Goal: Task Accomplishment & Management: Complete application form

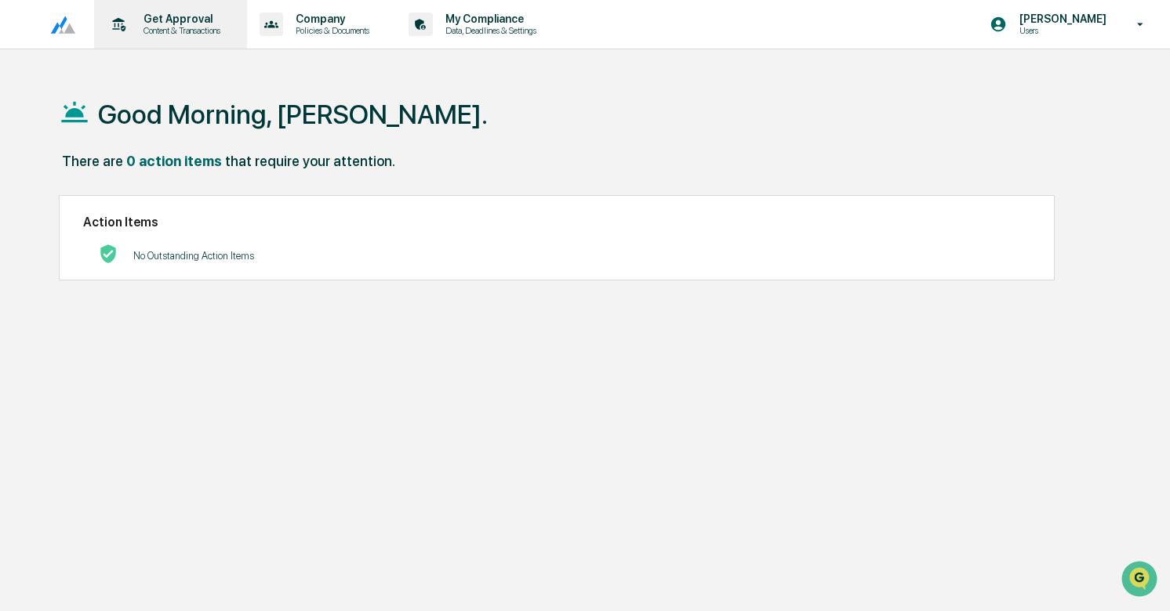
click at [183, 34] on p "Content & Transactions" at bounding box center [179, 30] width 97 height 11
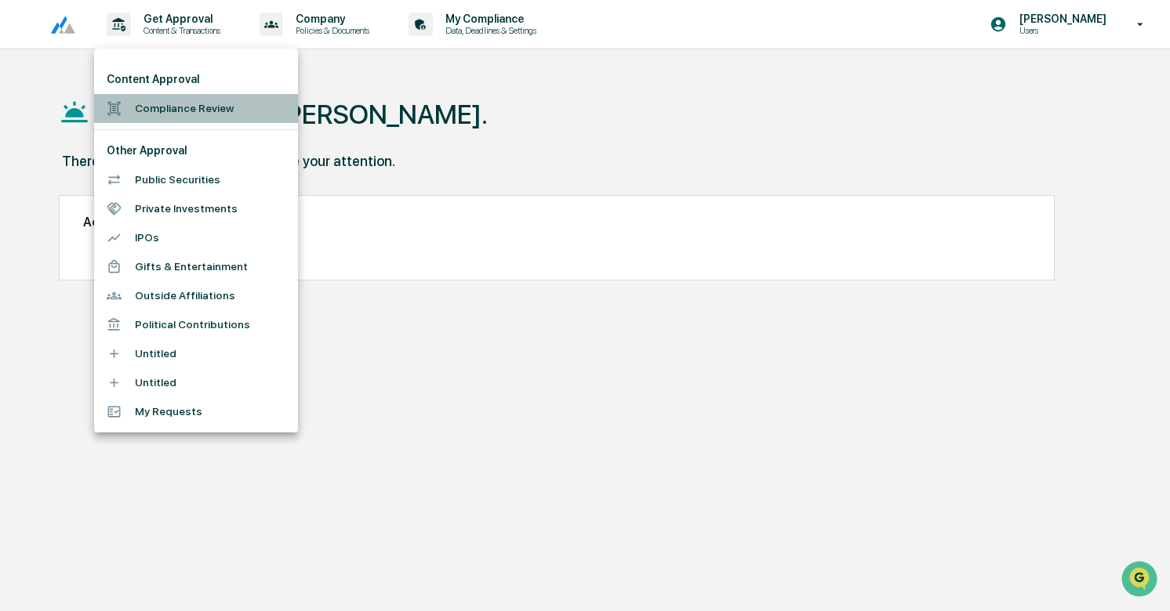
click at [187, 117] on li "Compliance Review" at bounding box center [196, 108] width 204 height 29
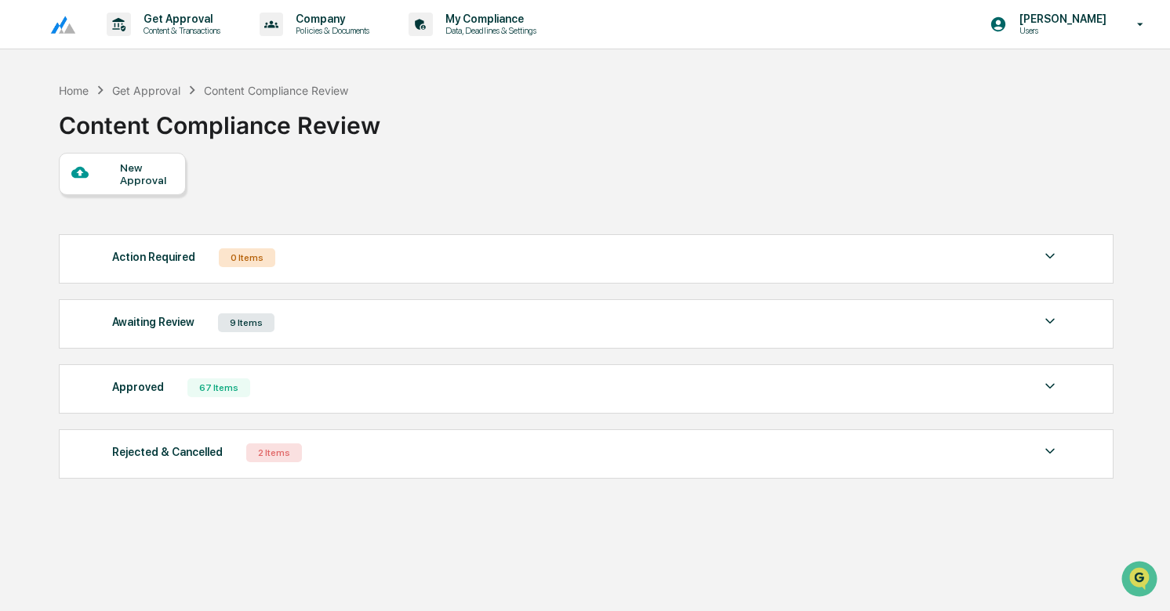
click at [131, 177] on div "New Approval" at bounding box center [146, 173] width 53 height 25
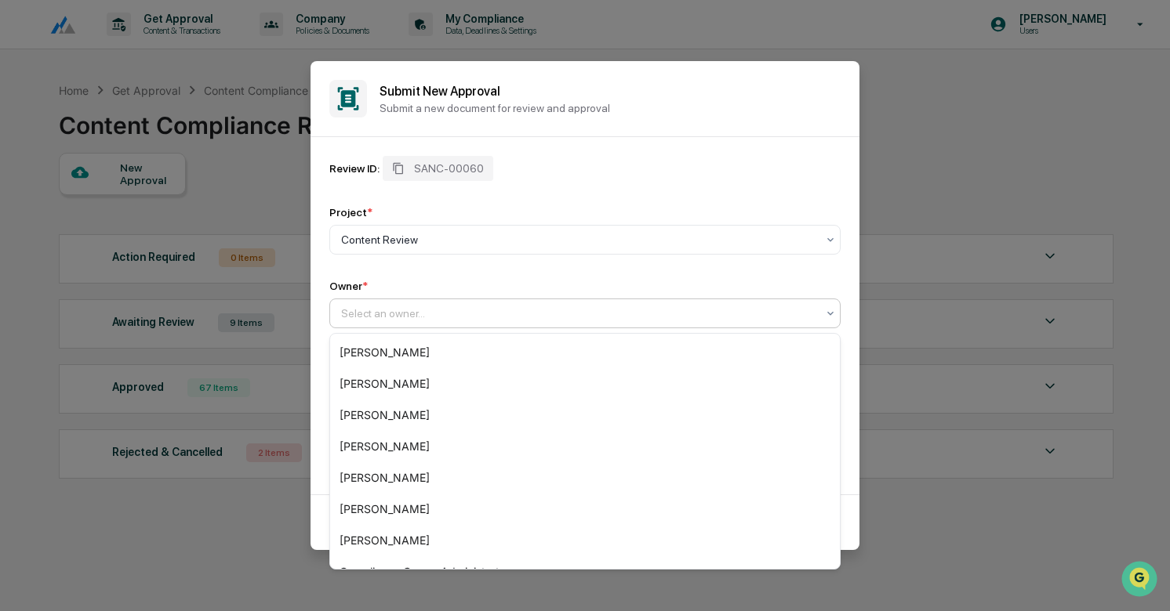
click at [475, 307] on div at bounding box center [578, 314] width 475 height 16
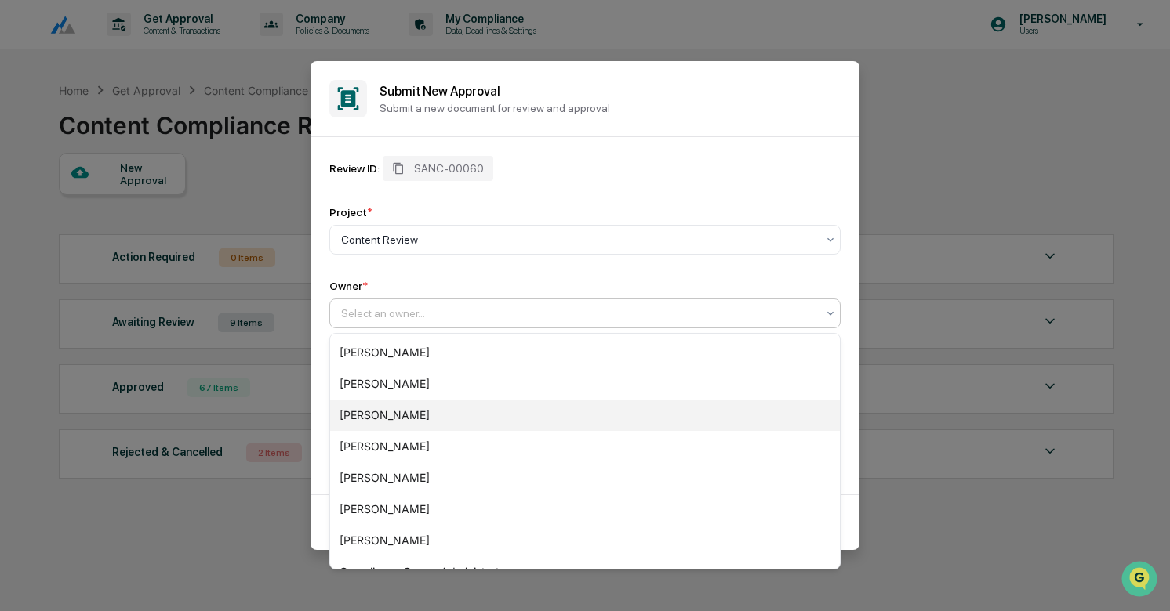
click at [382, 419] on div "[PERSON_NAME]" at bounding box center [585, 415] width 510 height 31
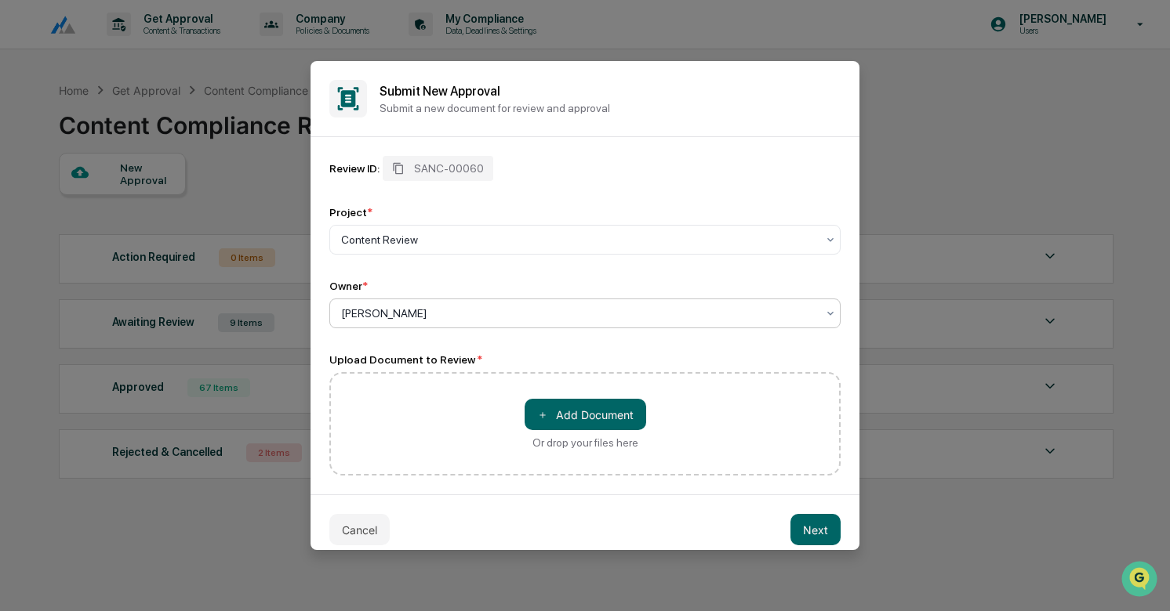
click at [594, 434] on div "＋ Add Document Or drop your files here" at bounding box center [585, 424] width 122 height 50
click at [0, 0] on input "＋ Add Document Or drop your files here" at bounding box center [0, 0] width 0 height 0
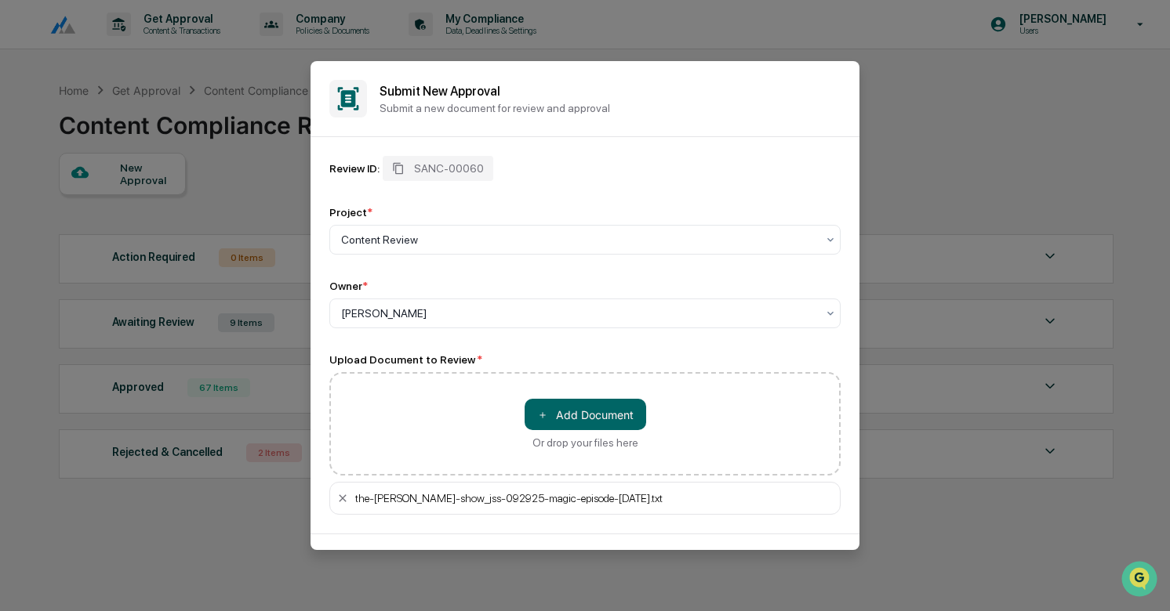
scroll to position [54, 0]
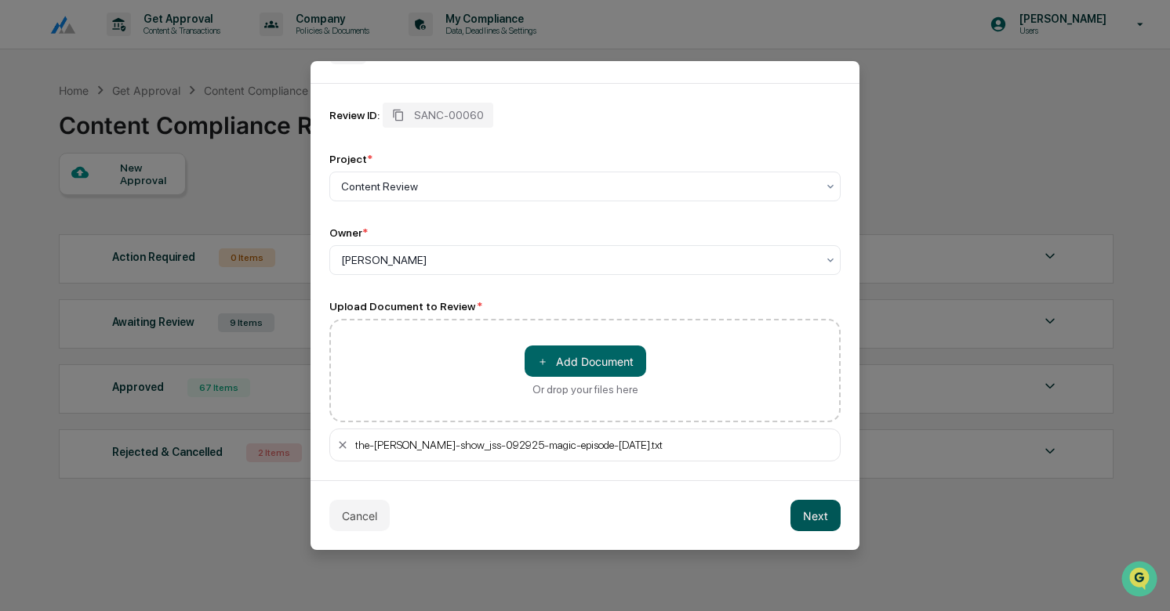
click at [813, 521] on button "Next" at bounding box center [815, 515] width 50 height 31
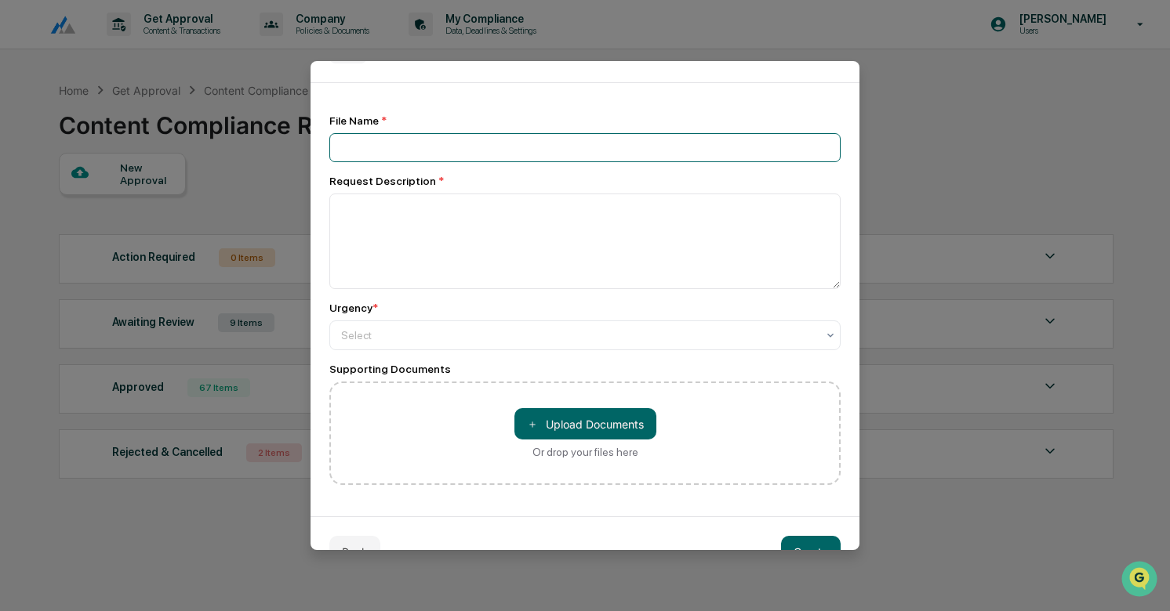
click at [405, 135] on input at bounding box center [584, 147] width 511 height 29
type input "**********"
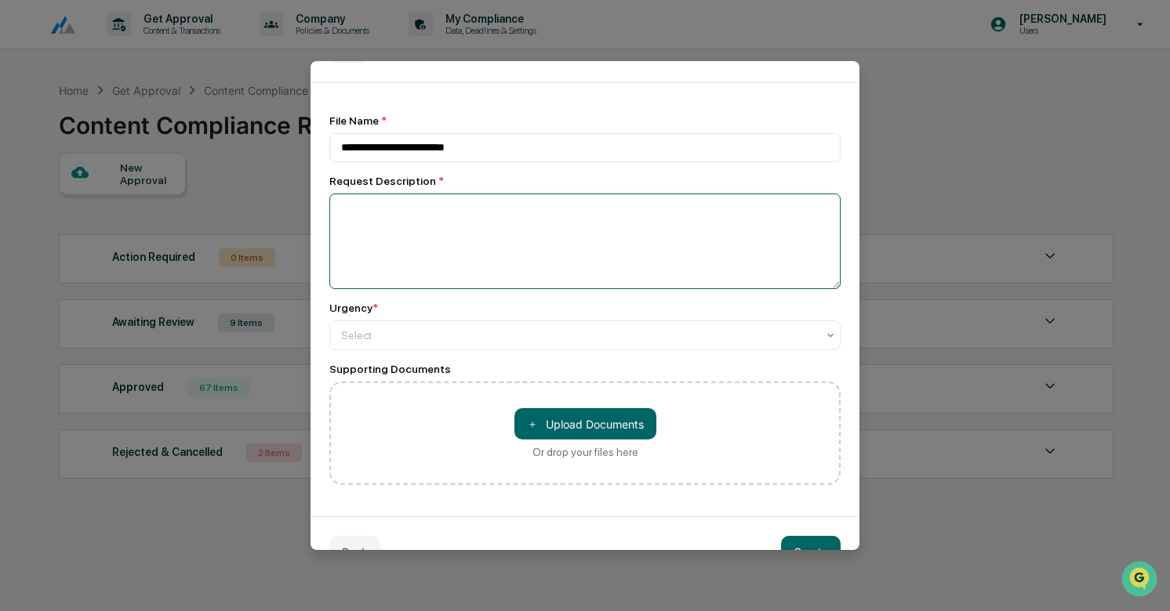
click at [364, 220] on textarea at bounding box center [584, 242] width 511 height 96
type textarea "**********"
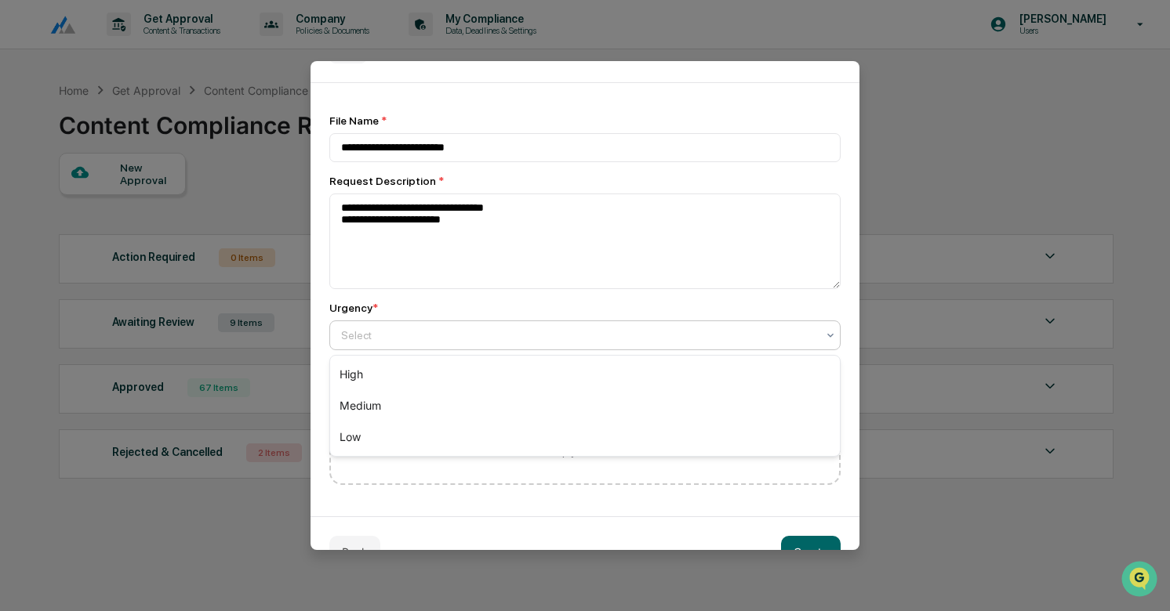
click at [379, 327] on div "Select" at bounding box center [578, 336] width 491 height 22
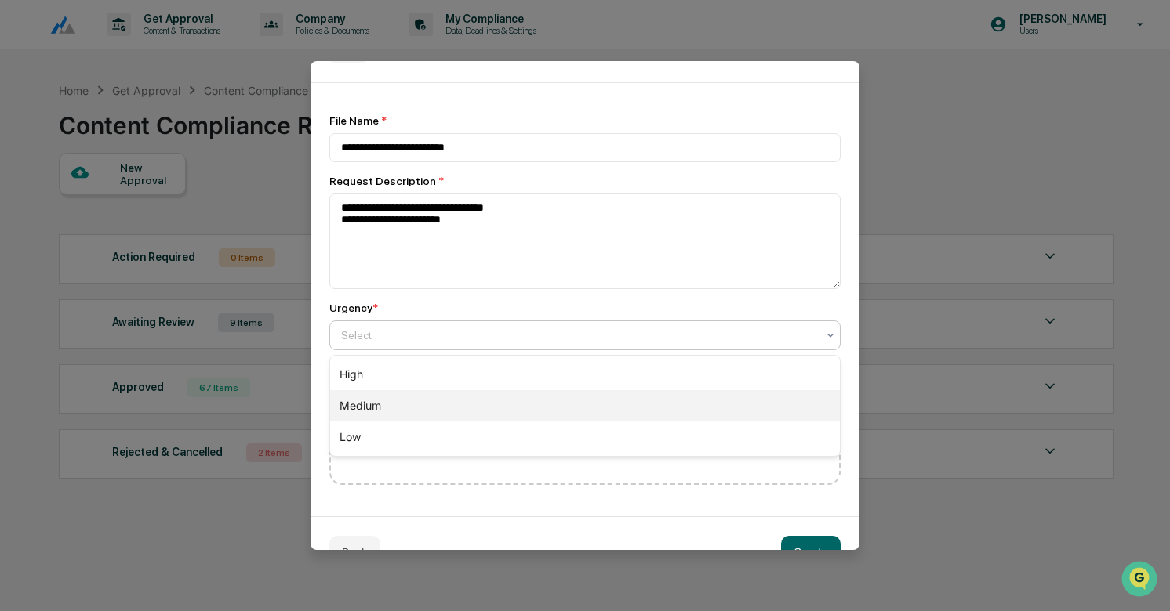
click at [377, 396] on div "Medium" at bounding box center [585, 405] width 510 height 31
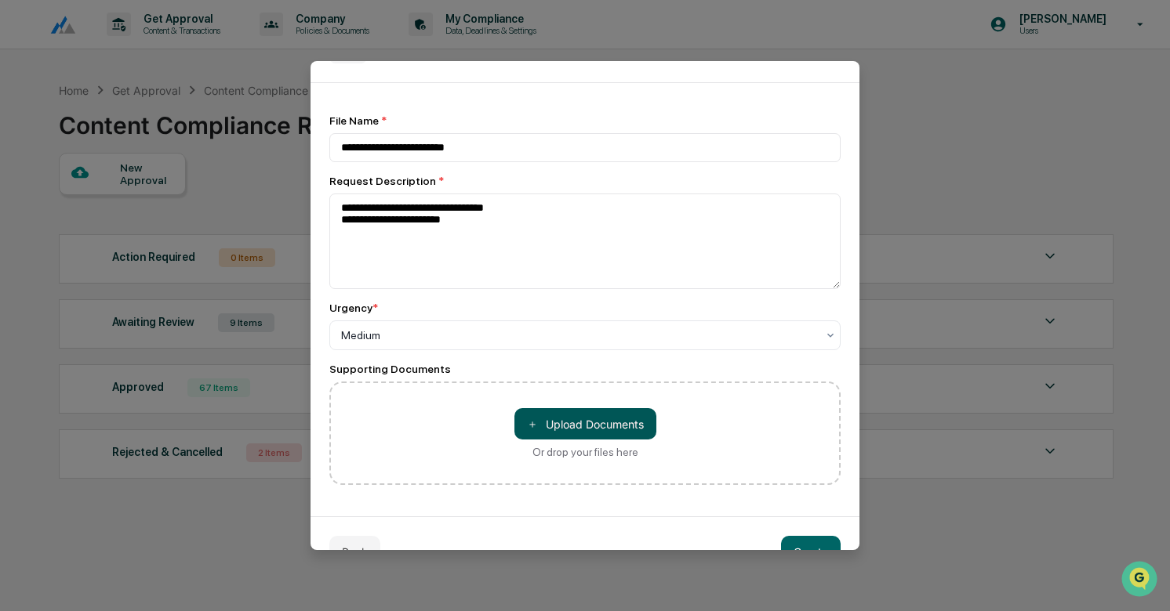
click at [554, 420] on button "＋ Upload Documents" at bounding box center [585, 423] width 142 height 31
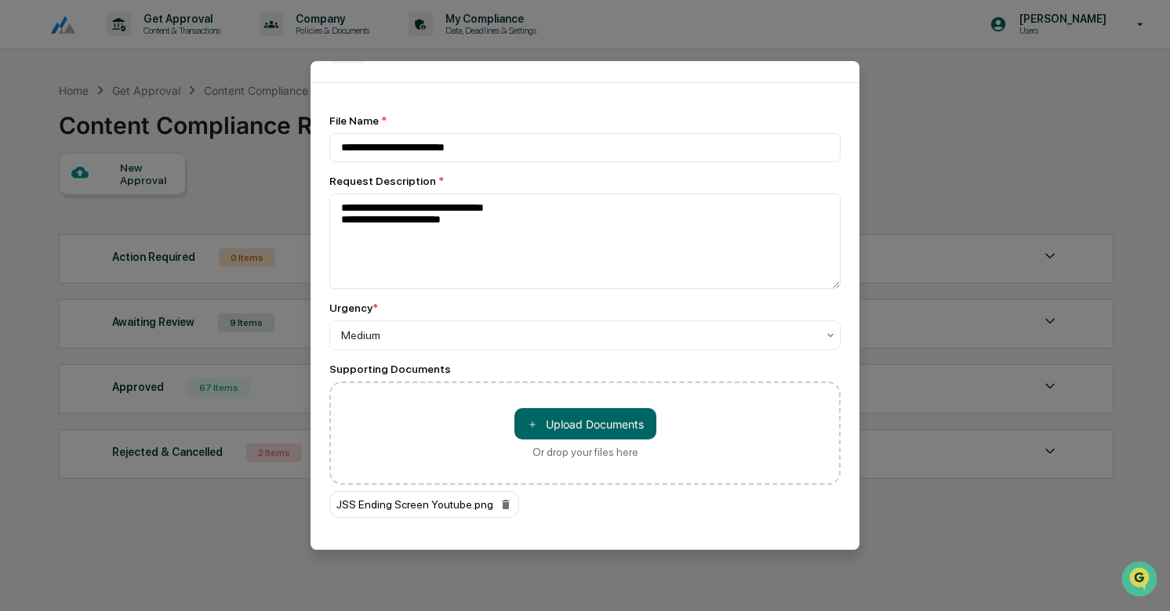
scroll to position [125, 0]
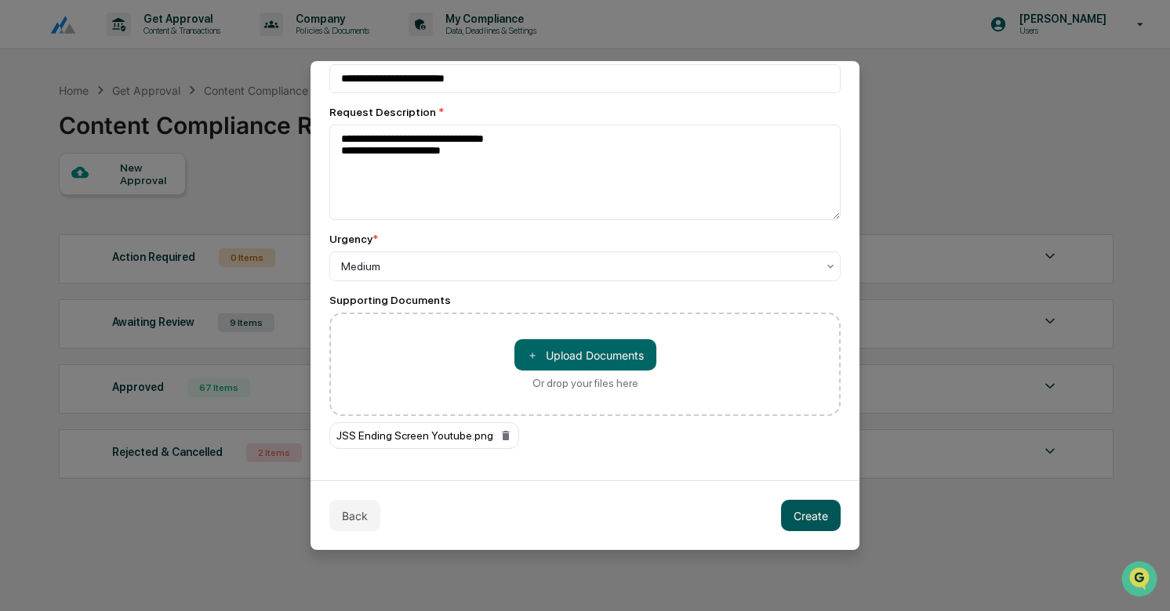
click at [792, 512] on button "Create" at bounding box center [811, 515] width 60 height 31
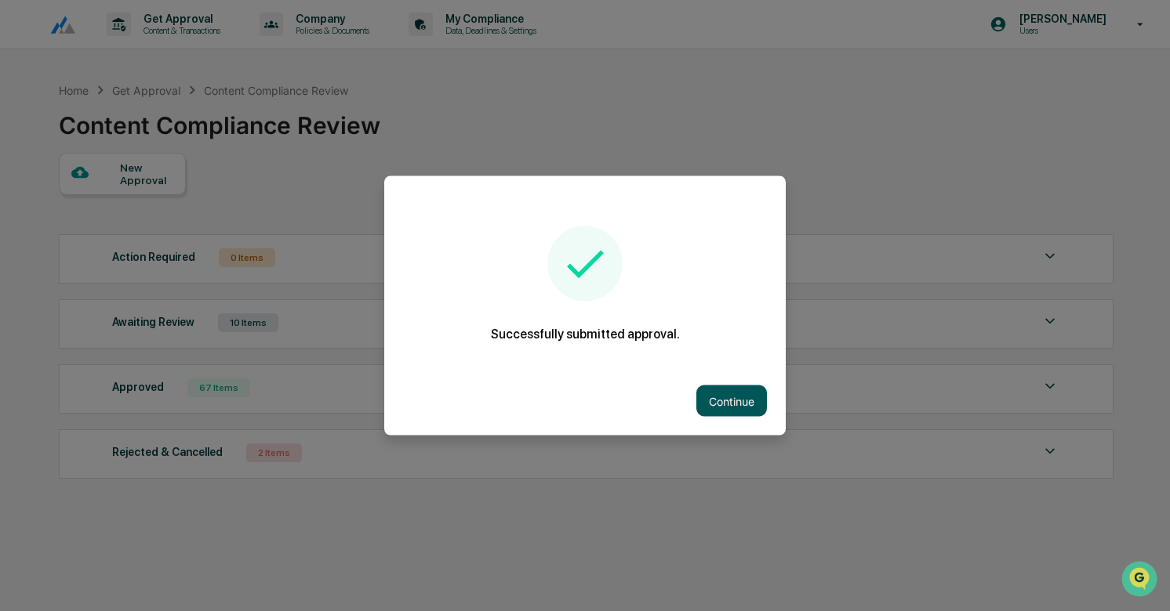
click at [745, 395] on button "Continue" at bounding box center [731, 401] width 71 height 31
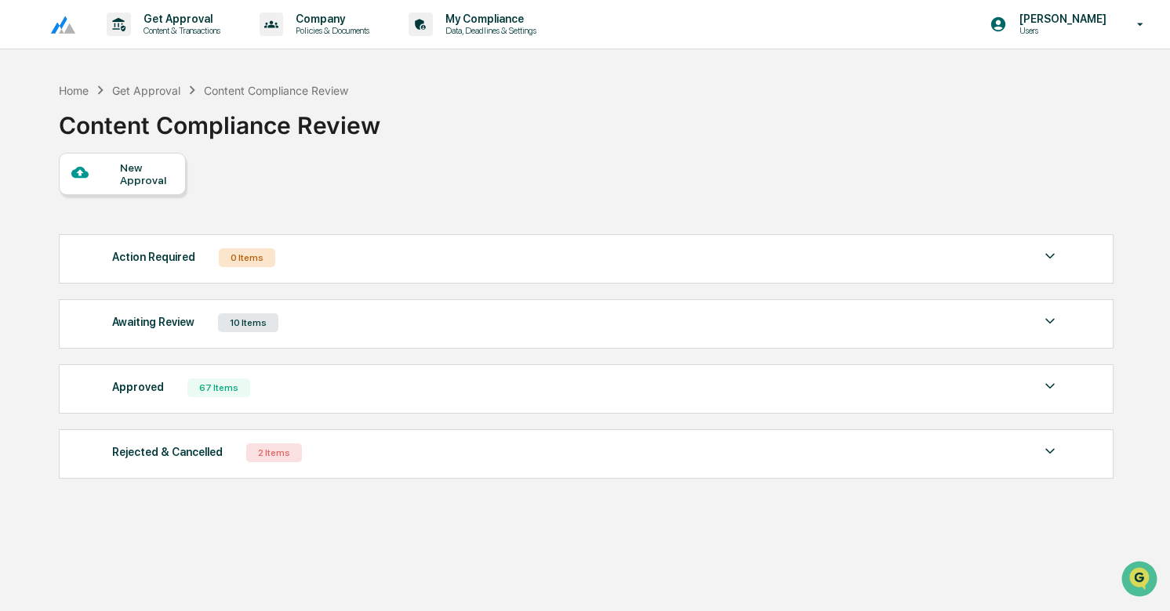
click at [142, 174] on div "New Approval" at bounding box center [146, 173] width 53 height 25
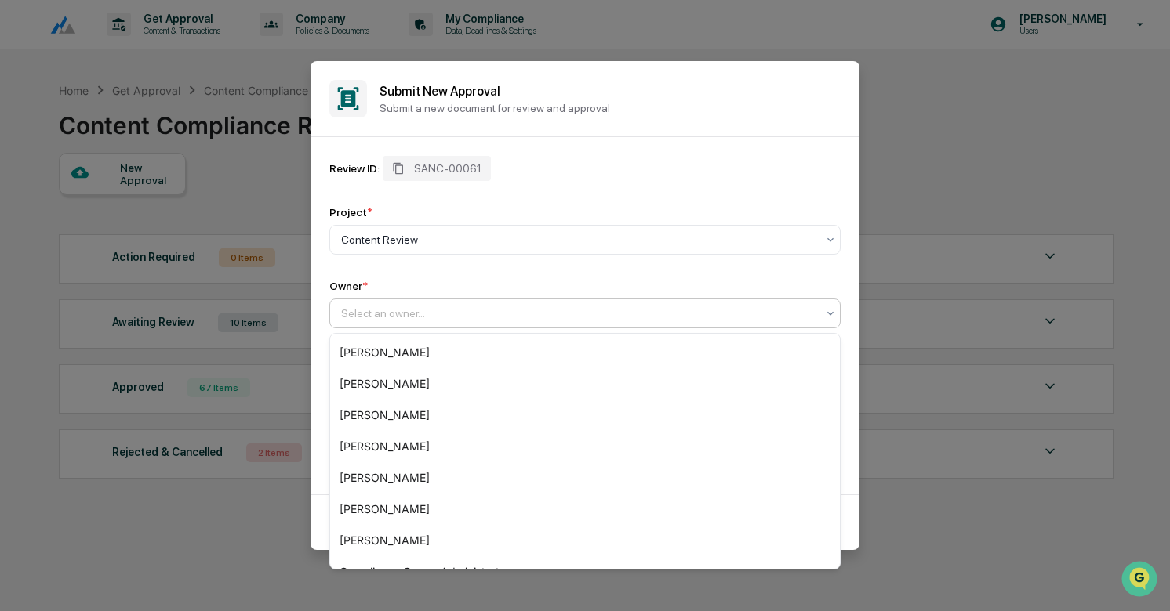
click at [501, 304] on div "Select an owner..." at bounding box center [578, 314] width 491 height 22
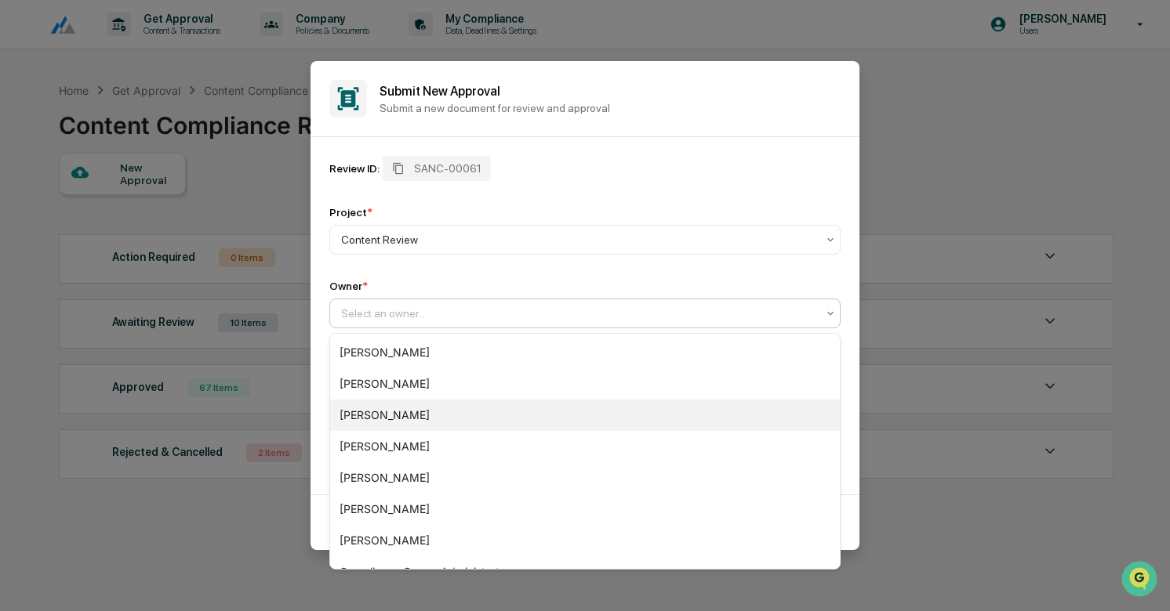
click at [437, 418] on div "[PERSON_NAME]" at bounding box center [585, 415] width 510 height 31
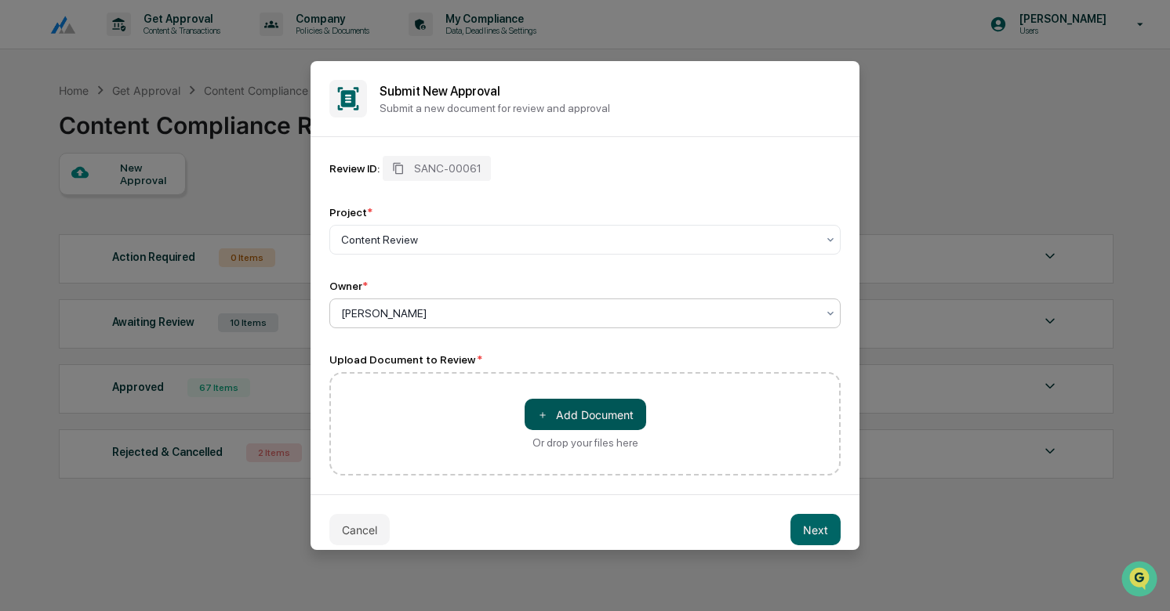
click at [601, 415] on button "＋ Add Document" at bounding box center [585, 414] width 122 height 31
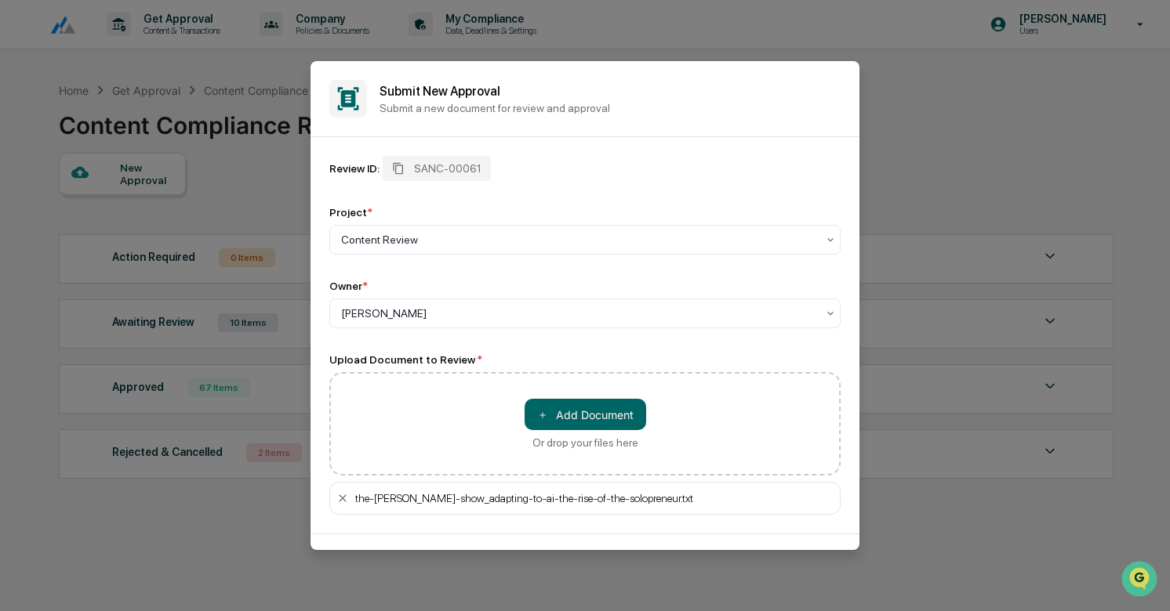
scroll to position [54, 0]
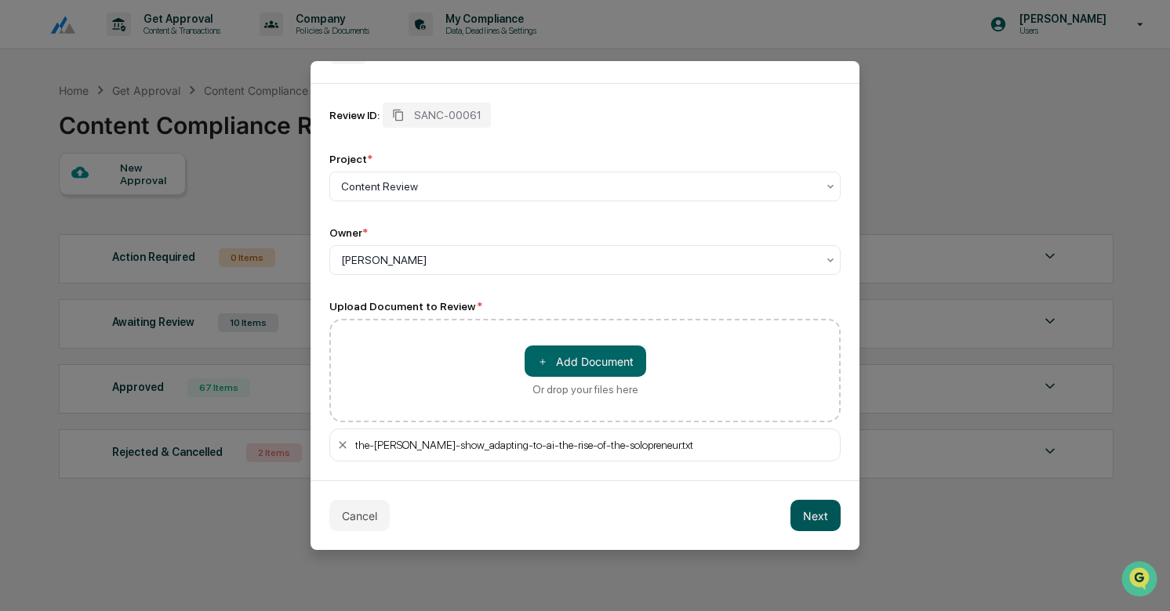
click at [817, 513] on button "Next" at bounding box center [815, 515] width 50 height 31
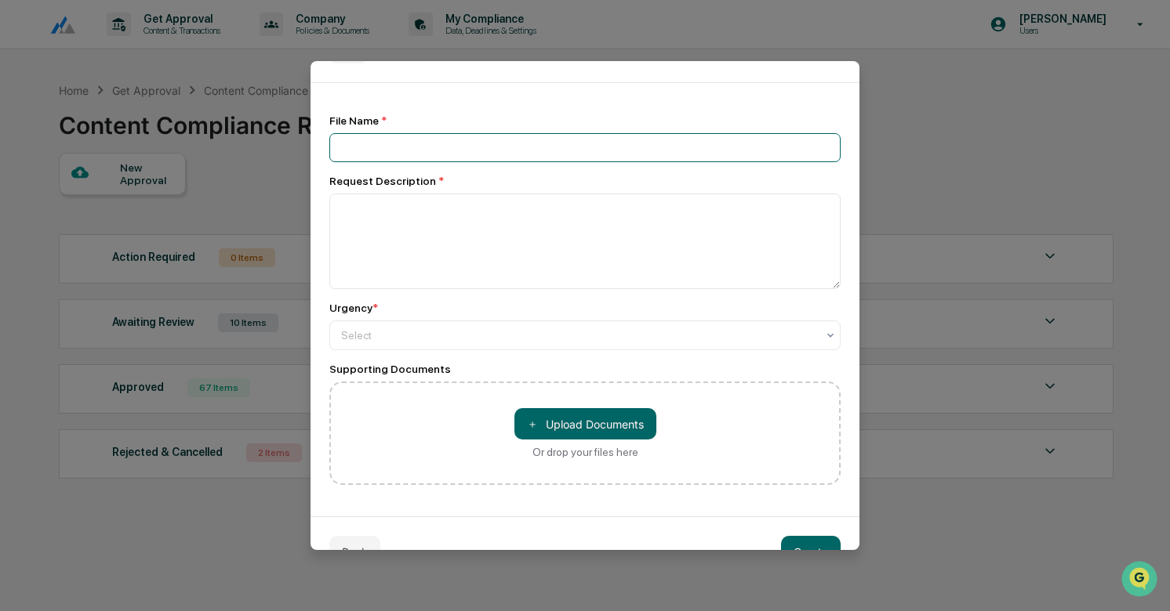
click at [383, 162] on input at bounding box center [584, 147] width 511 height 29
type input "**********"
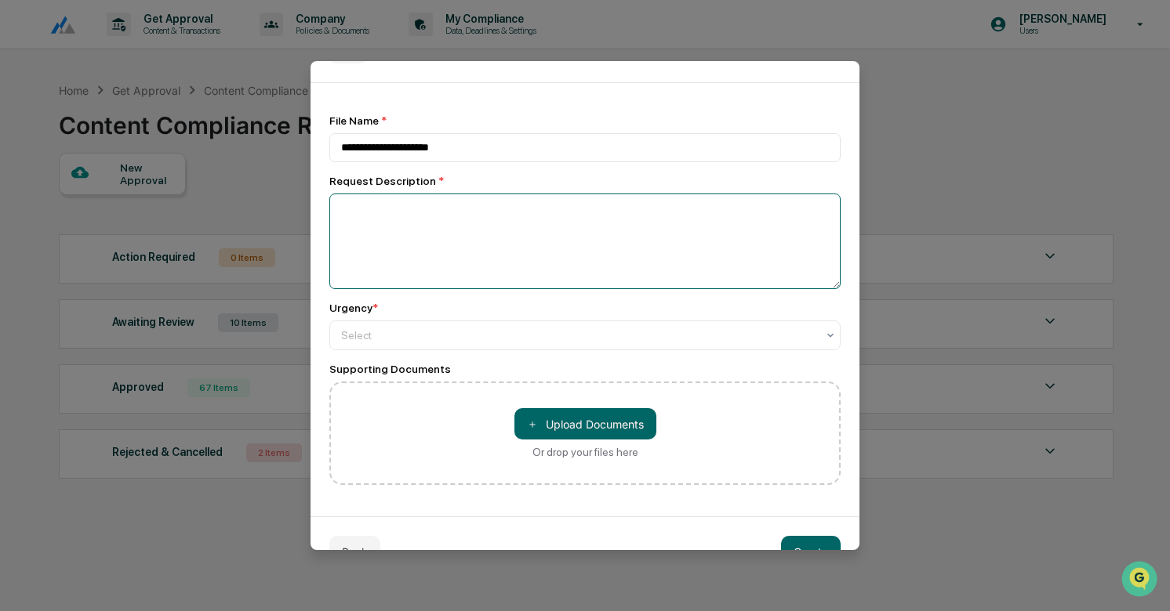
click at [413, 231] on textarea at bounding box center [584, 242] width 511 height 96
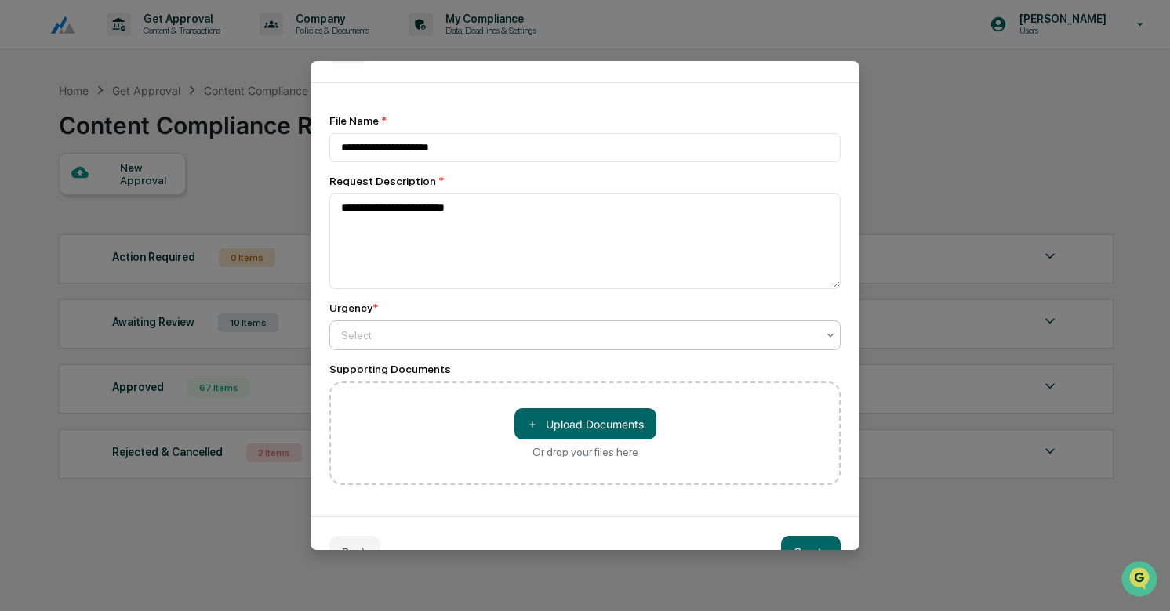
click at [365, 333] on div at bounding box center [578, 336] width 475 height 16
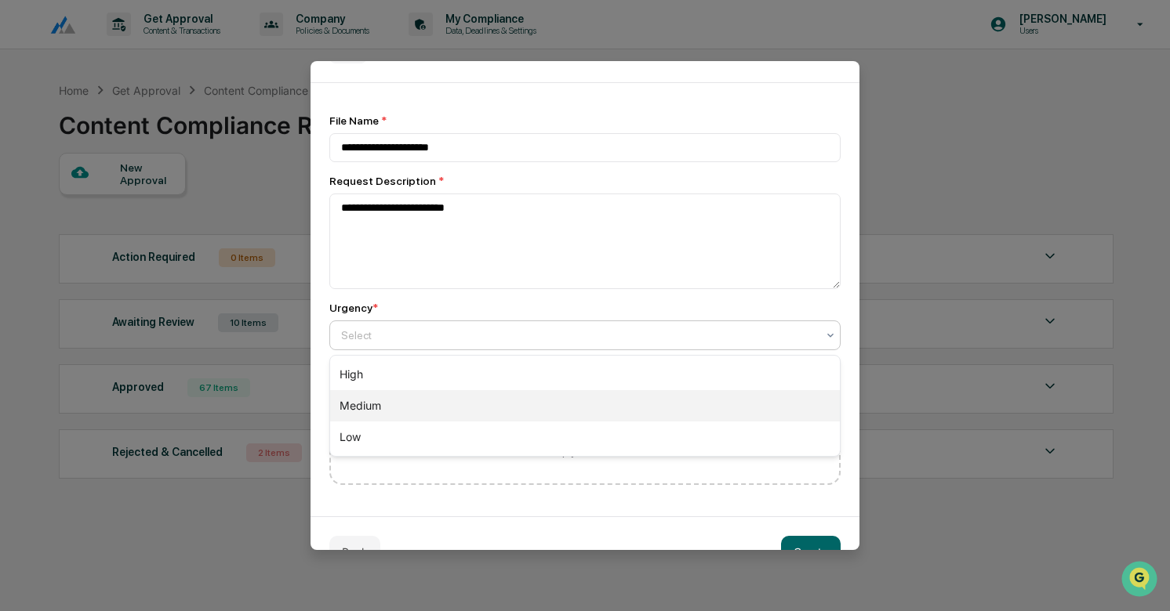
click at [389, 408] on div "Medium" at bounding box center [585, 405] width 510 height 31
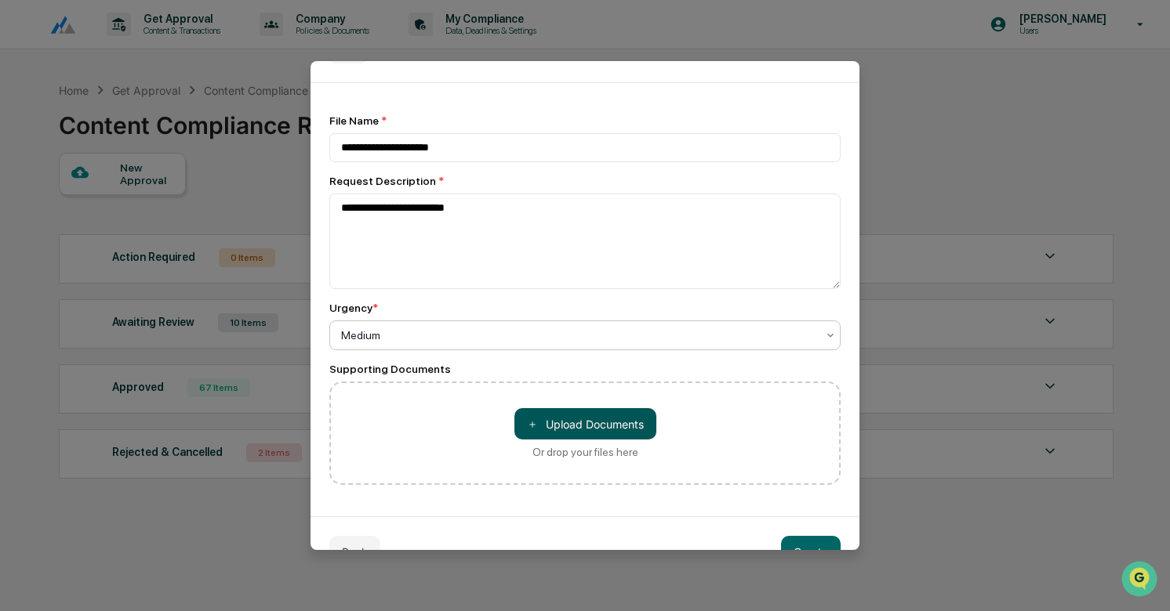
scroll to position [93, 0]
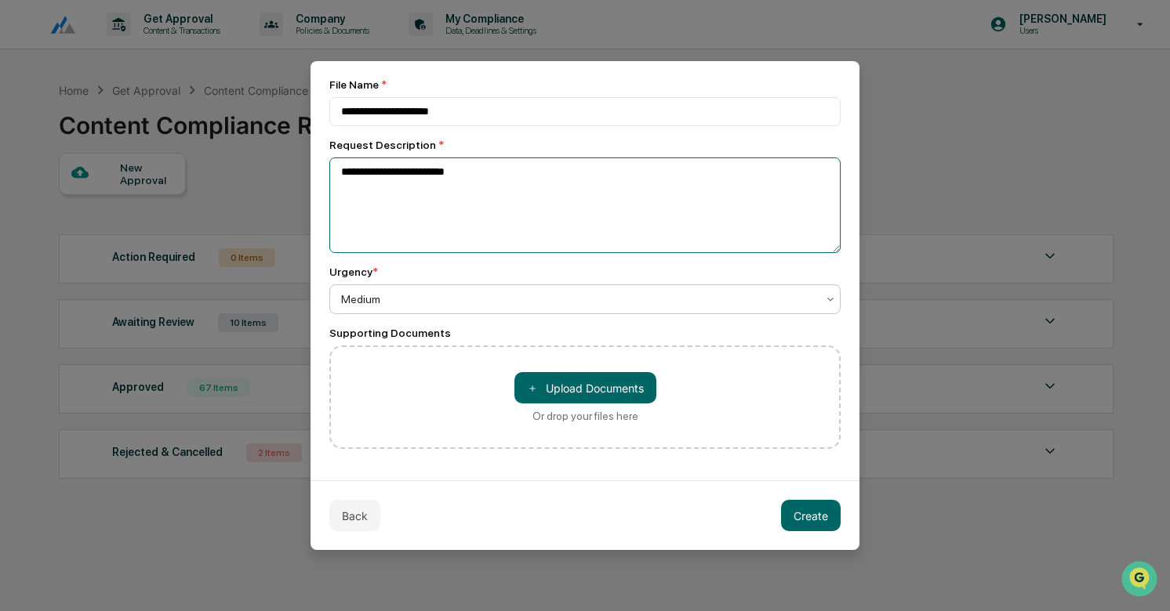
click at [383, 195] on textarea "**********" at bounding box center [584, 206] width 511 height 96
type textarea "**********"
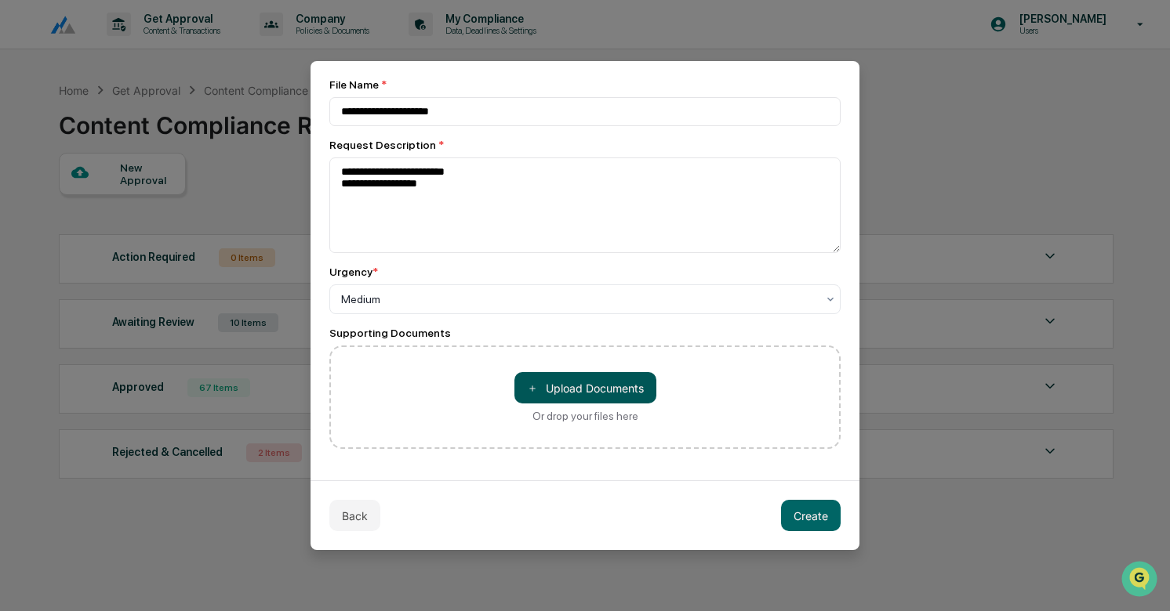
click at [608, 383] on button "＋ Upload Documents" at bounding box center [585, 387] width 142 height 31
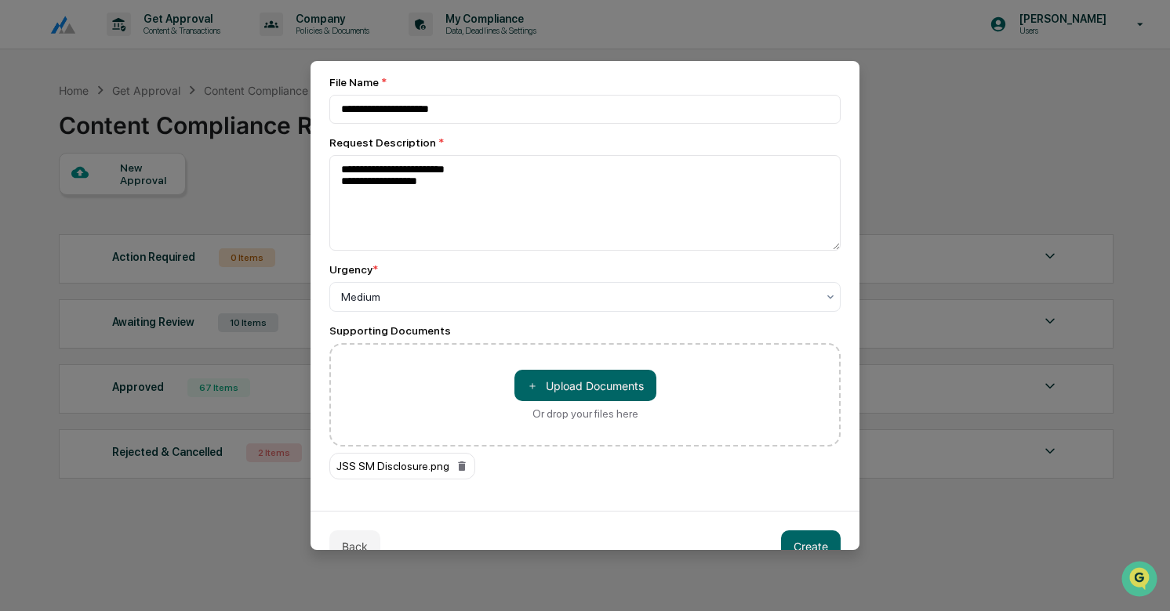
scroll to position [125, 0]
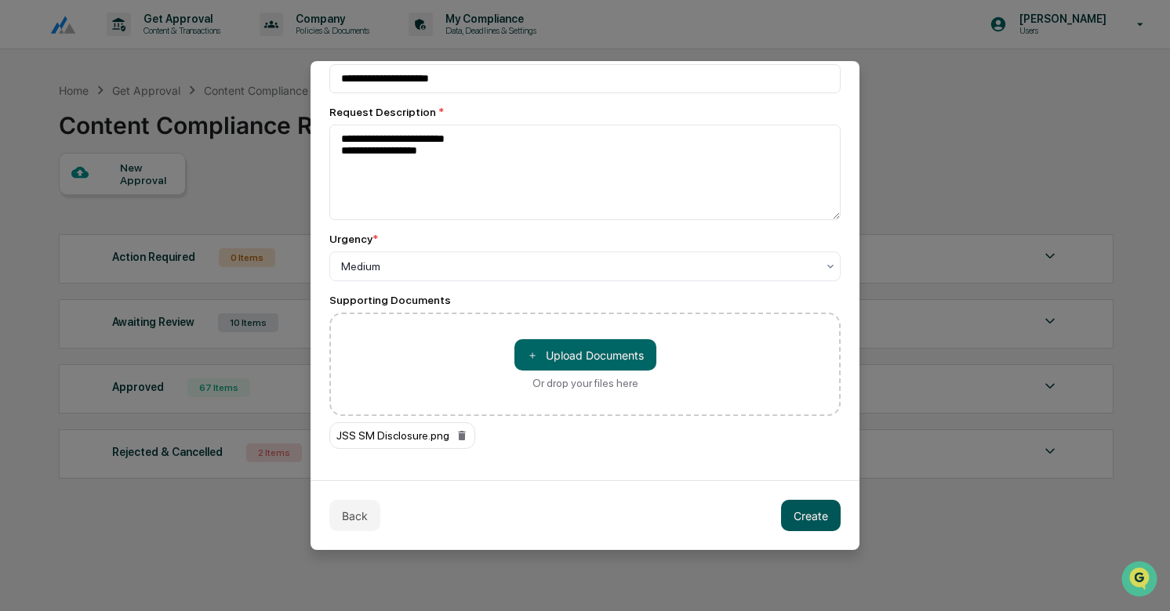
click at [809, 507] on button "Create" at bounding box center [811, 515] width 60 height 31
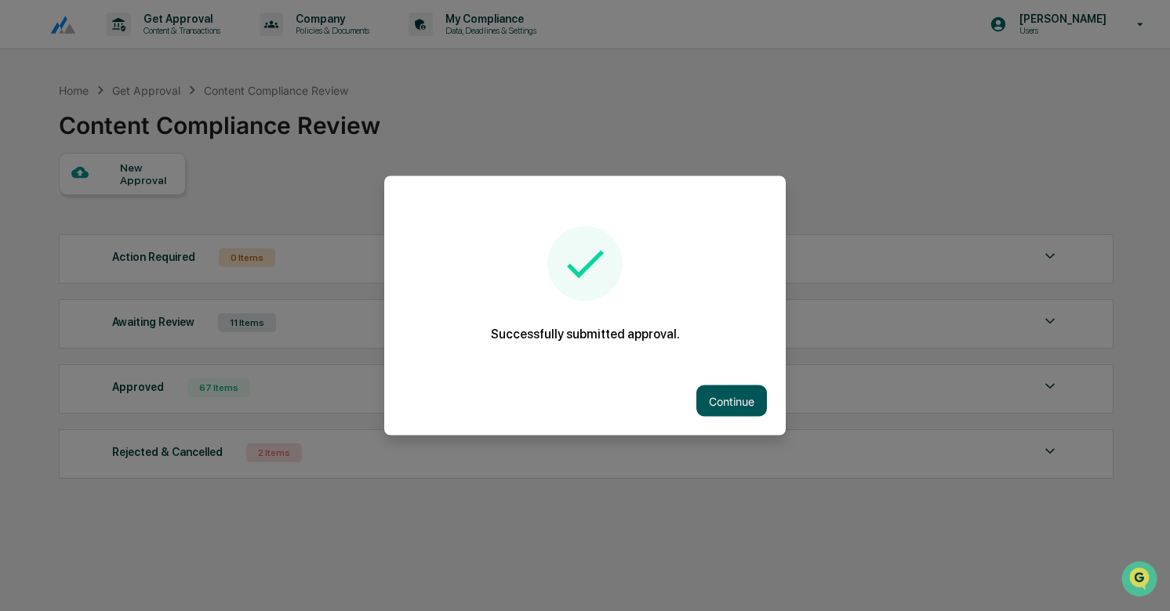
click at [748, 405] on button "Continue" at bounding box center [731, 401] width 71 height 31
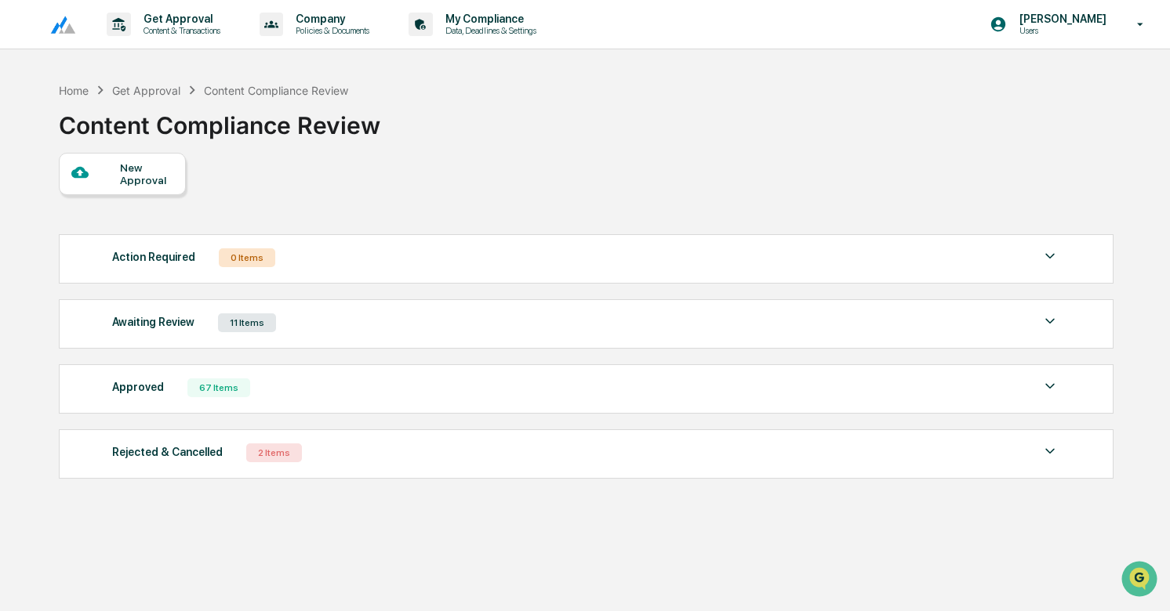
click at [360, 333] on div "Awaiting Review 11 Items" at bounding box center [586, 323] width 948 height 22
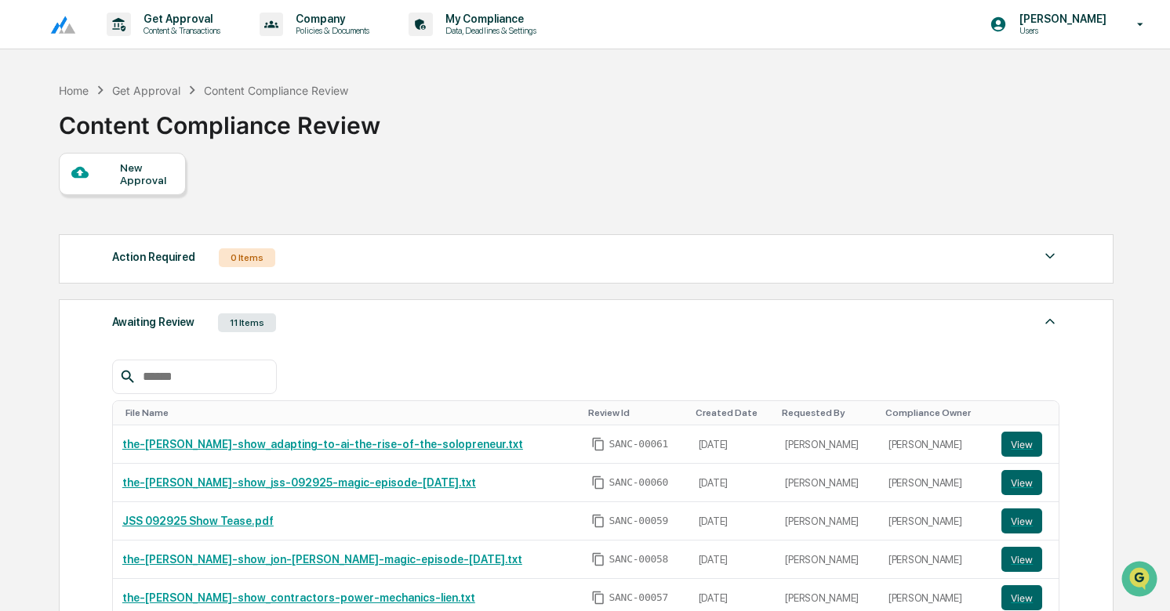
click at [146, 165] on div "New Approval" at bounding box center [146, 173] width 53 height 25
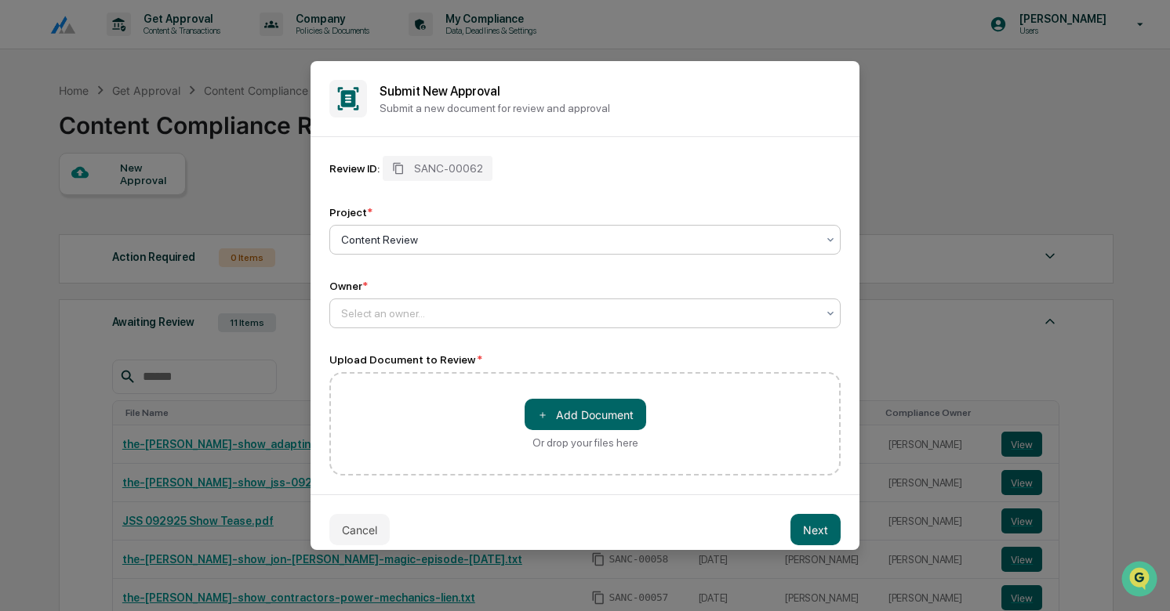
click at [495, 317] on div at bounding box center [578, 314] width 475 height 16
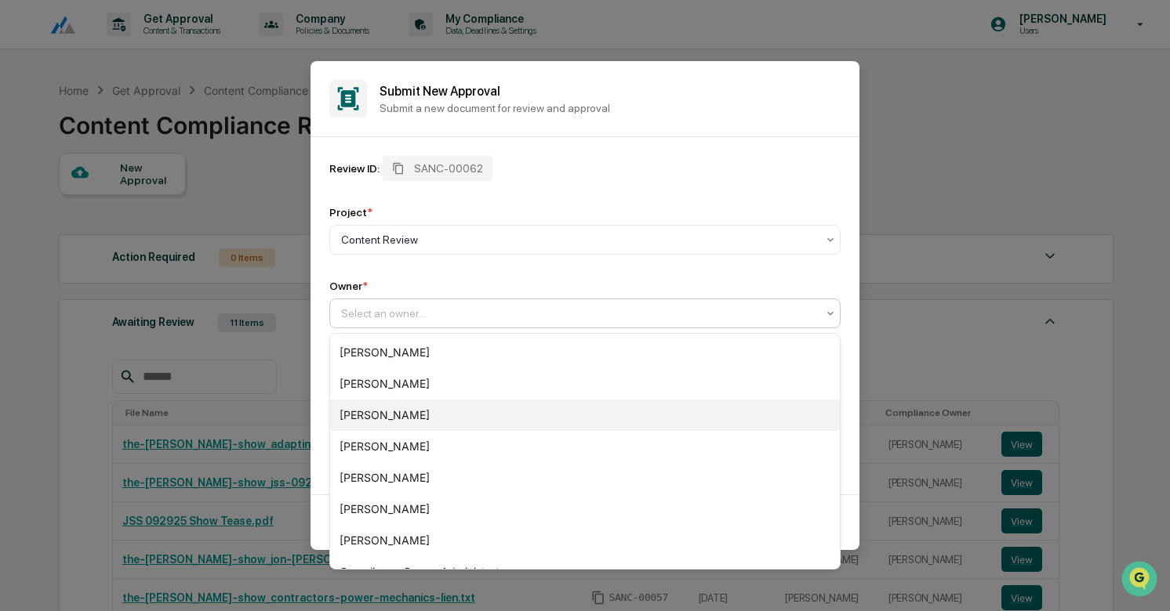
click at [436, 413] on div "[PERSON_NAME]" at bounding box center [585, 415] width 510 height 31
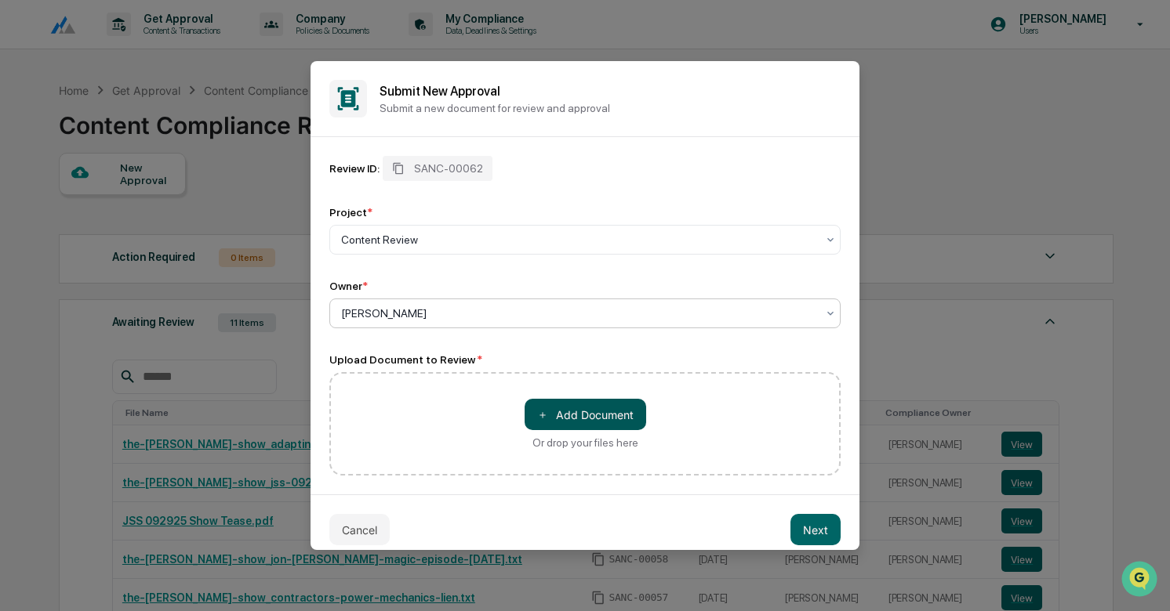
click at [570, 419] on button "＋ Add Document" at bounding box center [585, 414] width 122 height 31
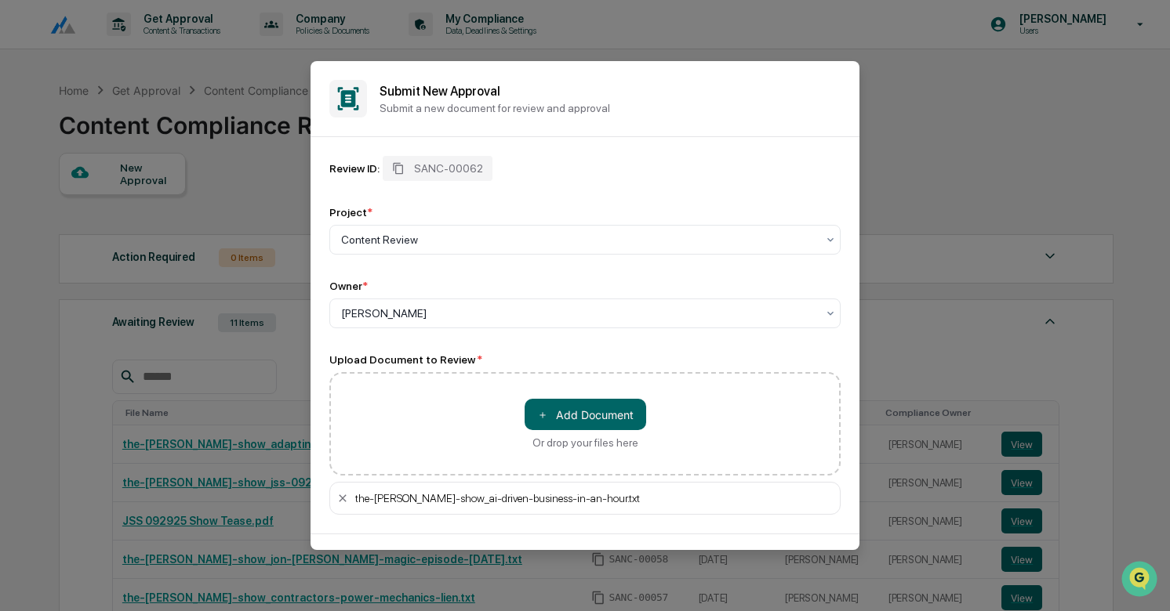
scroll to position [54, 0]
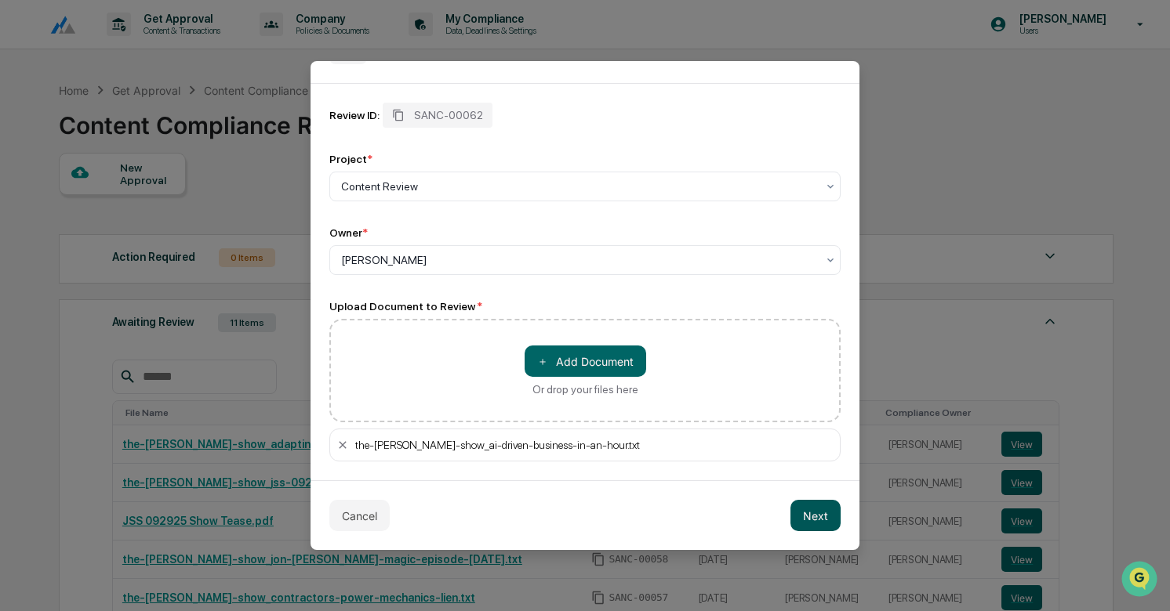
click at [817, 525] on button "Next" at bounding box center [815, 515] width 50 height 31
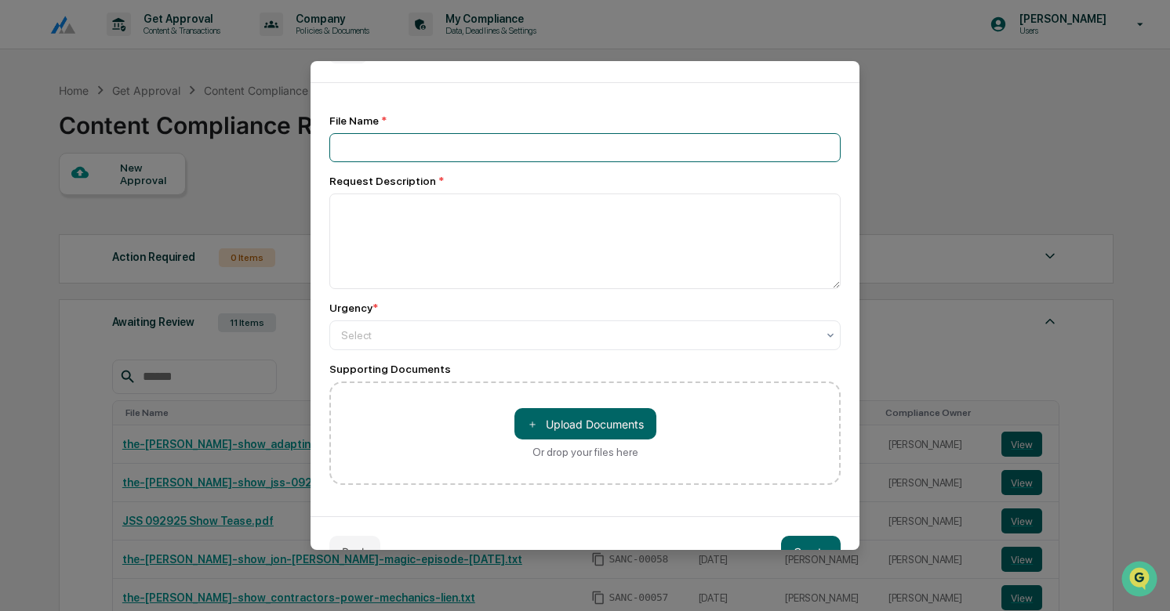
click at [360, 149] on input at bounding box center [584, 147] width 511 height 29
type input "**********"
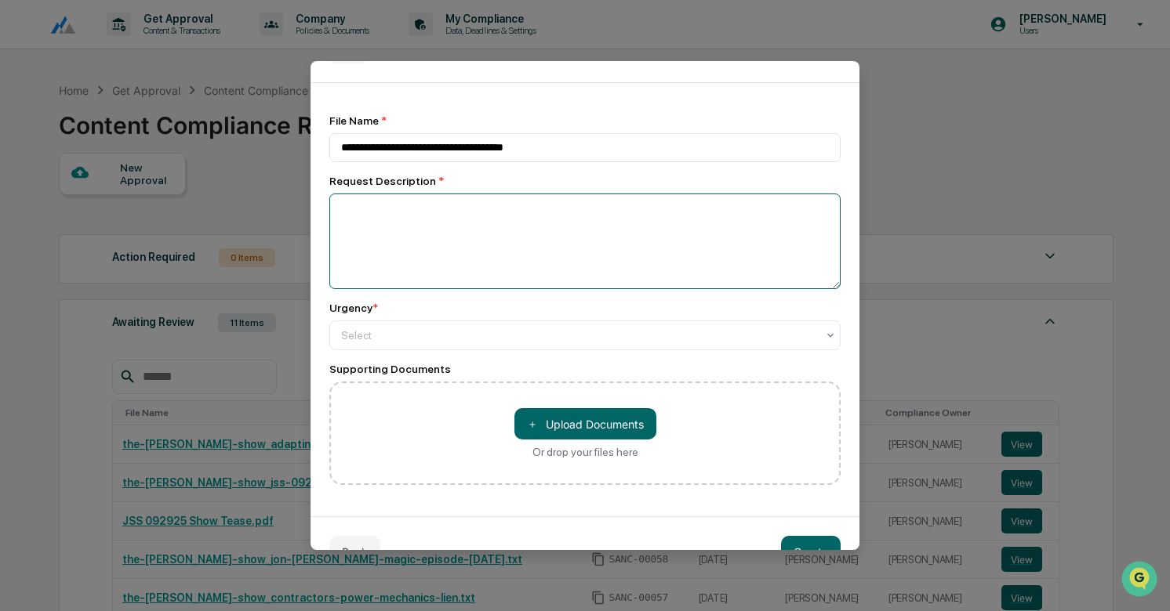
click at [361, 230] on textarea at bounding box center [584, 242] width 511 height 96
type textarea "**********"
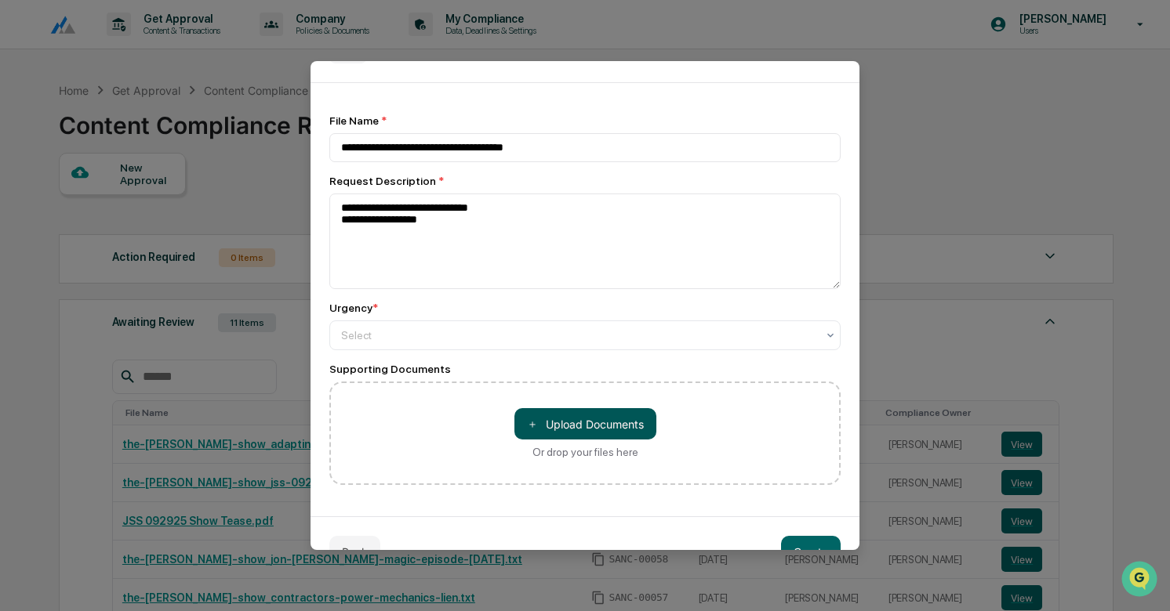
click at [593, 426] on button "＋ Upload Documents" at bounding box center [585, 423] width 142 height 31
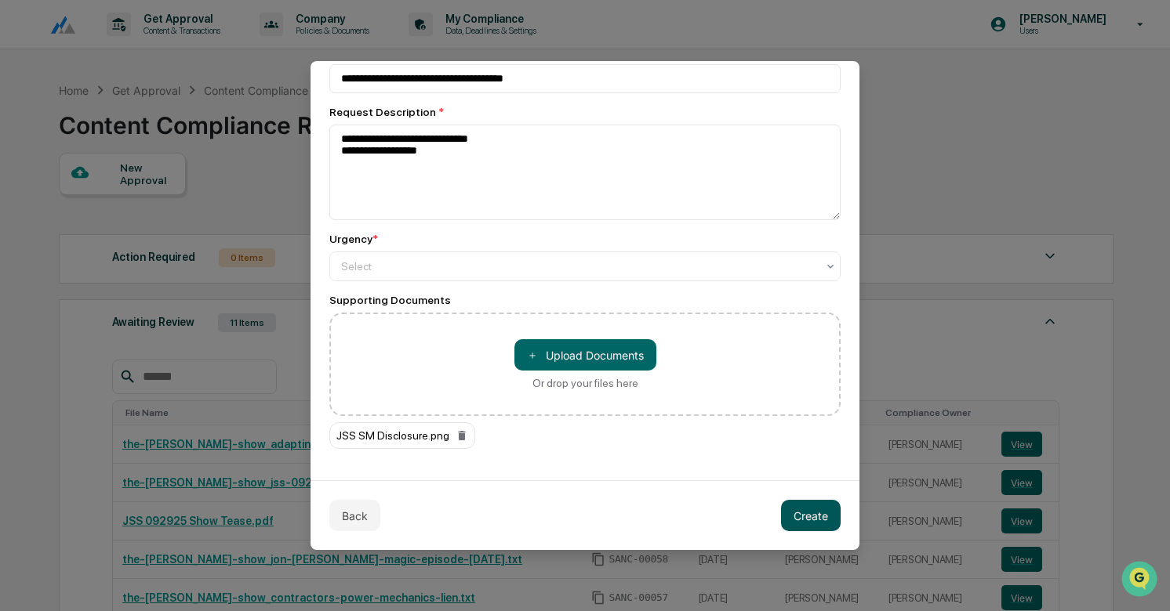
click at [811, 514] on button "Create" at bounding box center [811, 515] width 60 height 31
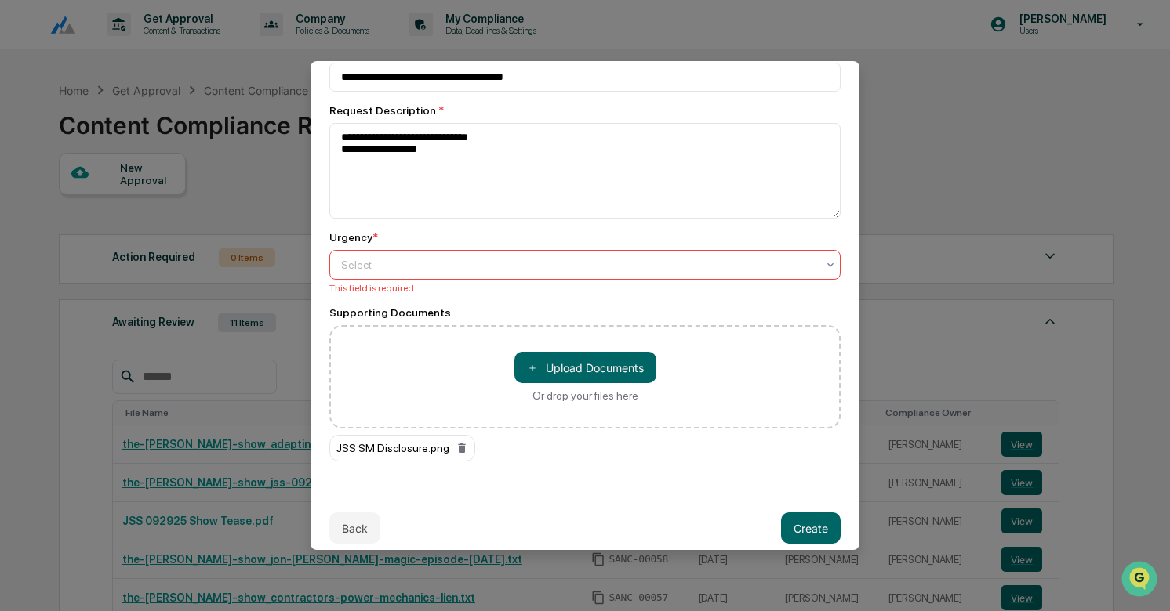
click at [477, 265] on div at bounding box center [578, 265] width 475 height 16
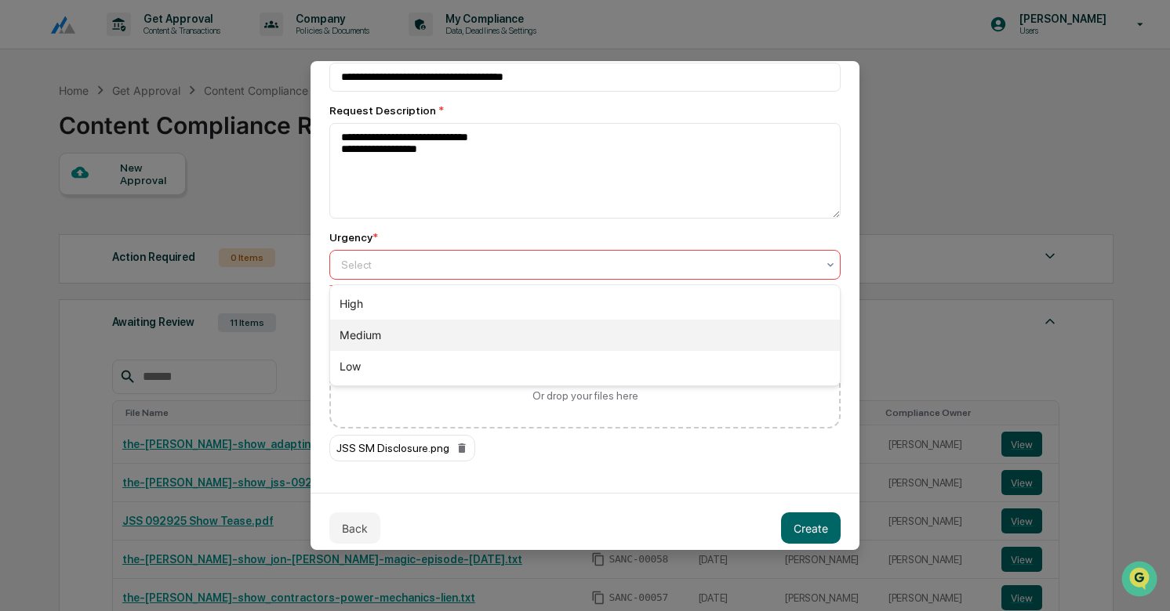
click at [444, 332] on div "Medium" at bounding box center [585, 335] width 510 height 31
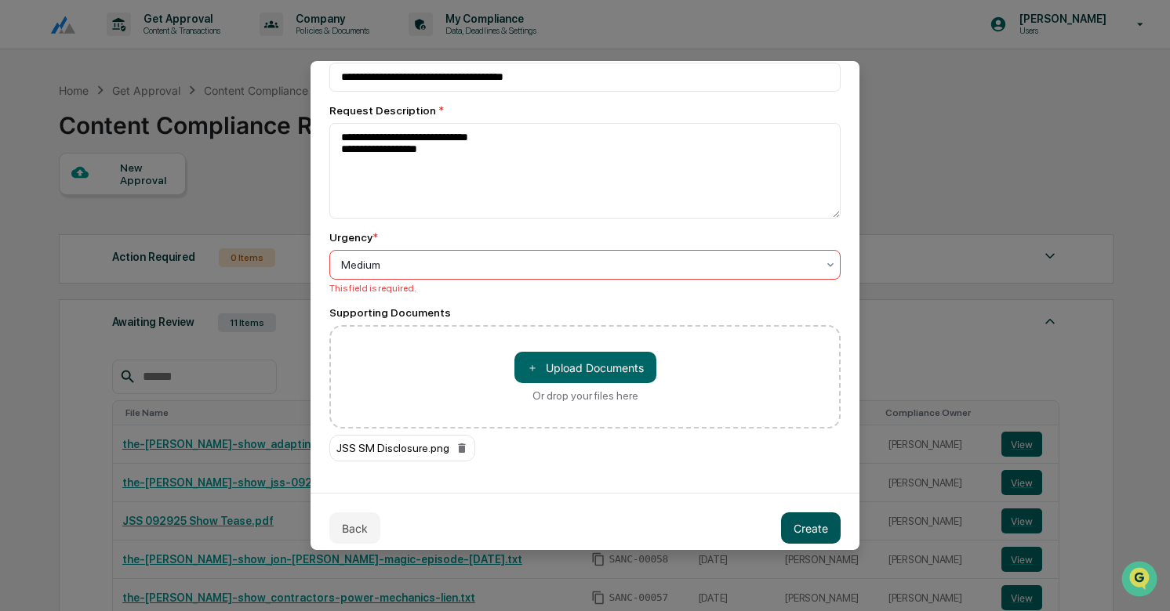
click at [801, 522] on button "Create" at bounding box center [811, 528] width 60 height 31
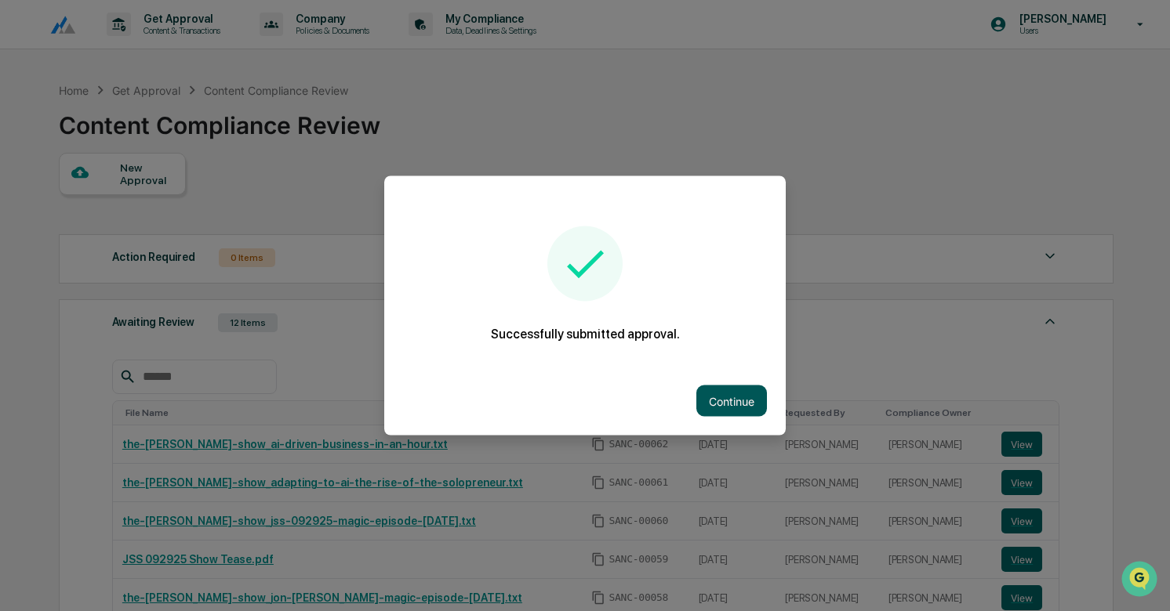
click at [735, 402] on button "Continue" at bounding box center [731, 401] width 71 height 31
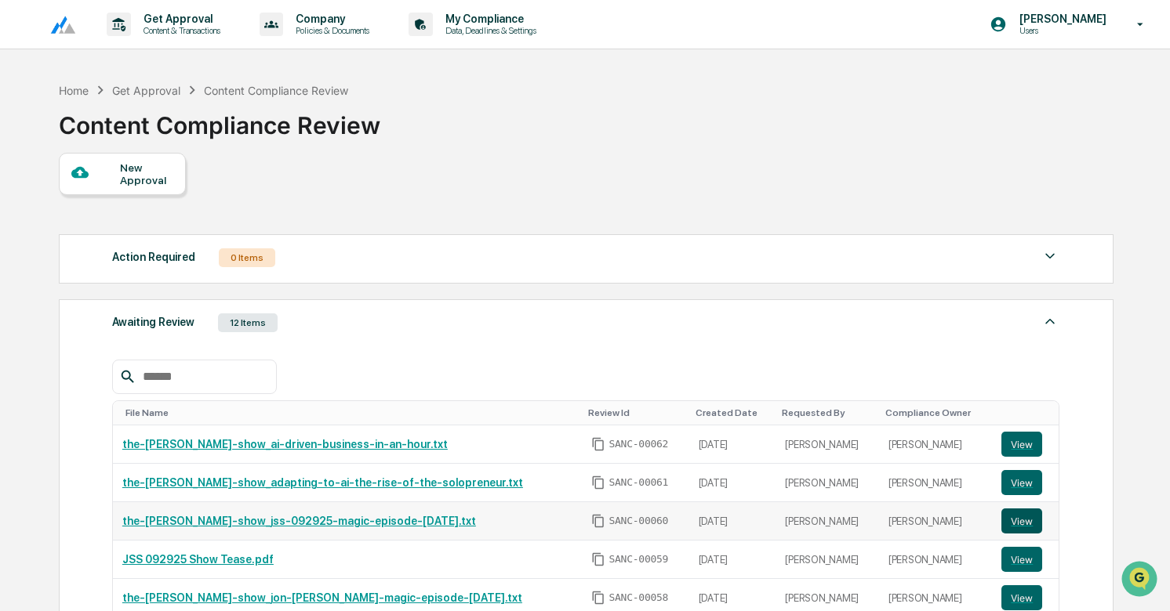
click at [1017, 520] on button "View" at bounding box center [1021, 521] width 41 height 25
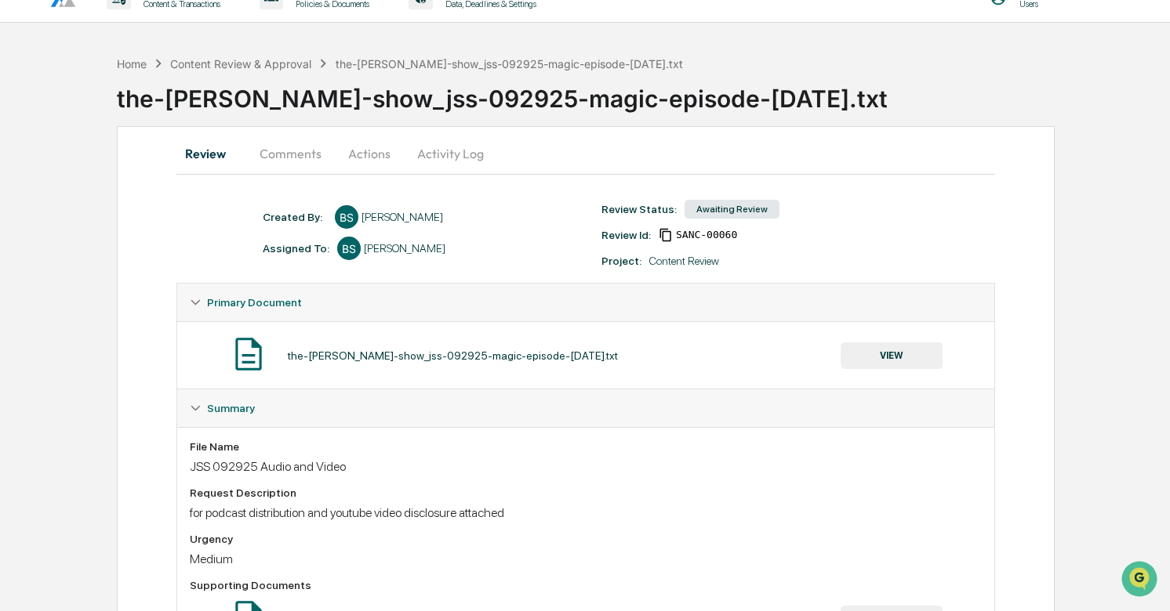
scroll to position [26, 0]
click at [449, 151] on button "Activity Log" at bounding box center [451, 155] width 92 height 38
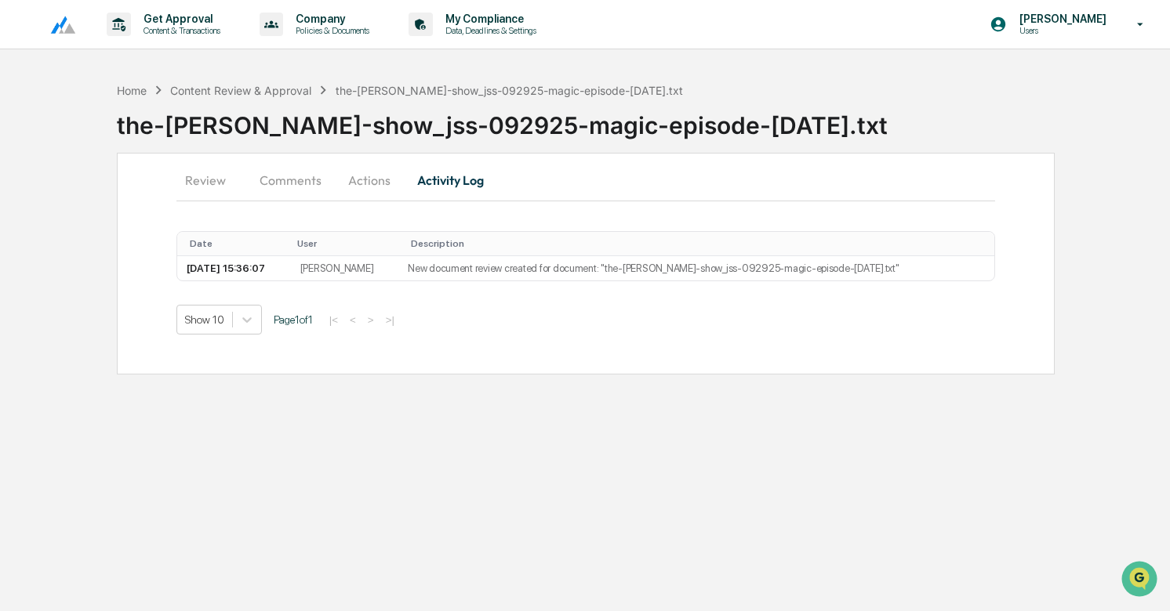
click at [386, 175] on button "Actions" at bounding box center [369, 180] width 71 height 38
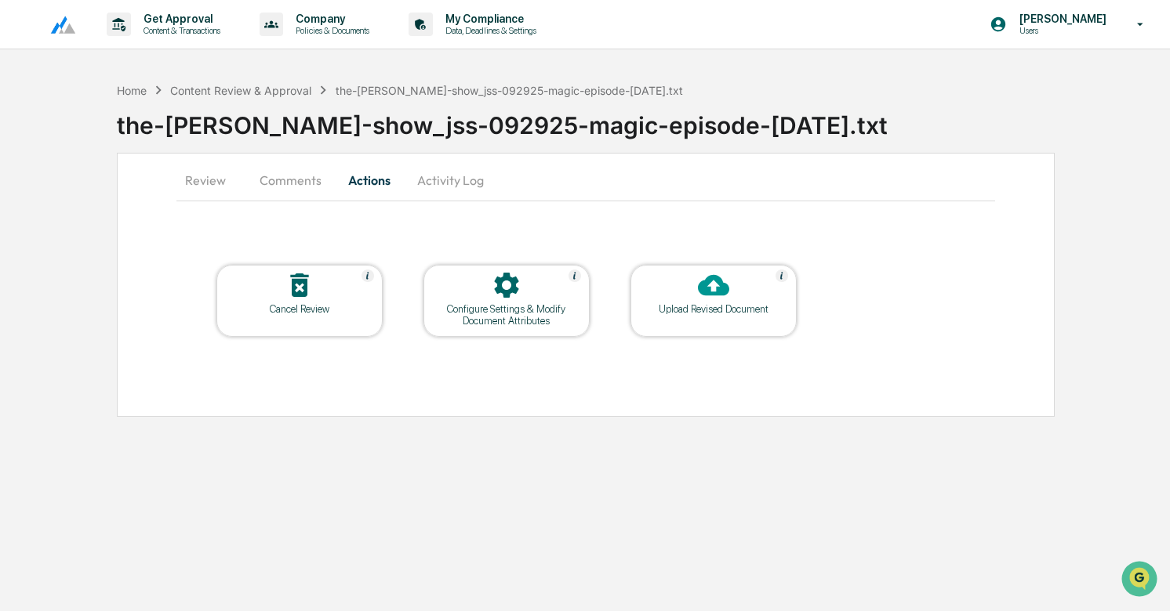
click at [677, 311] on div "Upload Revised Document" at bounding box center [713, 309] width 141 height 12
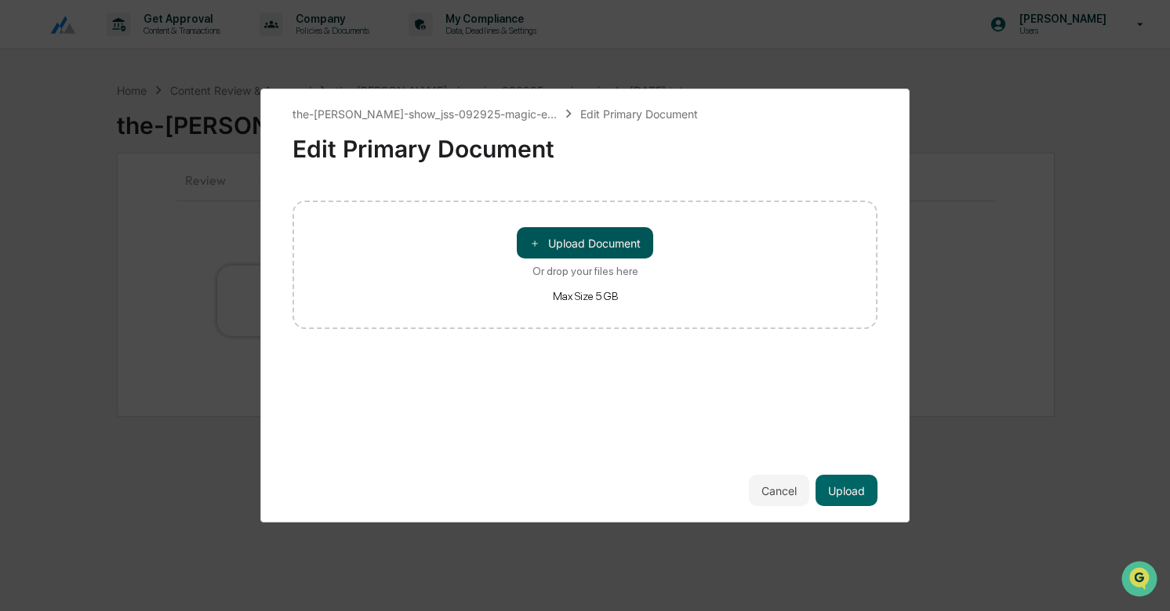
click at [619, 244] on button "＋ Upload Document" at bounding box center [585, 242] width 136 height 31
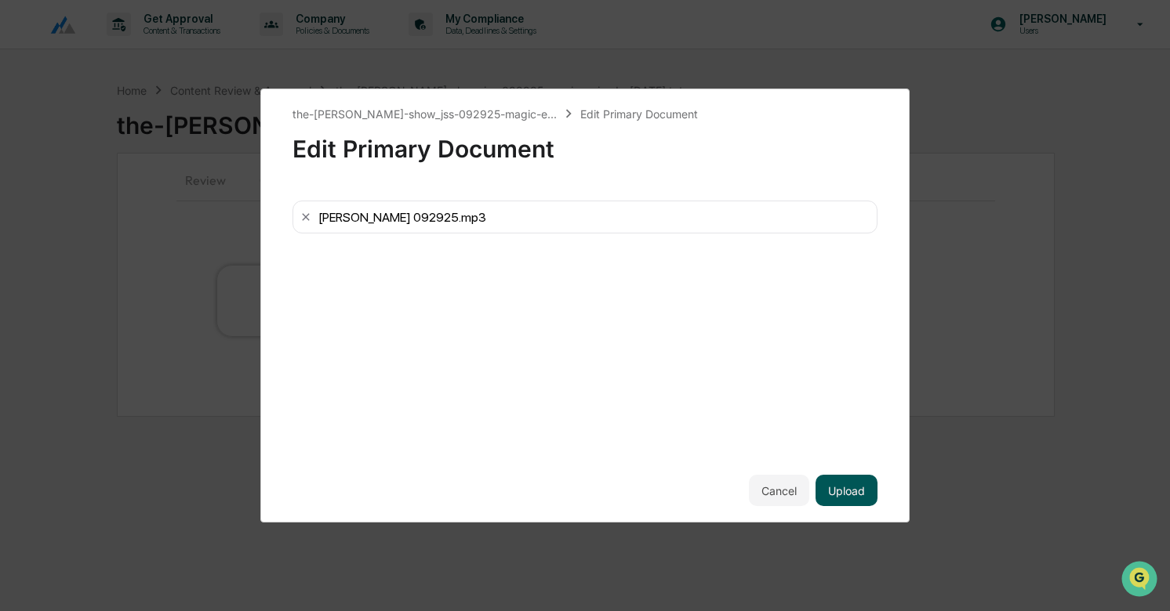
click at [847, 486] on button "Upload" at bounding box center [846, 490] width 62 height 31
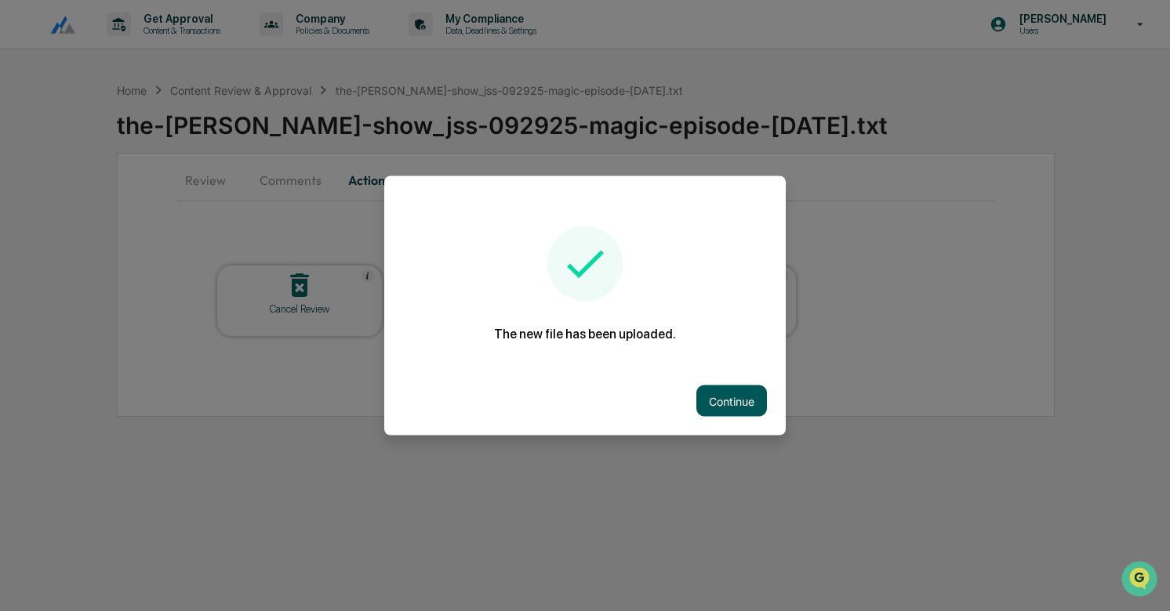
click at [744, 407] on button "Continue" at bounding box center [731, 401] width 71 height 31
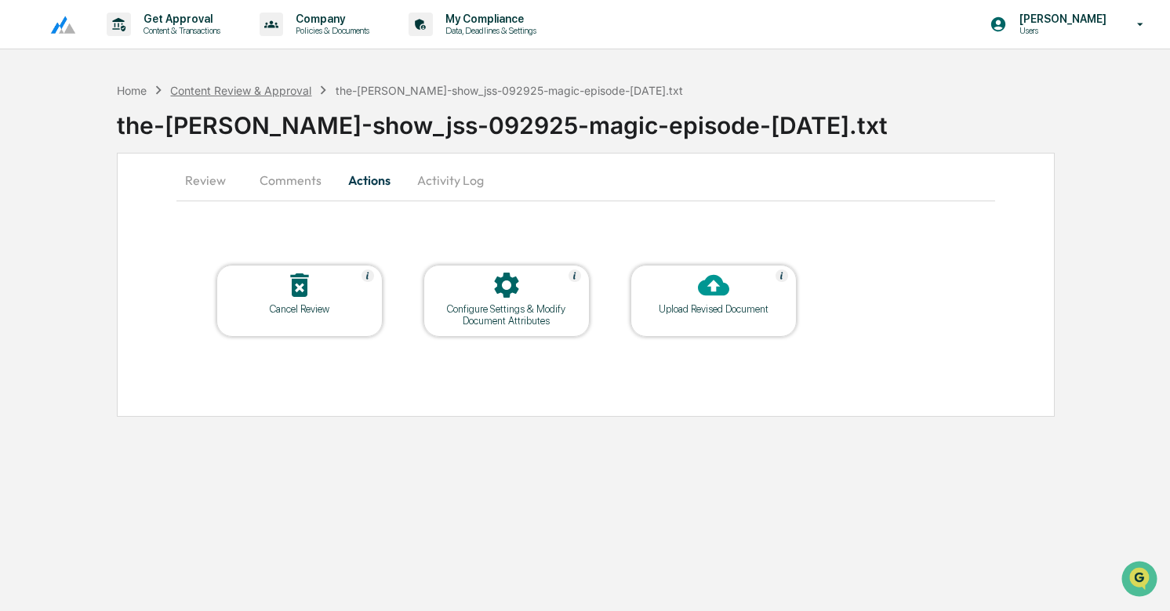
click at [238, 85] on div "Content Review & Approval" at bounding box center [240, 90] width 141 height 13
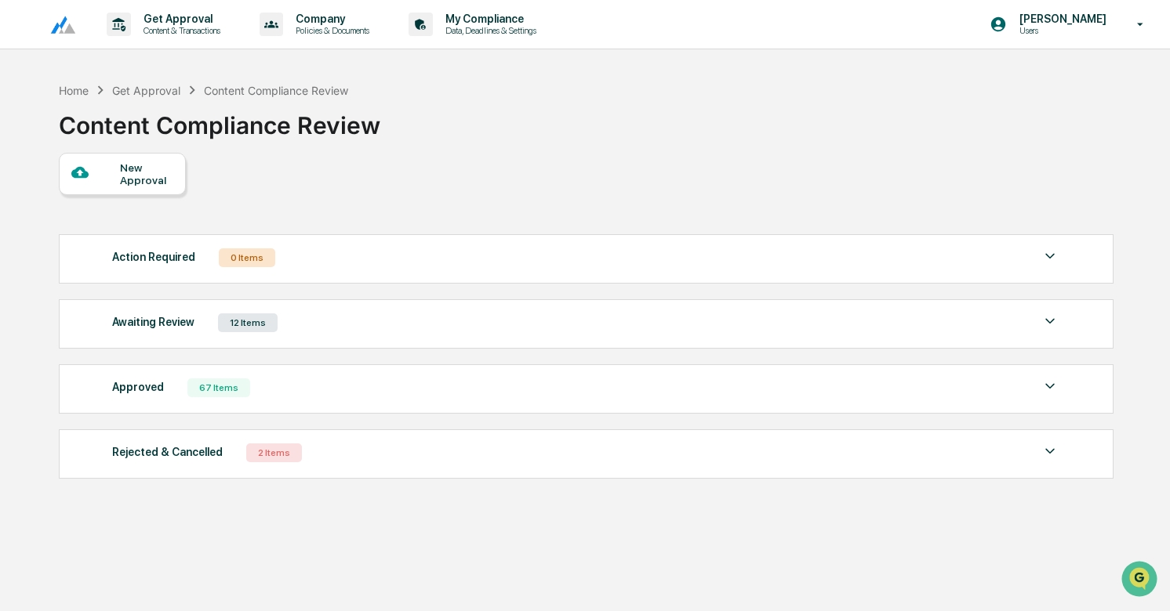
click at [317, 314] on div "Awaiting Review 12 Items" at bounding box center [586, 323] width 948 height 22
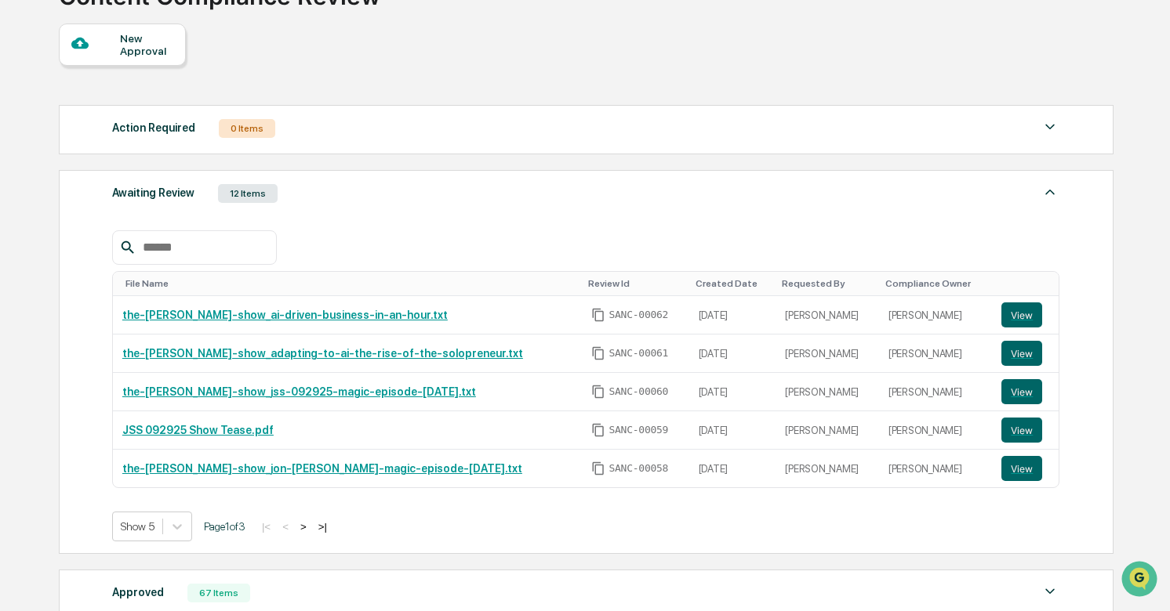
scroll to position [134, 0]
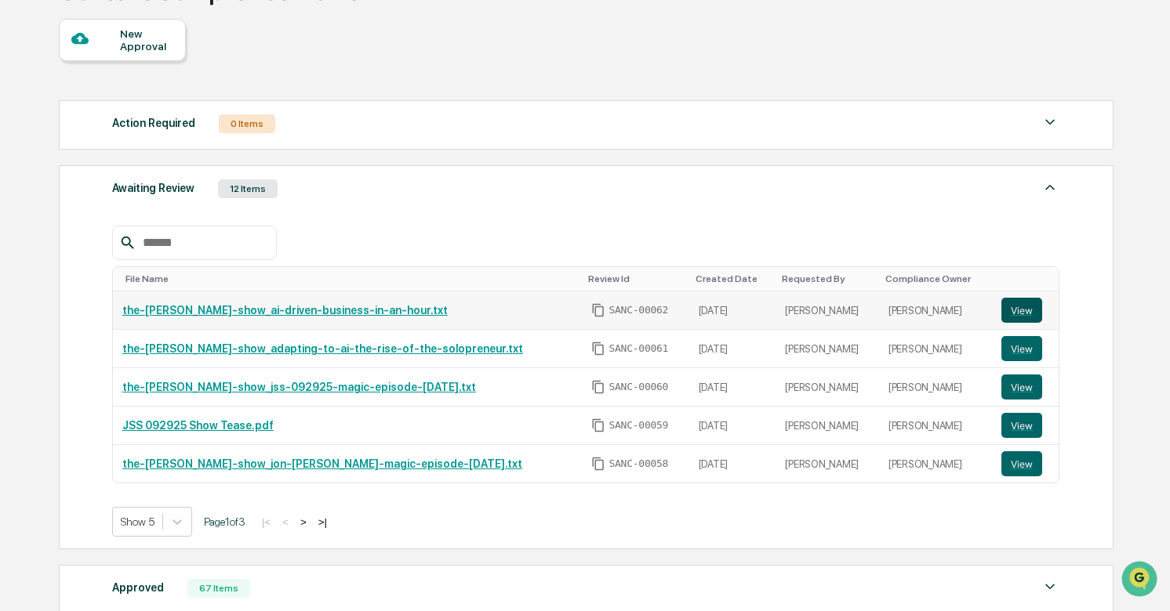
click at [1022, 316] on button "View" at bounding box center [1021, 310] width 41 height 25
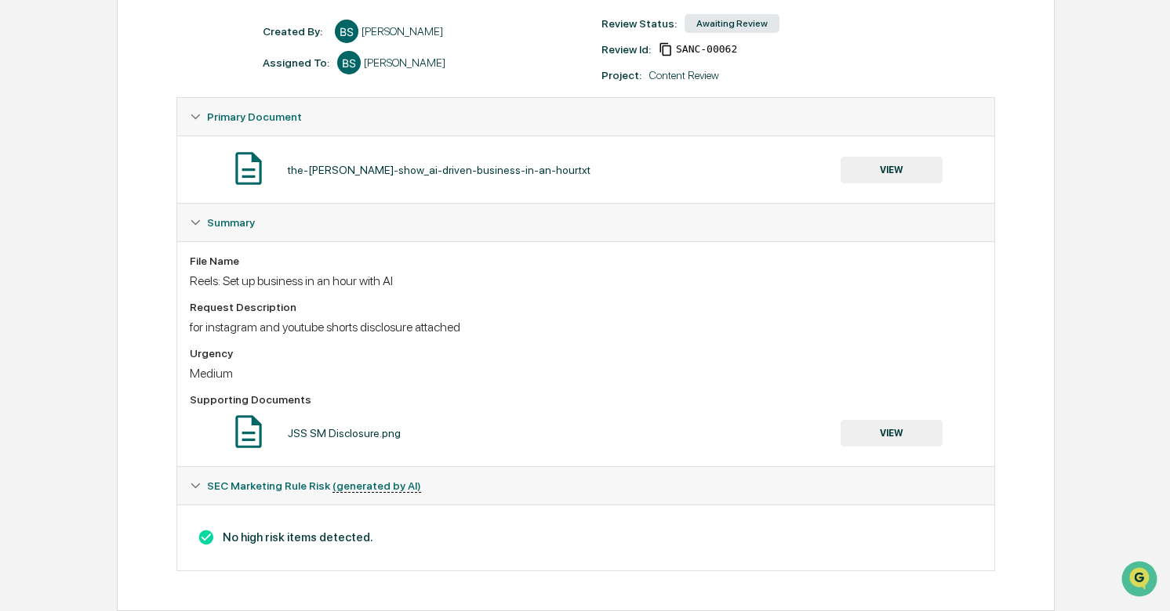
scroll to position [215, 0]
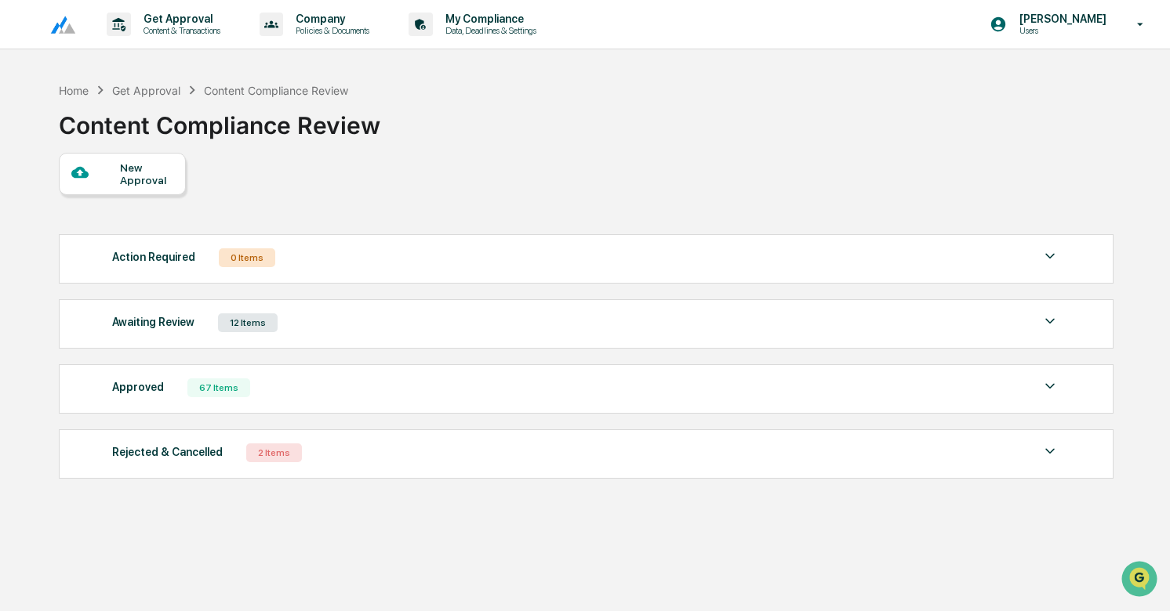
click at [336, 318] on div "Awaiting Review 12 Items" at bounding box center [586, 323] width 948 height 22
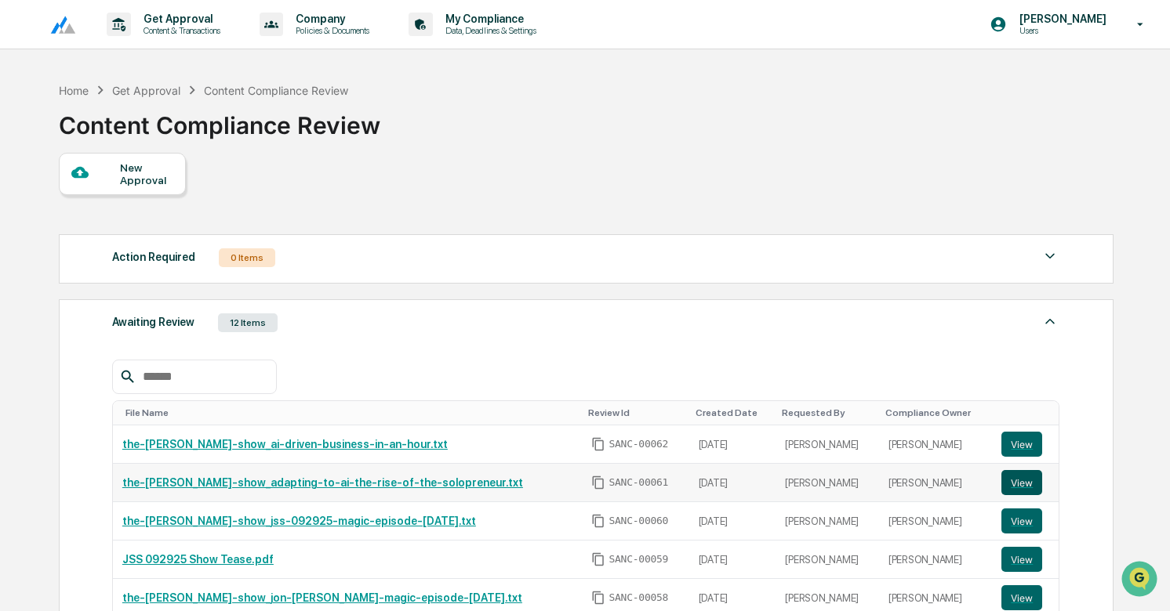
click at [1021, 484] on button "View" at bounding box center [1021, 482] width 41 height 25
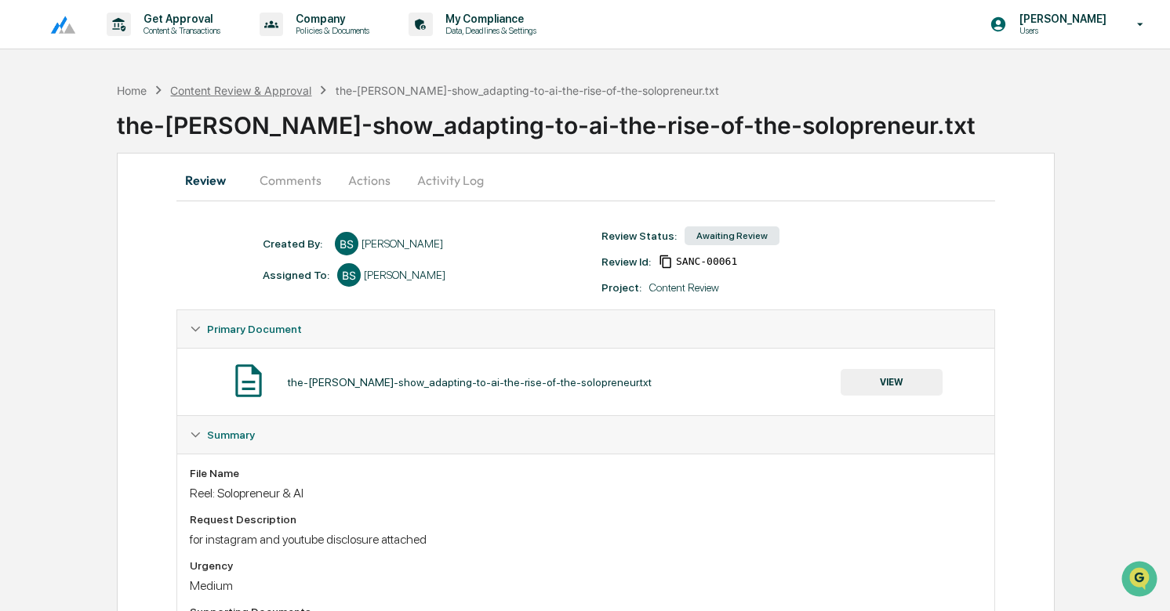
click at [262, 92] on div "Content Review & Approval" at bounding box center [240, 90] width 141 height 13
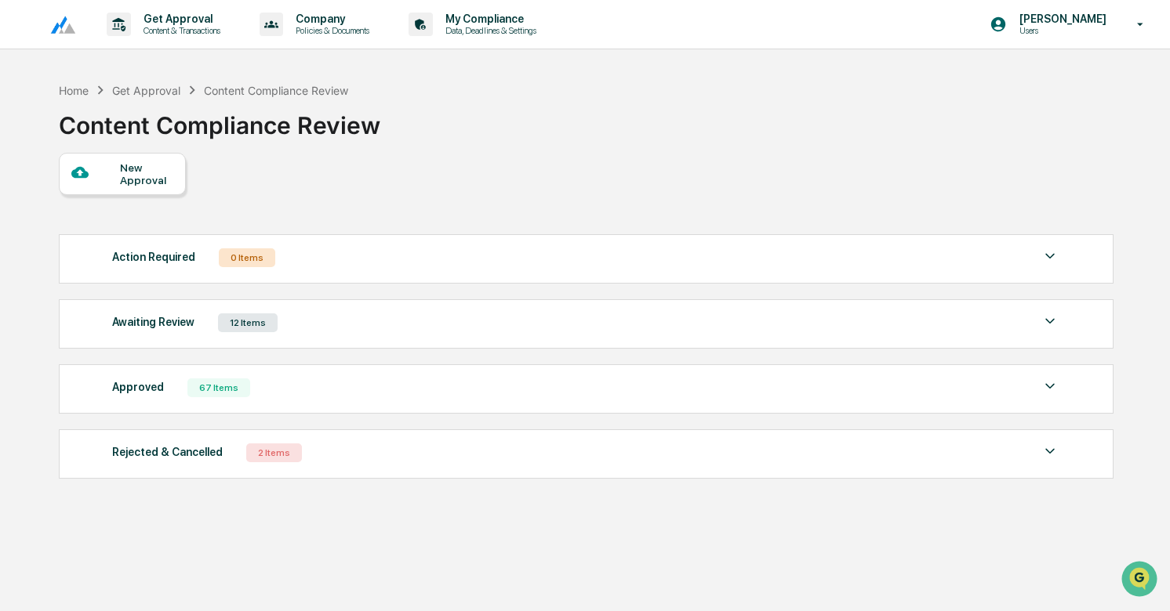
click at [481, 325] on div "Awaiting Review 12 Items" at bounding box center [586, 323] width 948 height 22
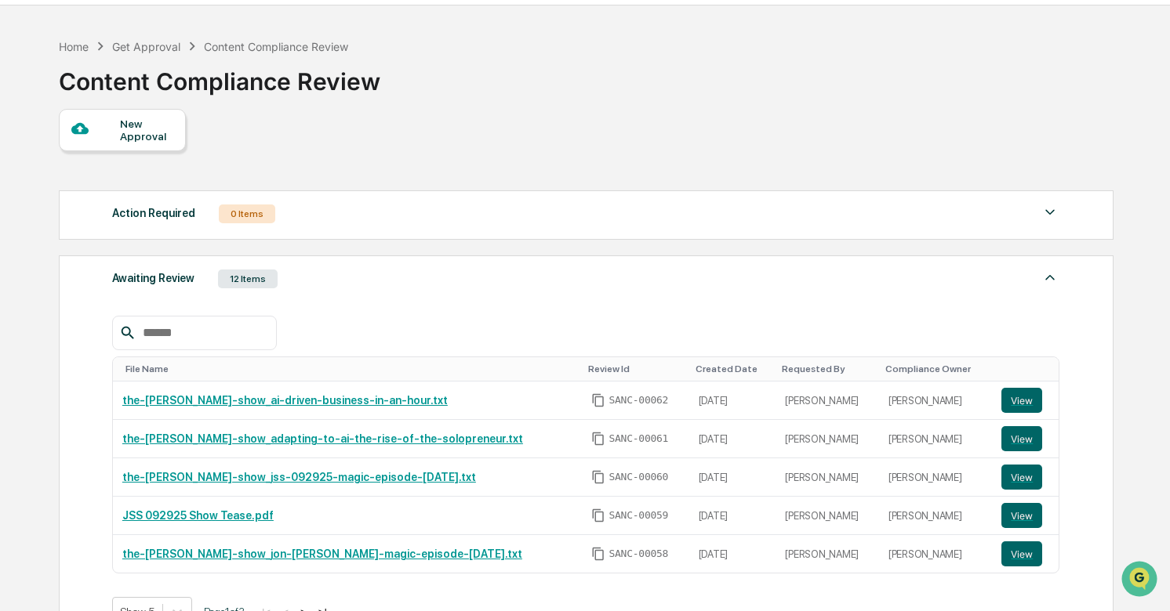
scroll to position [45, 0]
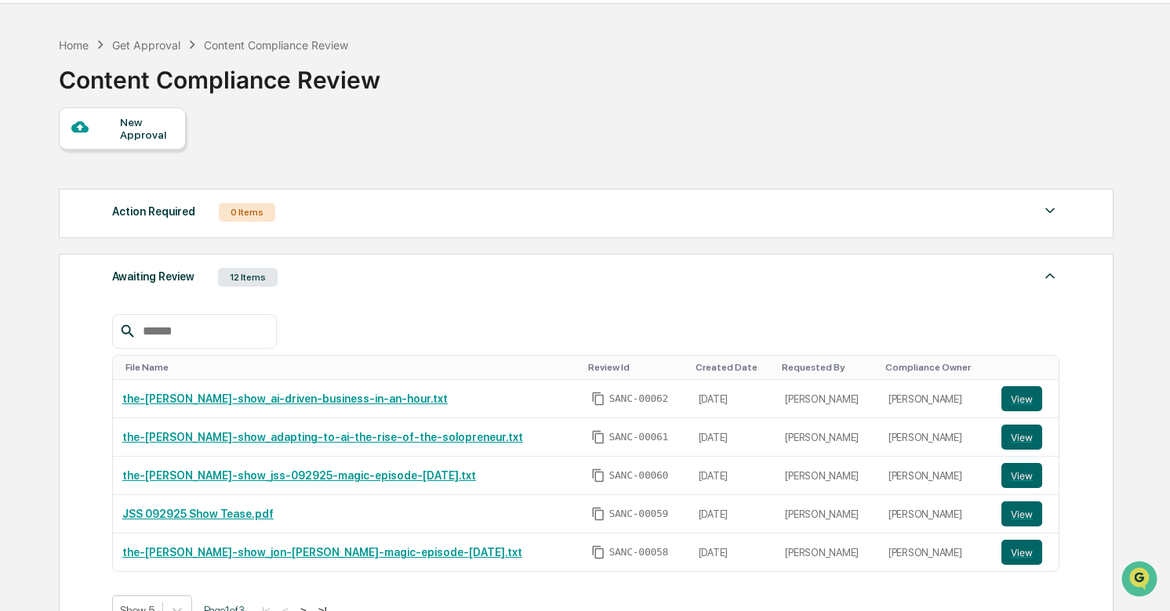
click at [152, 132] on div "New Approval" at bounding box center [146, 128] width 53 height 25
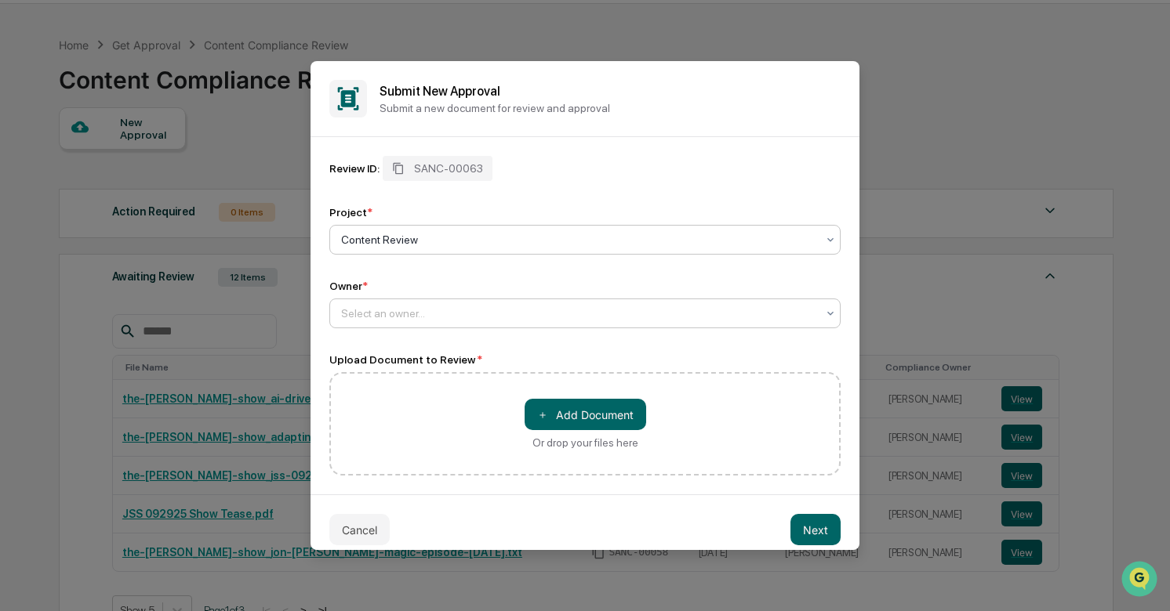
click at [550, 320] on div at bounding box center [578, 314] width 475 height 16
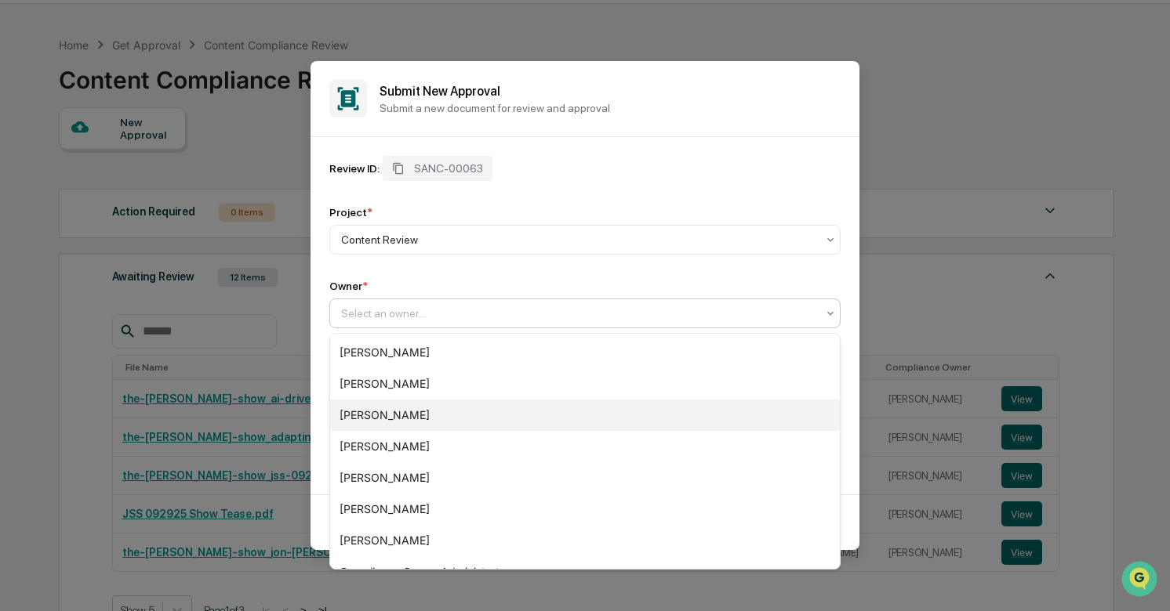
click at [454, 416] on div "[PERSON_NAME]" at bounding box center [585, 415] width 510 height 31
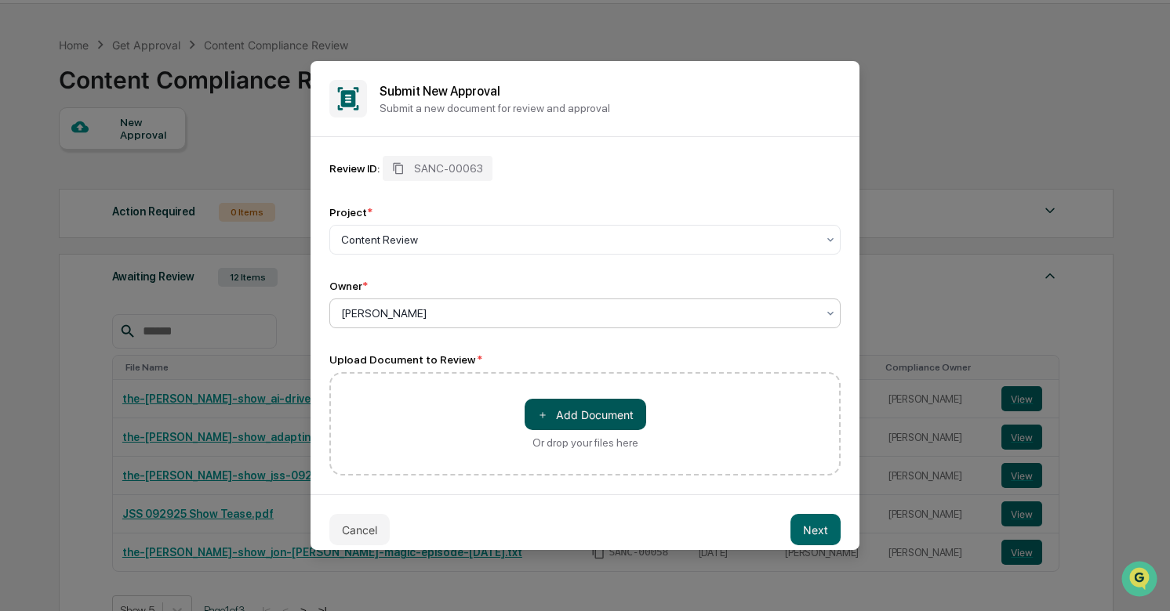
click at [592, 408] on button "＋ Add Document" at bounding box center [585, 414] width 122 height 31
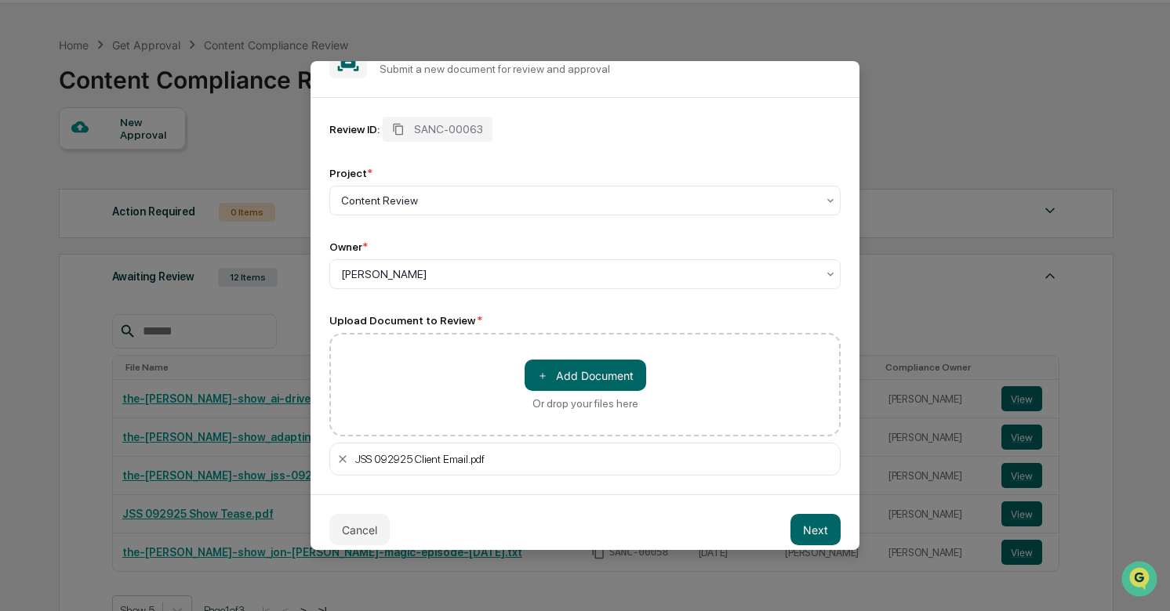
scroll to position [54, 0]
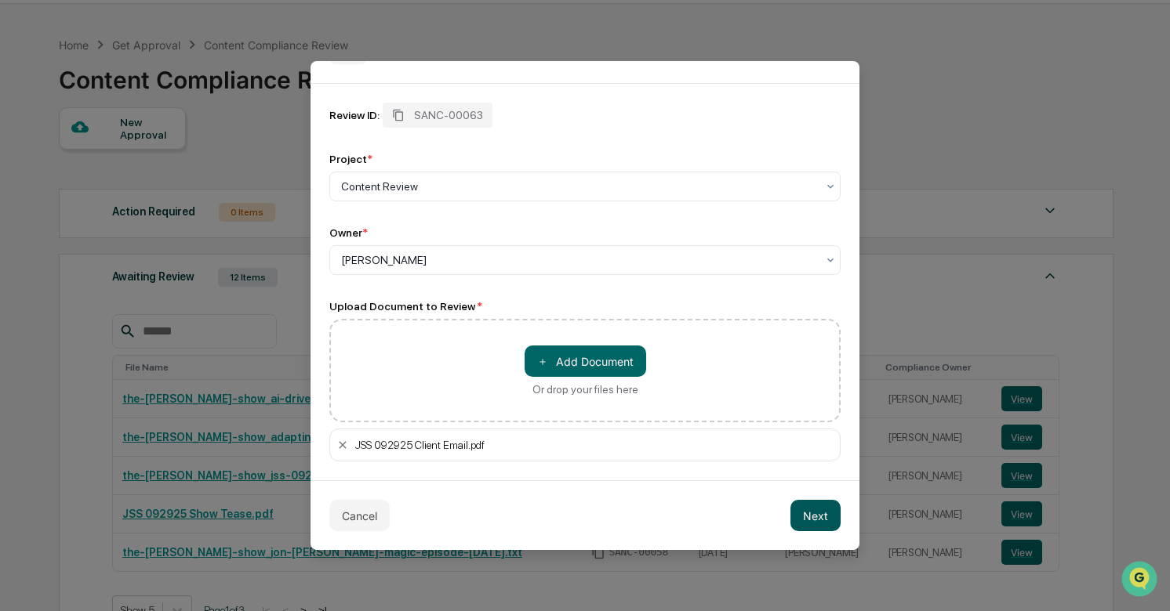
click at [824, 524] on button "Next" at bounding box center [815, 515] width 50 height 31
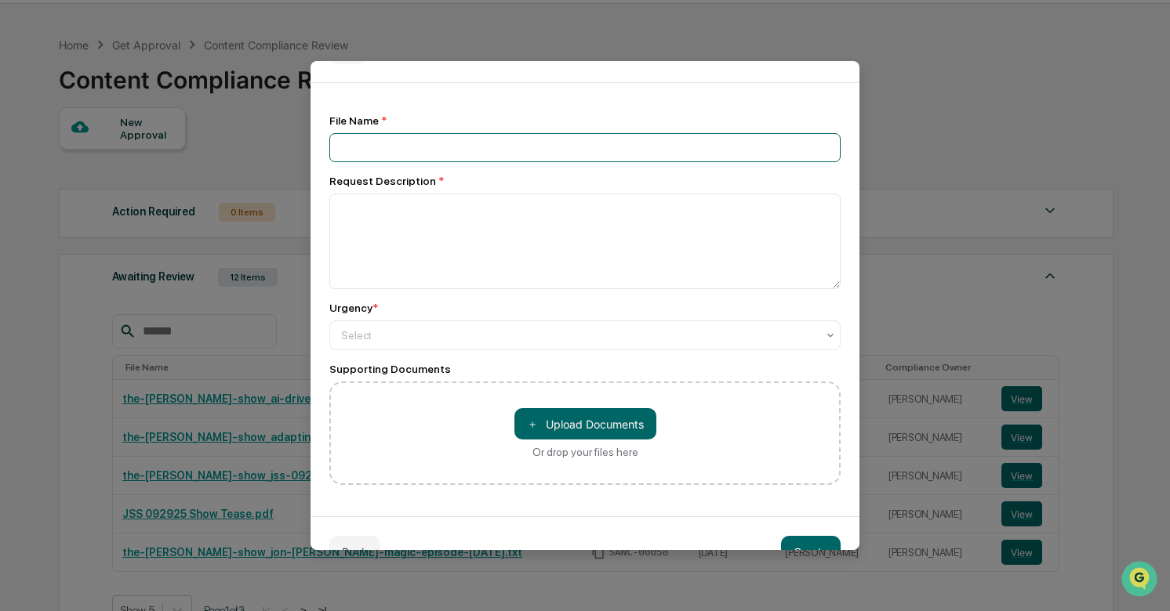
click at [470, 160] on input at bounding box center [584, 147] width 511 height 29
type input "**********"
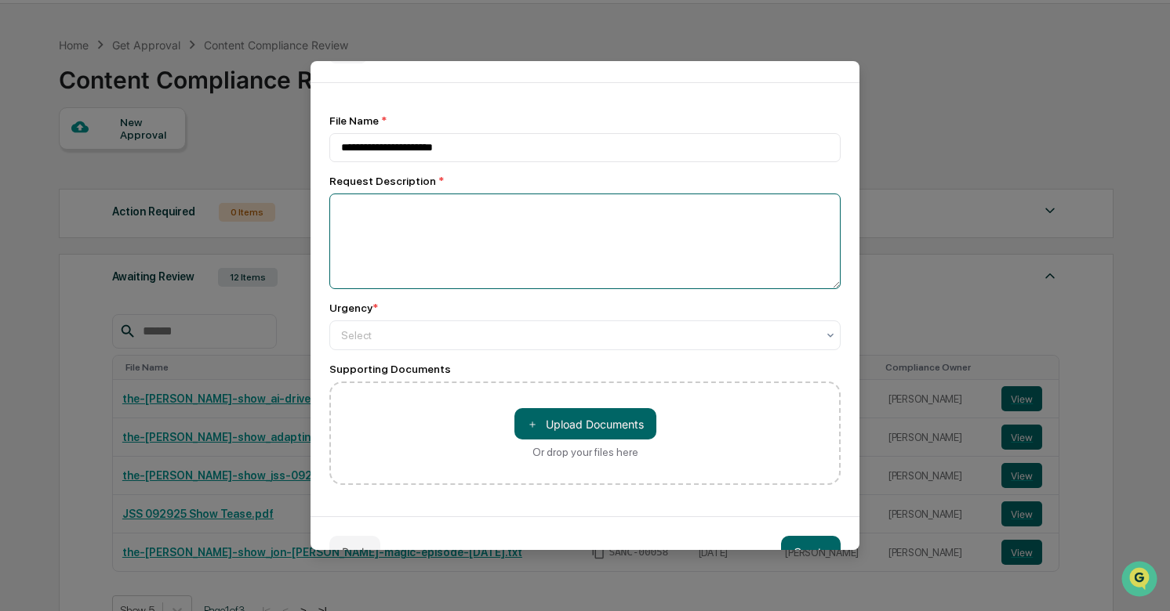
click at [468, 220] on textarea at bounding box center [584, 242] width 511 height 96
type textarea "**********"
click at [454, 345] on div "Select" at bounding box center [578, 336] width 491 height 22
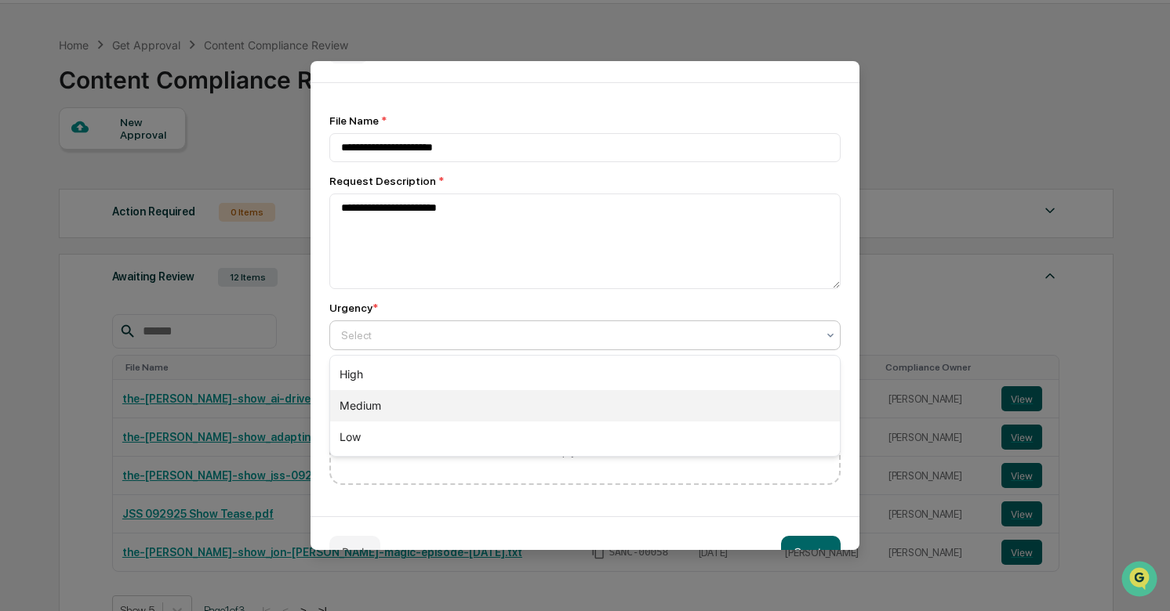
click at [434, 394] on div "Medium" at bounding box center [585, 405] width 510 height 31
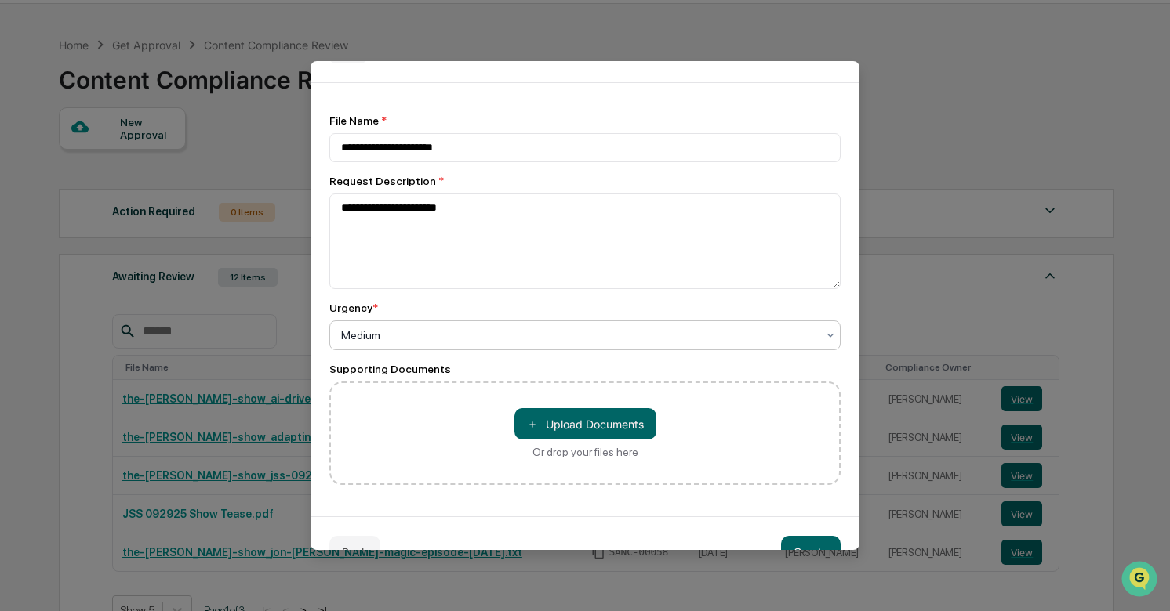
scroll to position [93, 0]
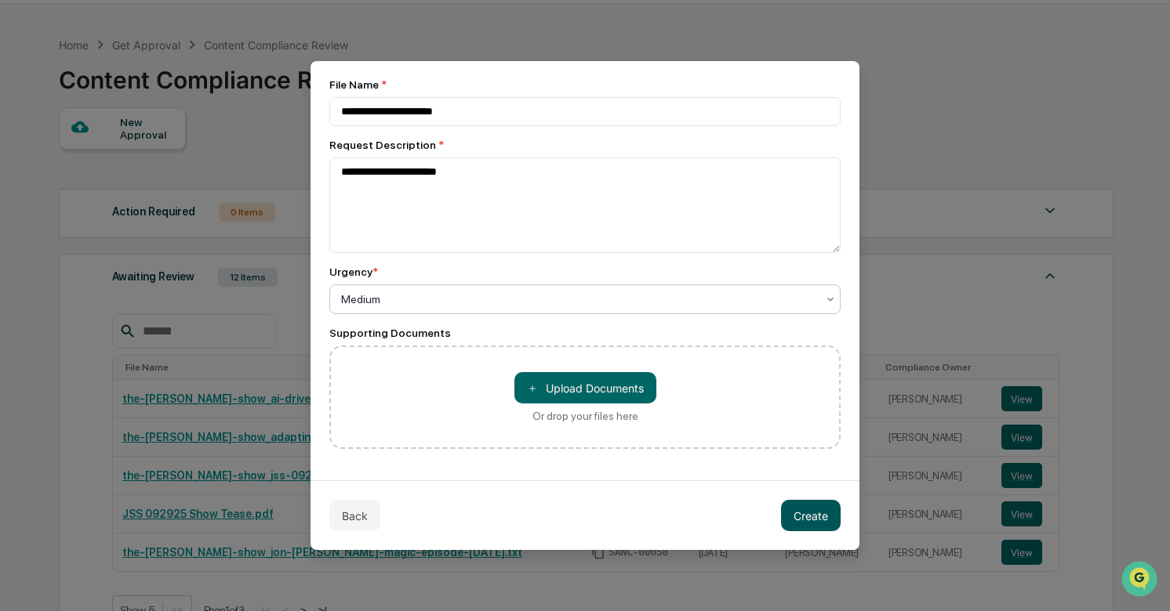
click at [796, 507] on button "Create" at bounding box center [811, 515] width 60 height 31
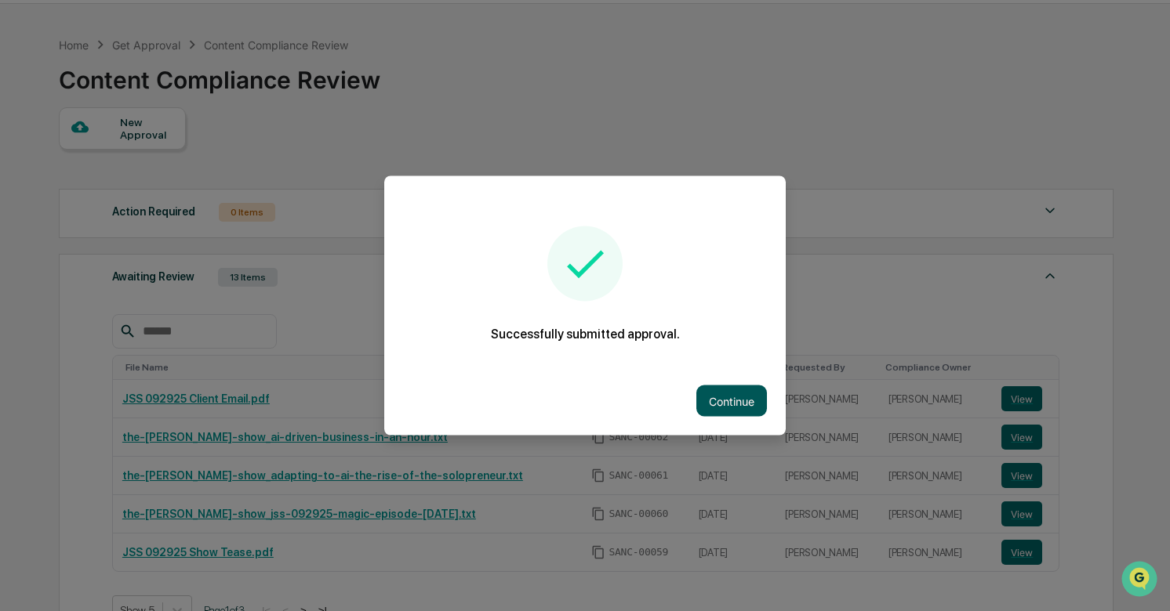
click at [720, 403] on button "Continue" at bounding box center [731, 401] width 71 height 31
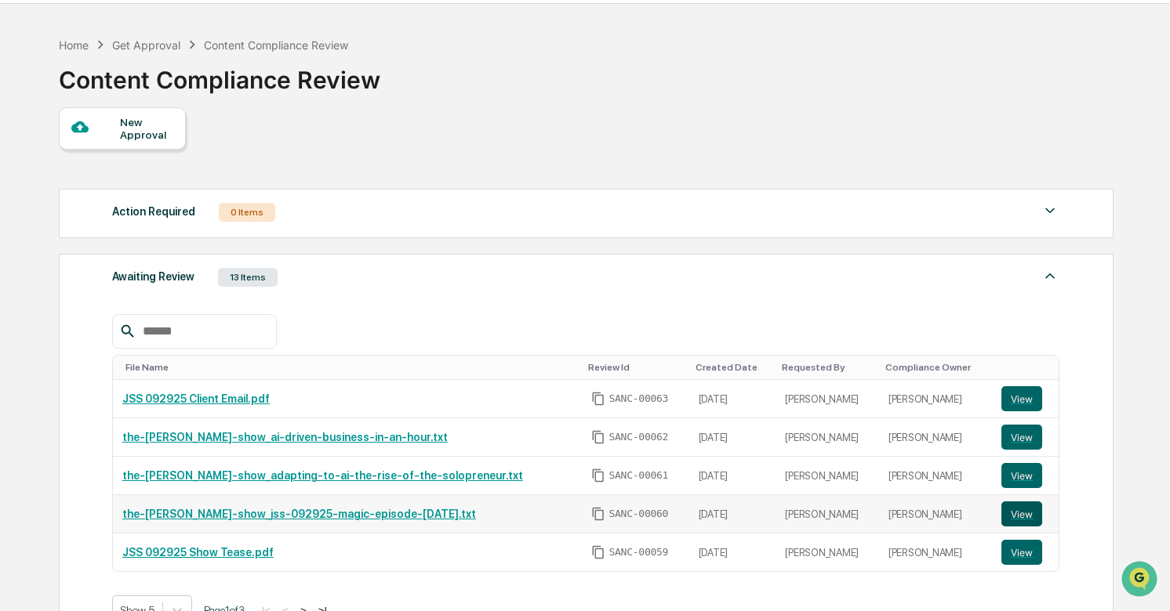
click at [1021, 518] on button "View" at bounding box center [1021, 514] width 41 height 25
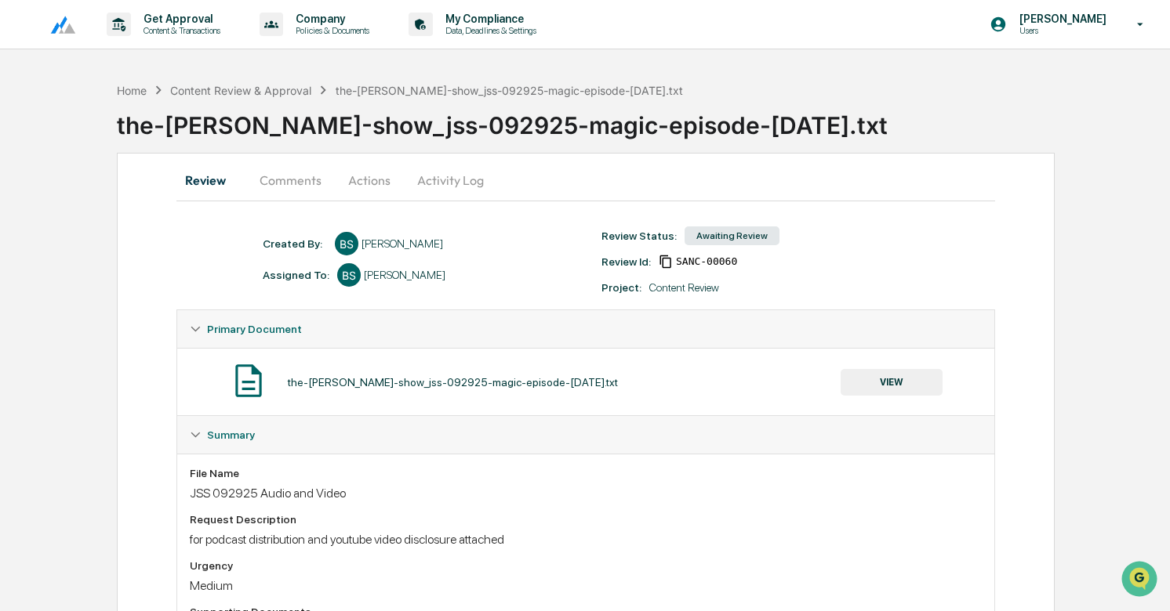
click at [365, 175] on button "Actions" at bounding box center [369, 180] width 71 height 38
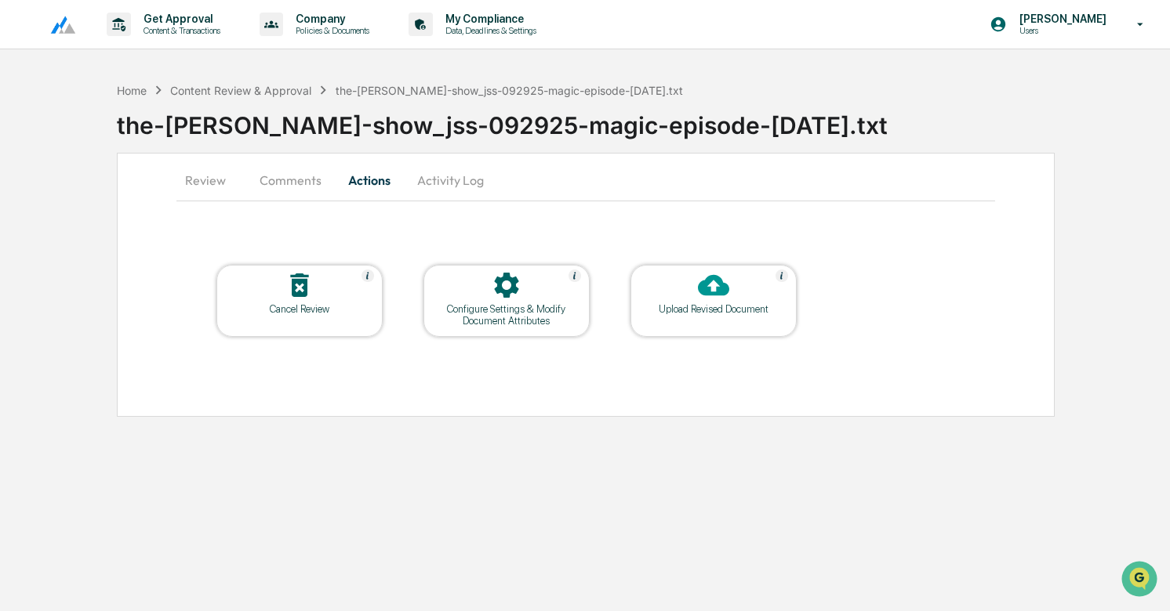
click at [524, 292] on div at bounding box center [506, 287] width 157 height 34
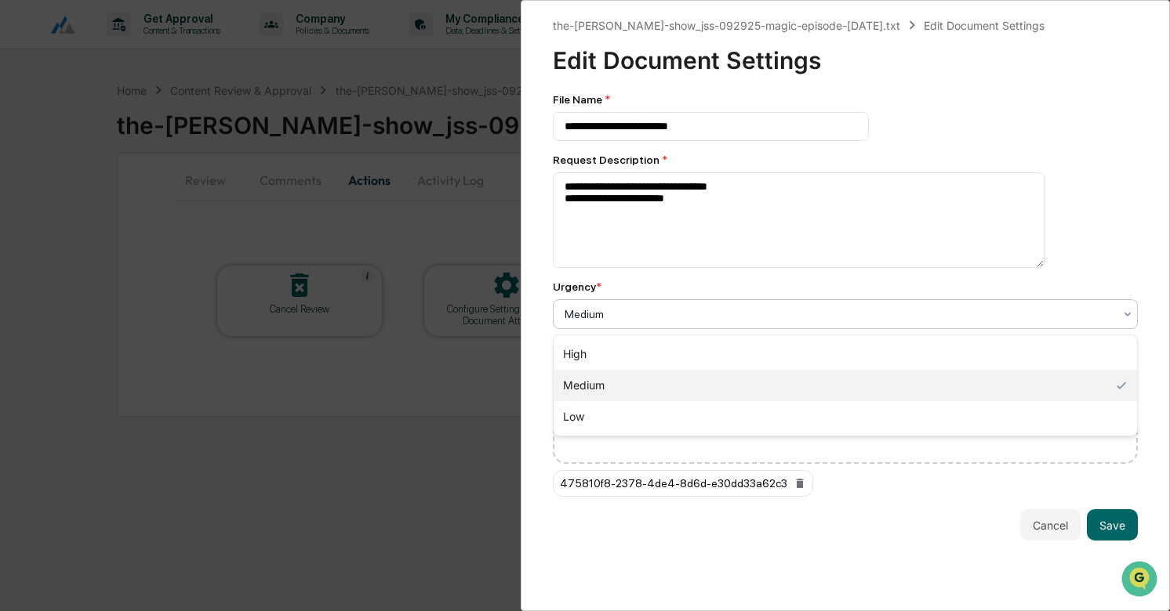
click at [908, 322] on div at bounding box center [838, 315] width 549 height 16
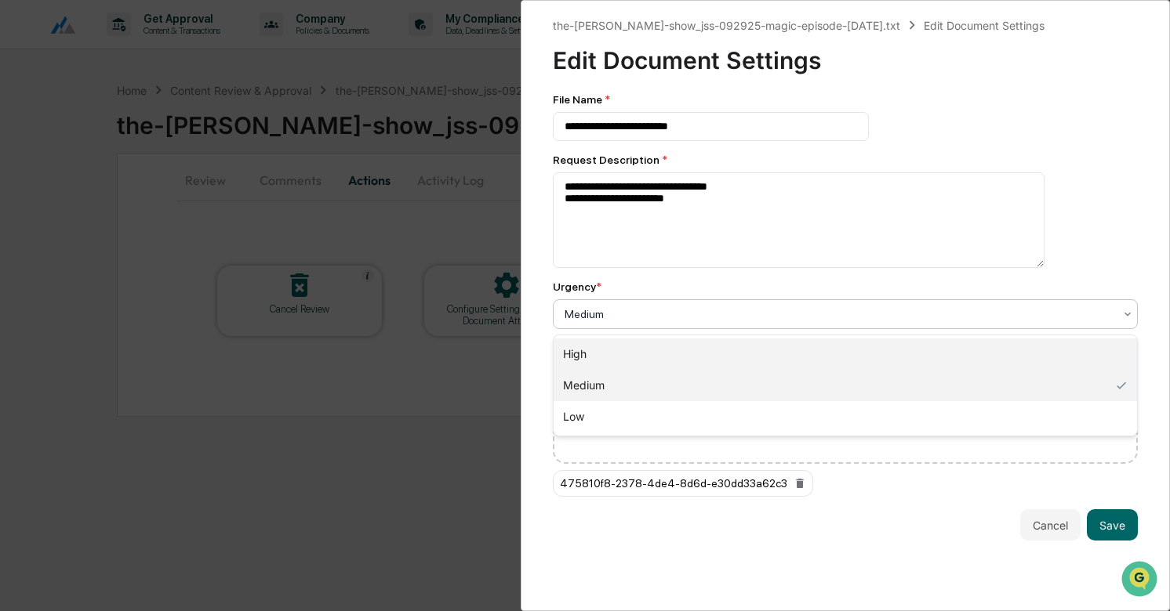
click at [670, 353] on div "High" at bounding box center [844, 354] width 583 height 31
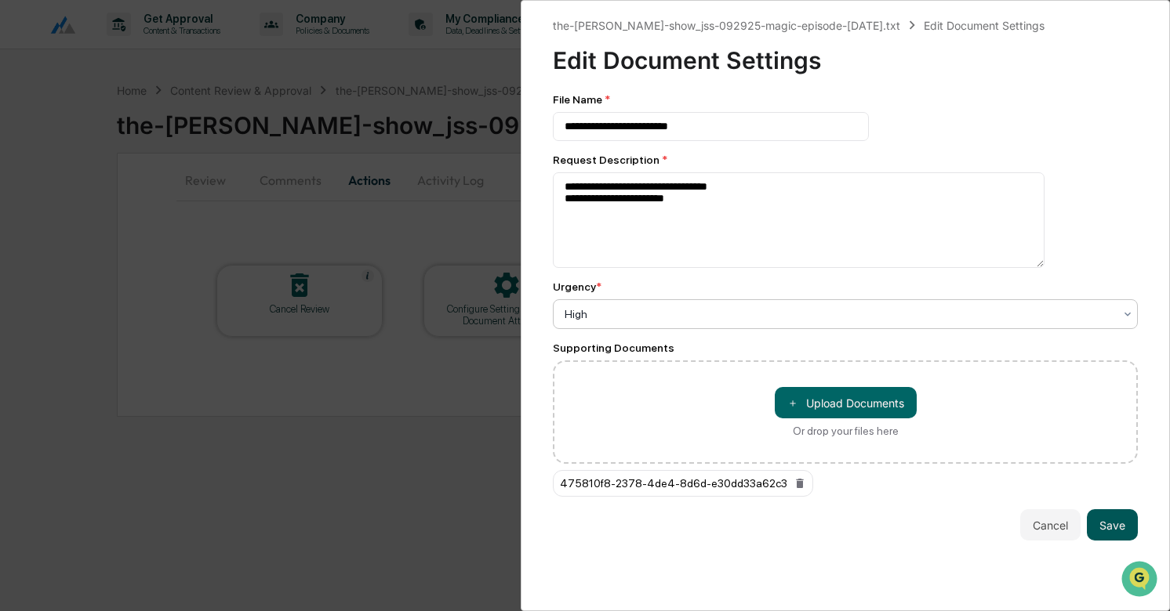
click at [1124, 532] on button "Save" at bounding box center [1112, 525] width 51 height 31
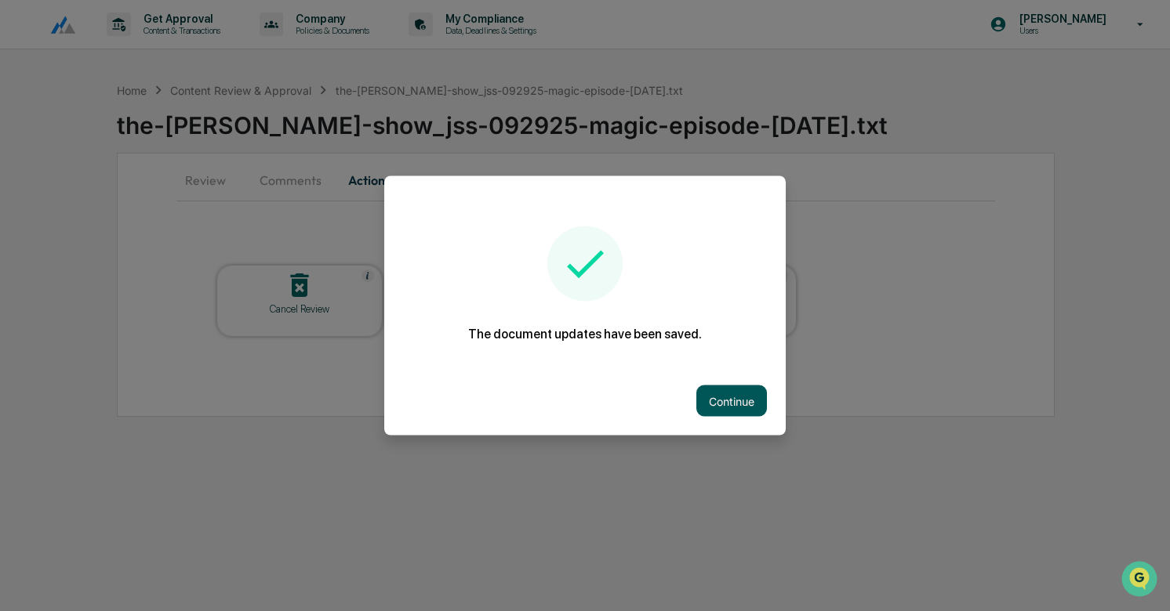
click at [736, 398] on button "Continue" at bounding box center [731, 401] width 71 height 31
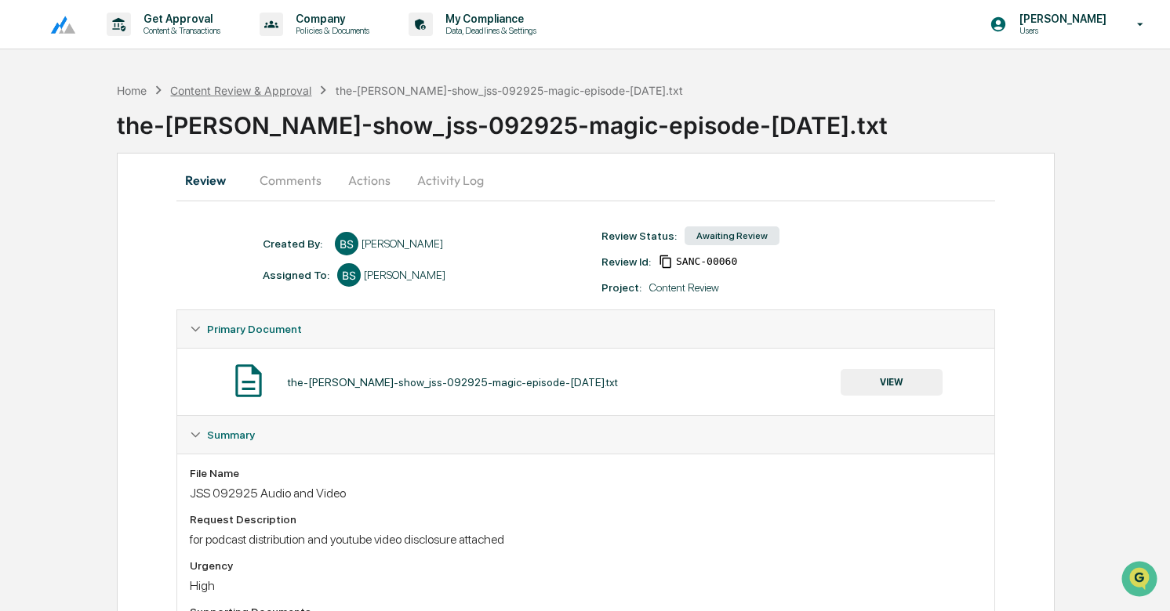
click at [287, 85] on div "Content Review & Approval" at bounding box center [240, 90] width 141 height 13
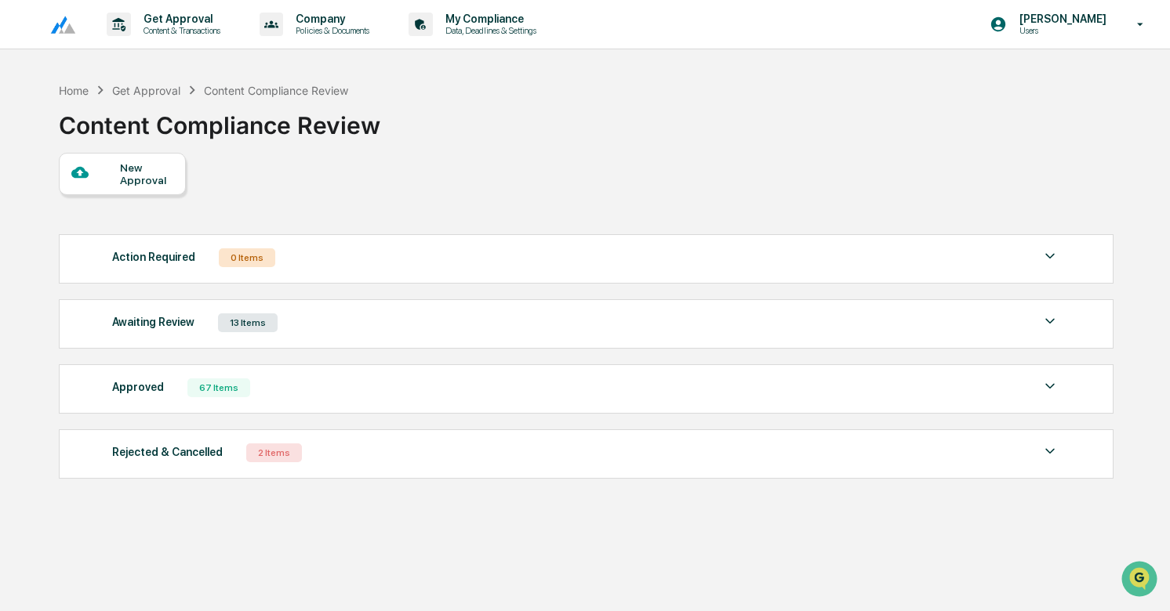
click at [346, 328] on div "Awaiting Review 13 Items" at bounding box center [586, 323] width 948 height 22
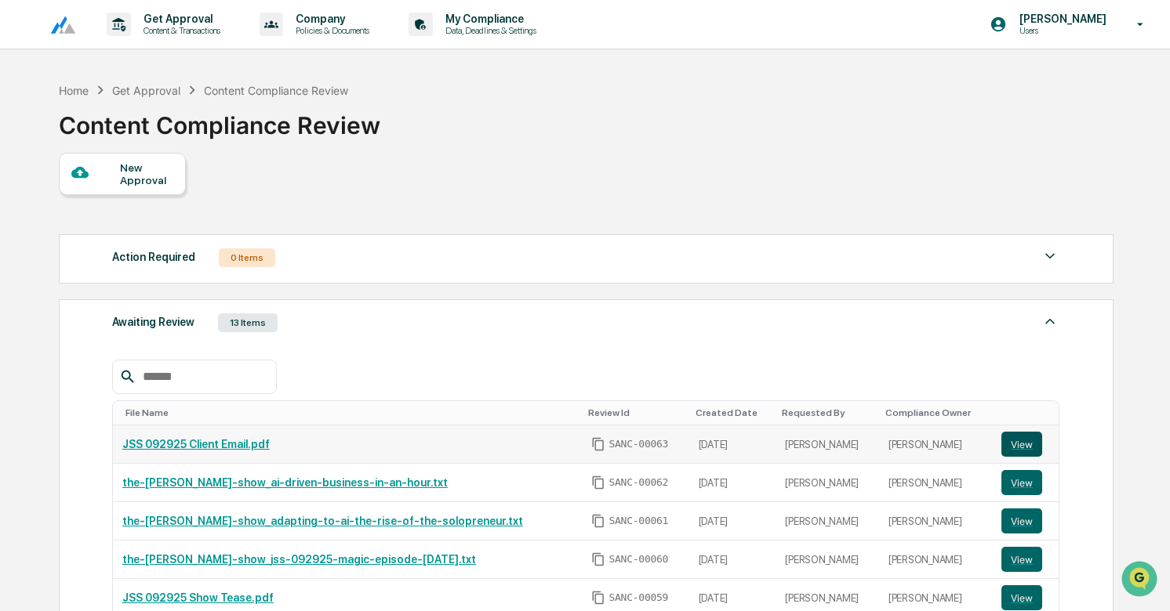
click at [1031, 440] on button "View" at bounding box center [1021, 444] width 41 height 25
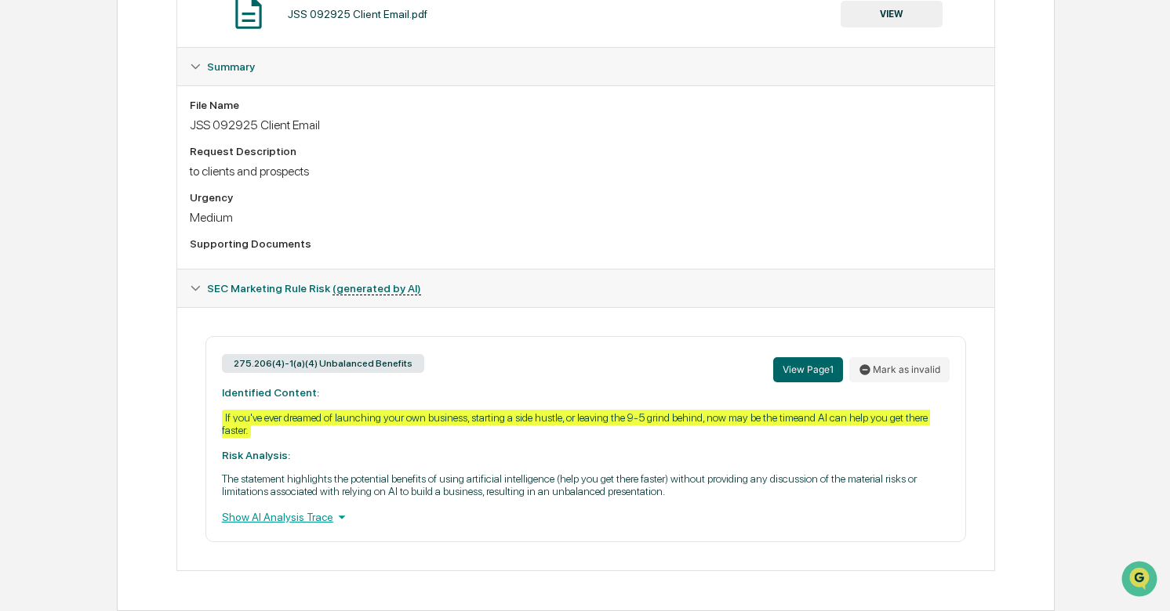
scroll to position [374, 0]
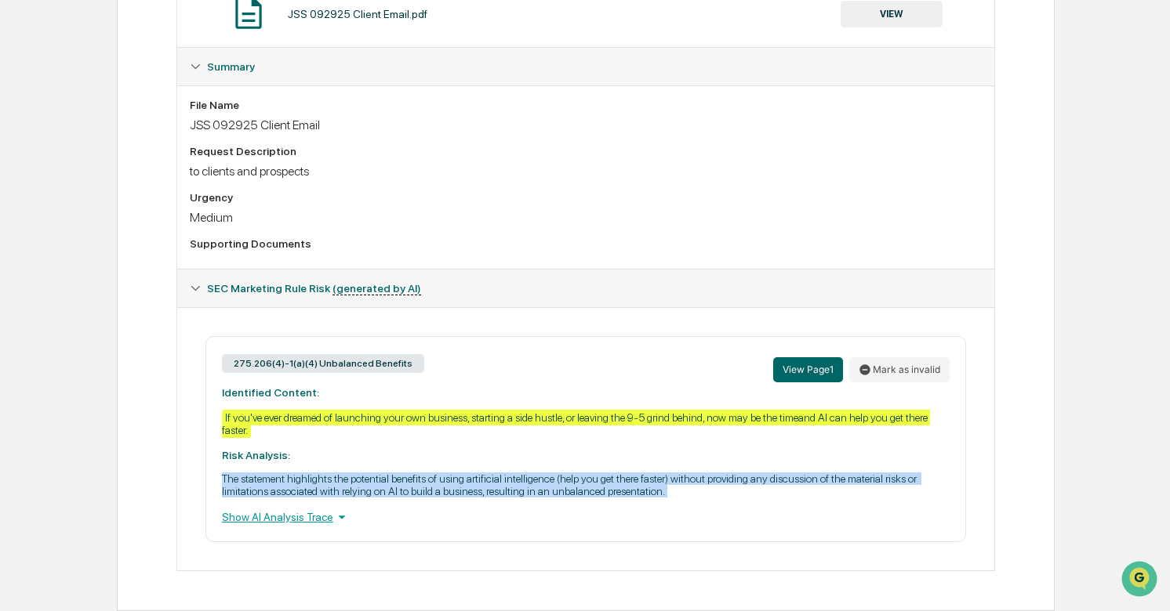
drag, startPoint x: 223, startPoint y: 478, endPoint x: 1013, endPoint y: 504, distance: 789.9
click at [1013, 504] on div "Review Comments Actions Activity Log Created By: ‎ ‎ [PERSON_NAME] Assigned To:…" at bounding box center [586, 197] width 938 height 827
copy p "The statement highlights the potential benefits of using artificial intelligenc…"
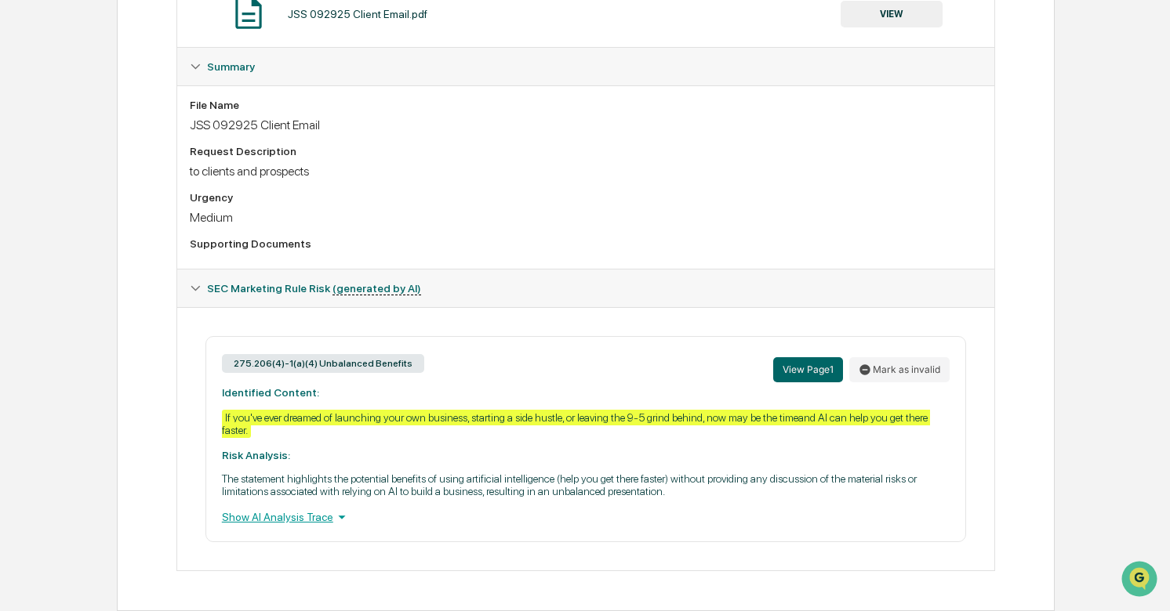
click at [218, 403] on div "275.206(4)-1(a)(4) Unbalanced Benefits View Page 1 Mark as invalid Identified C…" at bounding box center [585, 439] width 760 height 206
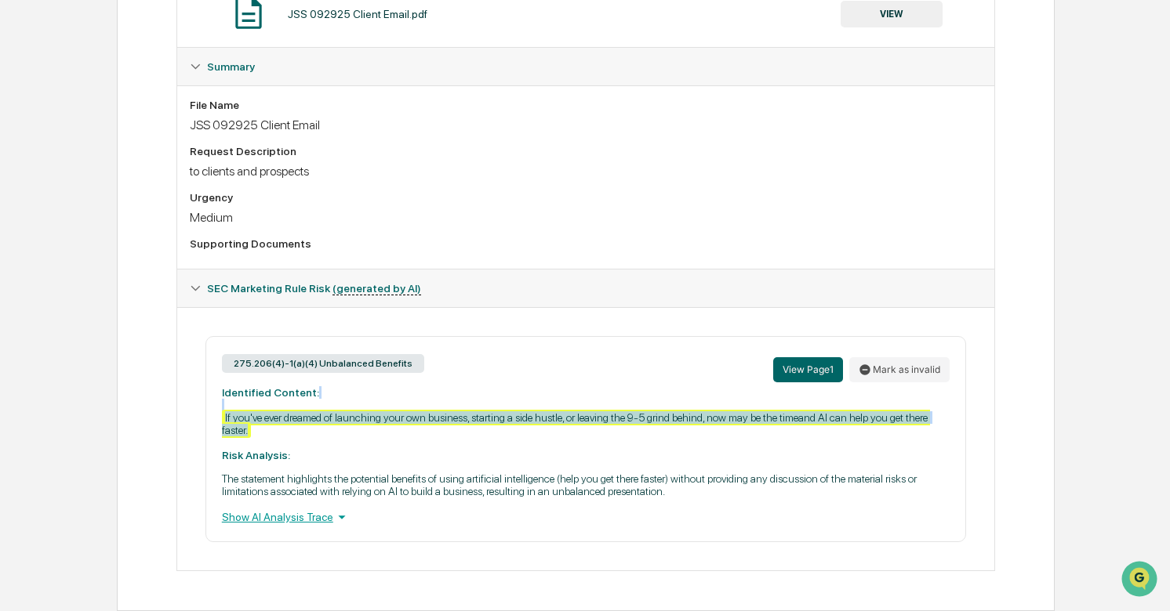
drag, startPoint x: 219, startPoint y: 406, endPoint x: 379, endPoint y: 431, distance: 162.7
click at [379, 430] on div "275.206(4)-1(a)(4) Unbalanced Benefits View Page 1 Mark as invalid Identified C…" at bounding box center [585, 439] width 760 height 206
copy div "If you've ever dreamed of launching your own business, starting a side hustle, …"
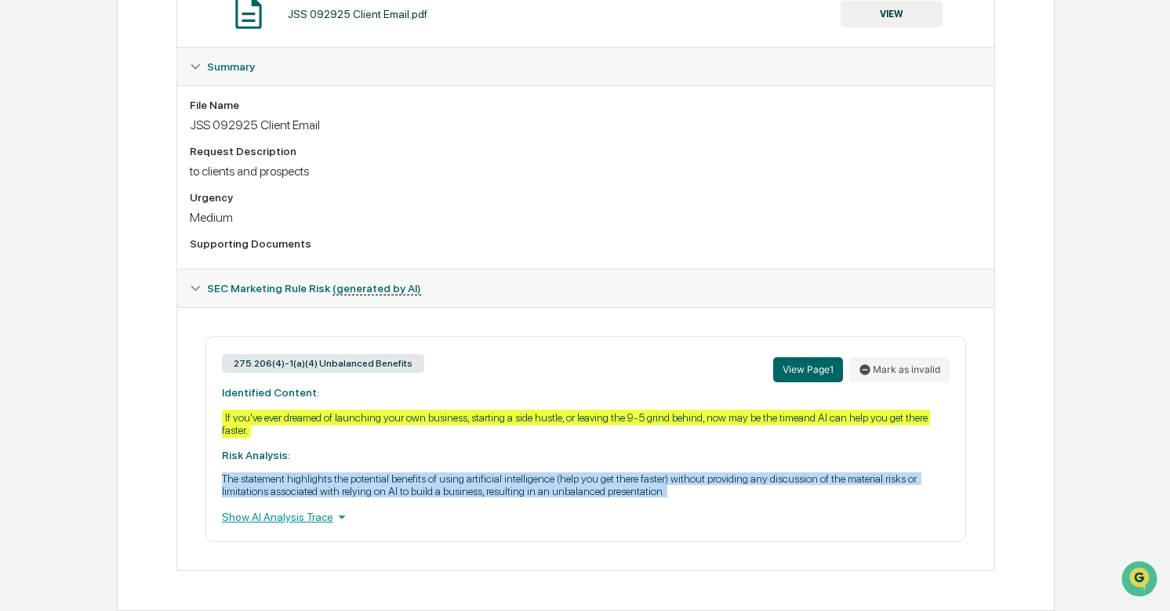
drag, startPoint x: 222, startPoint y: 475, endPoint x: 879, endPoint y: 497, distance: 657.3
click at [879, 497] on div "275.206(4)-1(a)(4) Unbalanced Benefits View Page 1 Mark as invalid Identified C…" at bounding box center [585, 439] width 760 height 206
copy p "The statement highlights the potential benefits of using artificial intelligenc…"
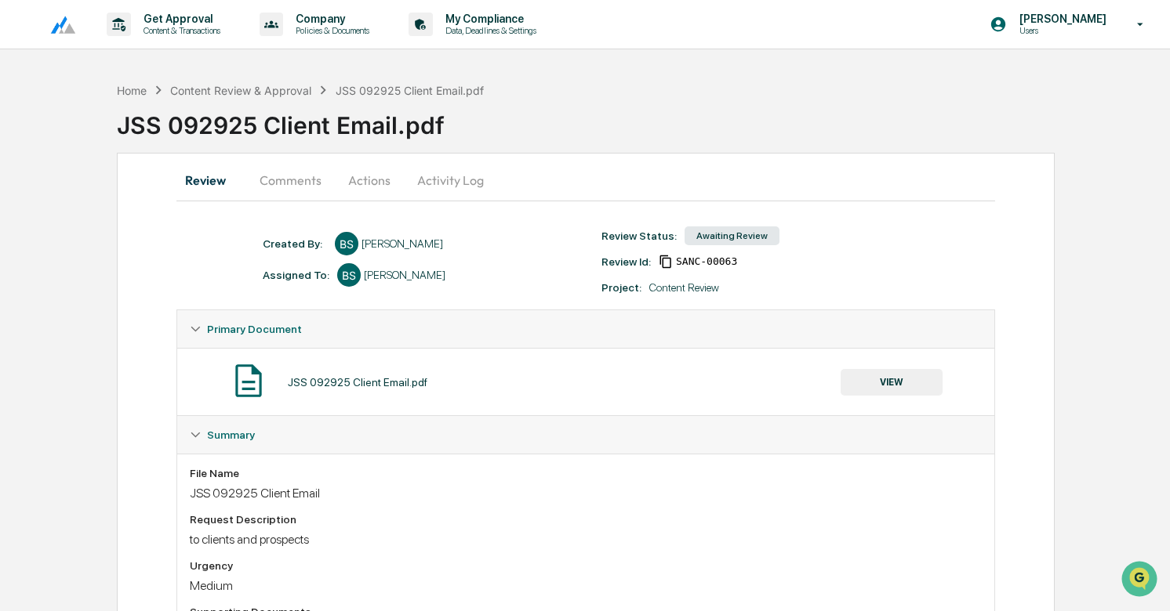
click at [365, 177] on button "Actions" at bounding box center [369, 180] width 71 height 38
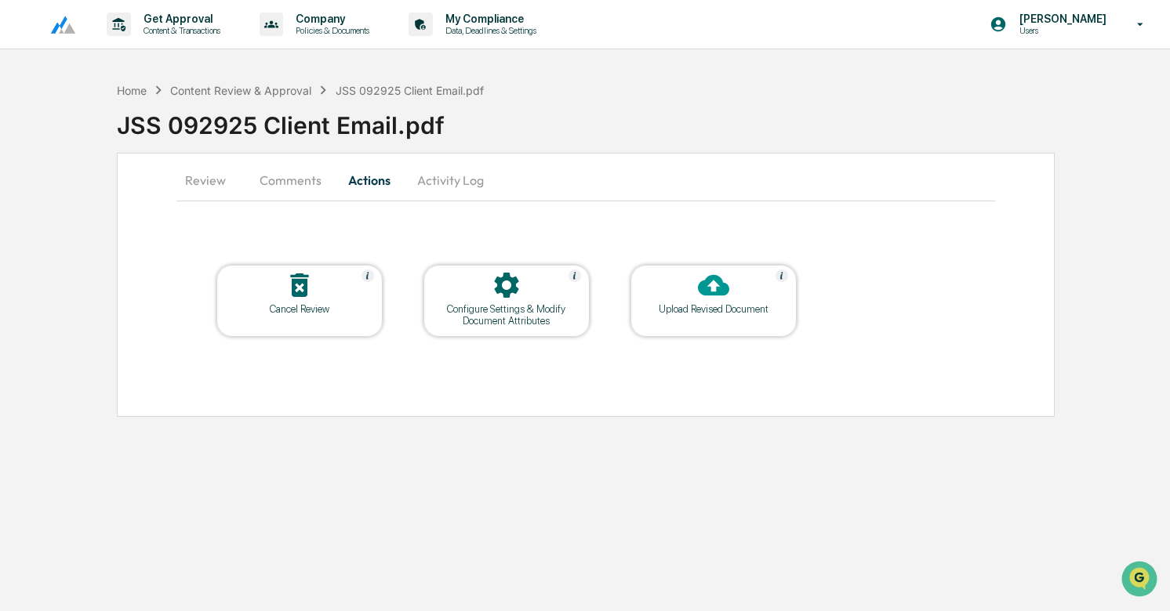
click at [736, 278] on div at bounding box center [713, 287] width 157 height 34
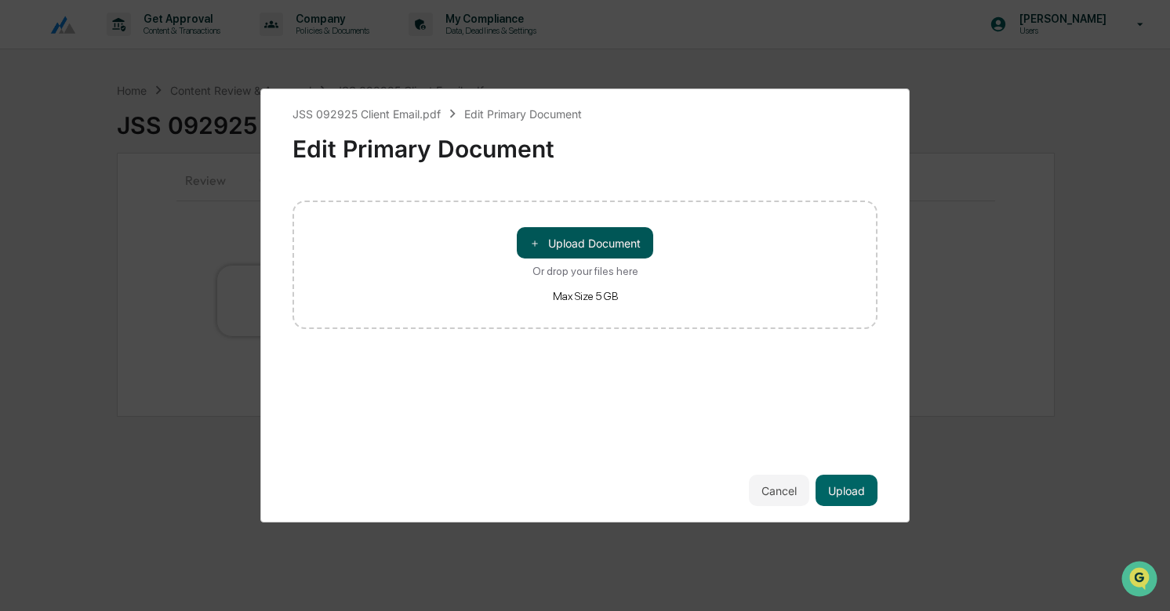
click at [633, 229] on button "＋ Upload Document" at bounding box center [585, 242] width 136 height 31
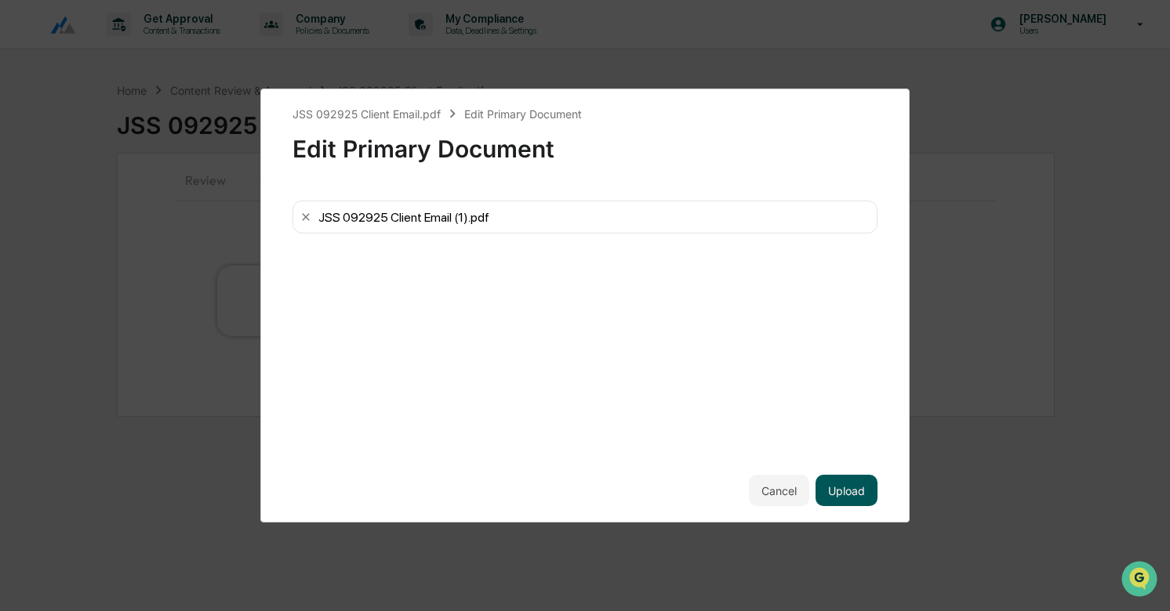
click at [848, 488] on button "Upload" at bounding box center [846, 490] width 62 height 31
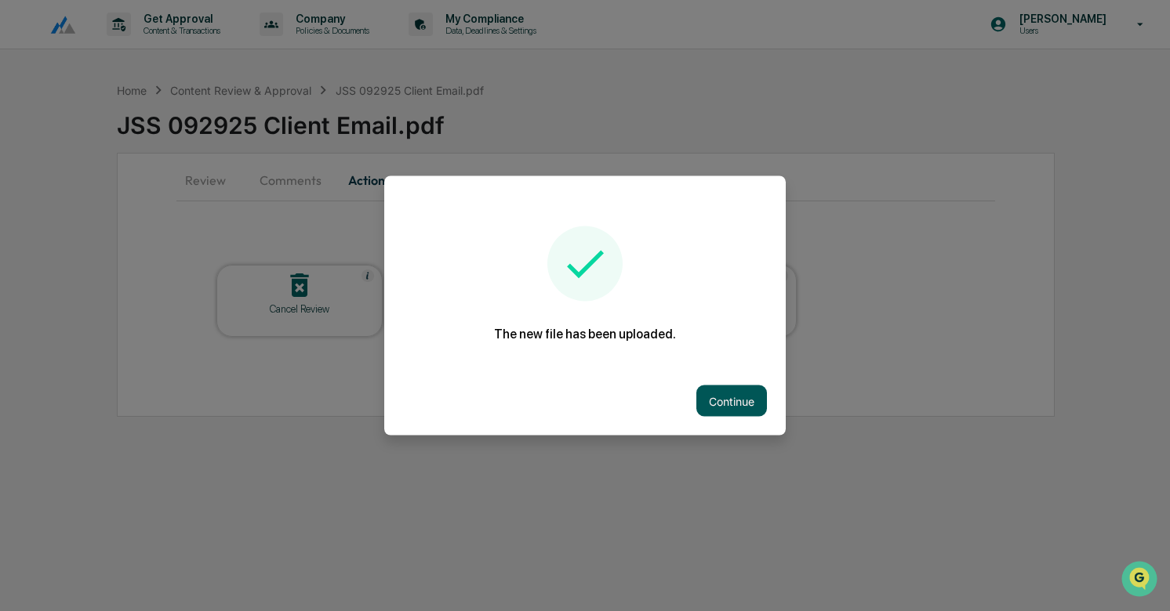
click at [721, 401] on button "Continue" at bounding box center [731, 401] width 71 height 31
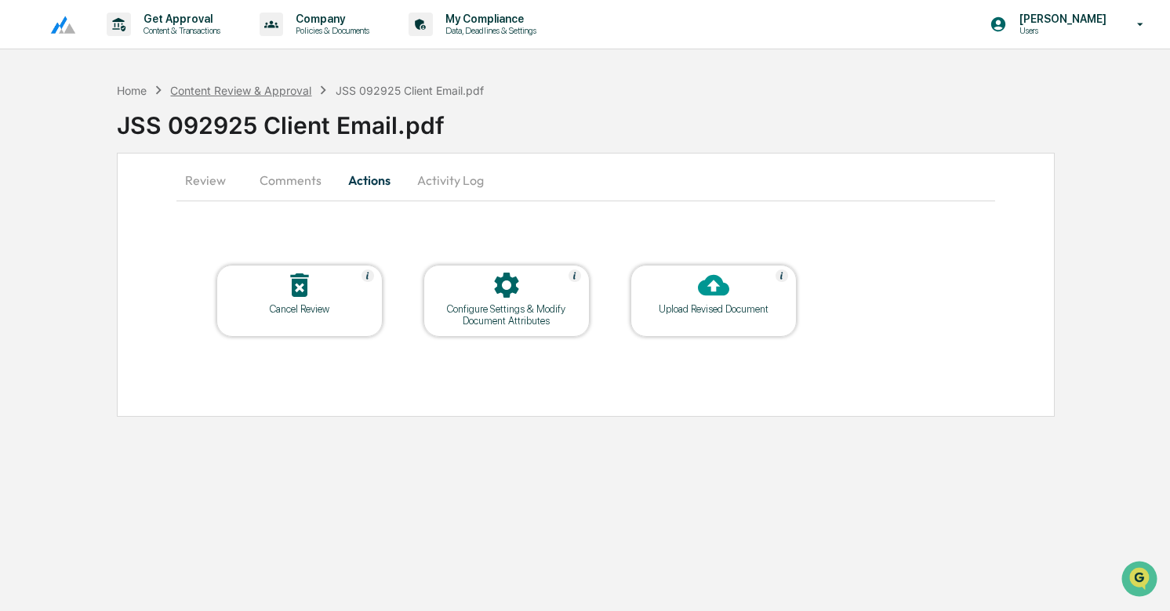
click at [216, 84] on div "Content Review & Approval" at bounding box center [240, 90] width 141 height 13
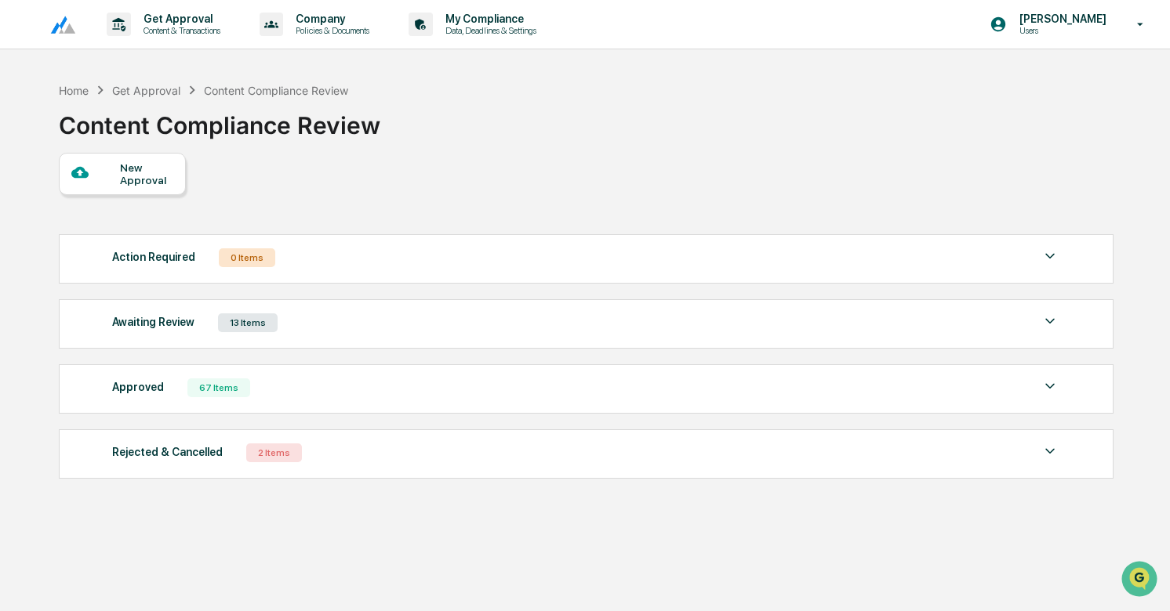
scroll to position [74, 0]
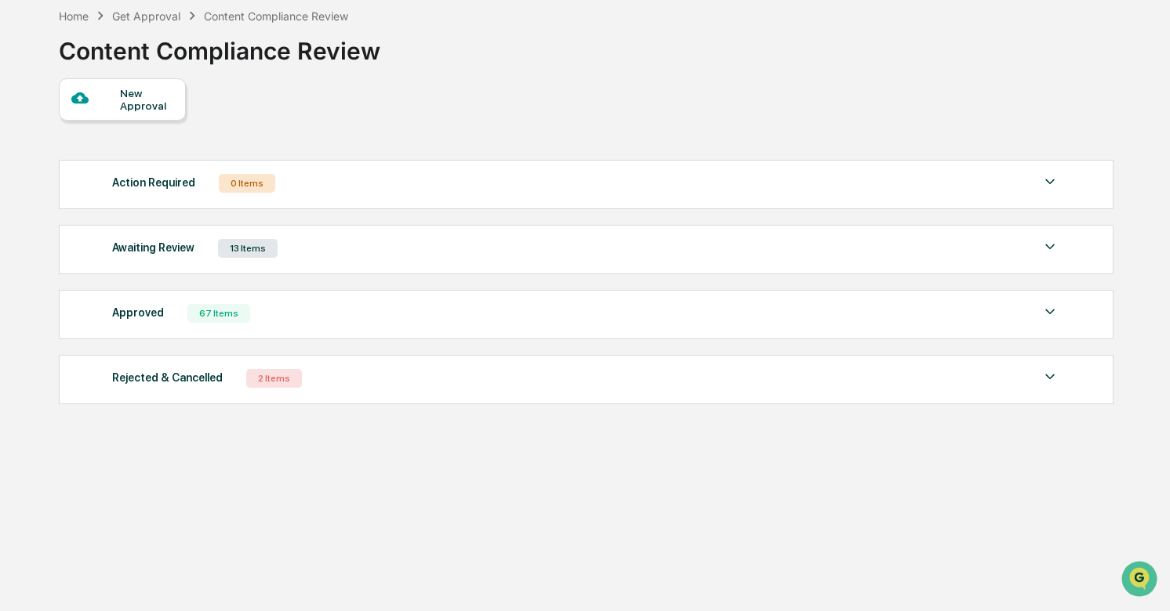
click at [331, 254] on div "Awaiting Review 13 Items" at bounding box center [586, 249] width 948 height 22
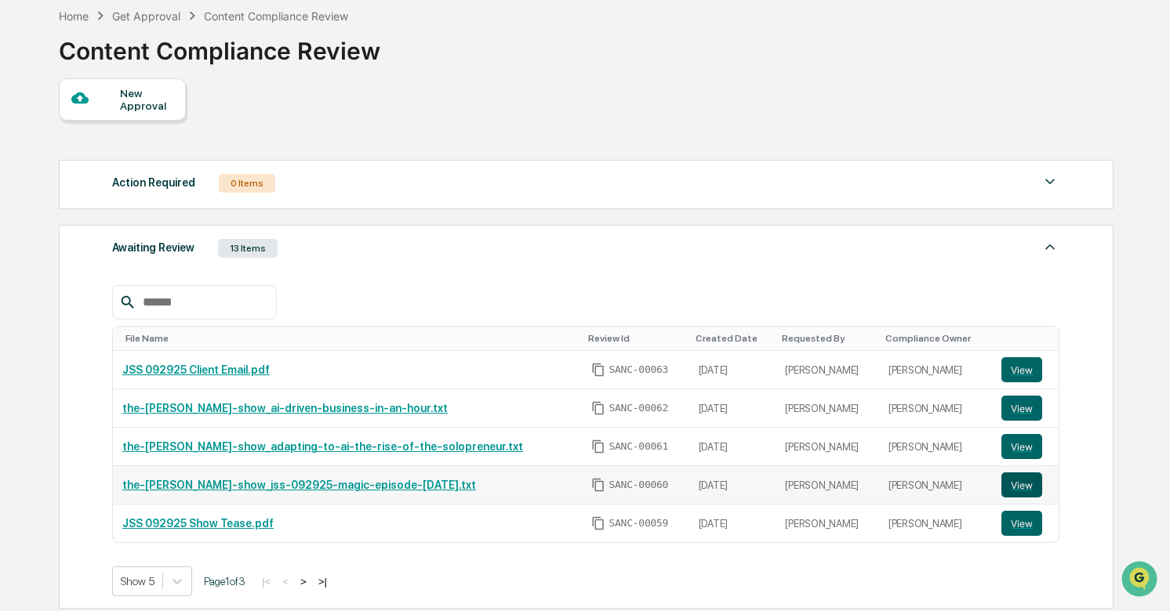
click at [1016, 485] on button "View" at bounding box center [1021, 485] width 41 height 25
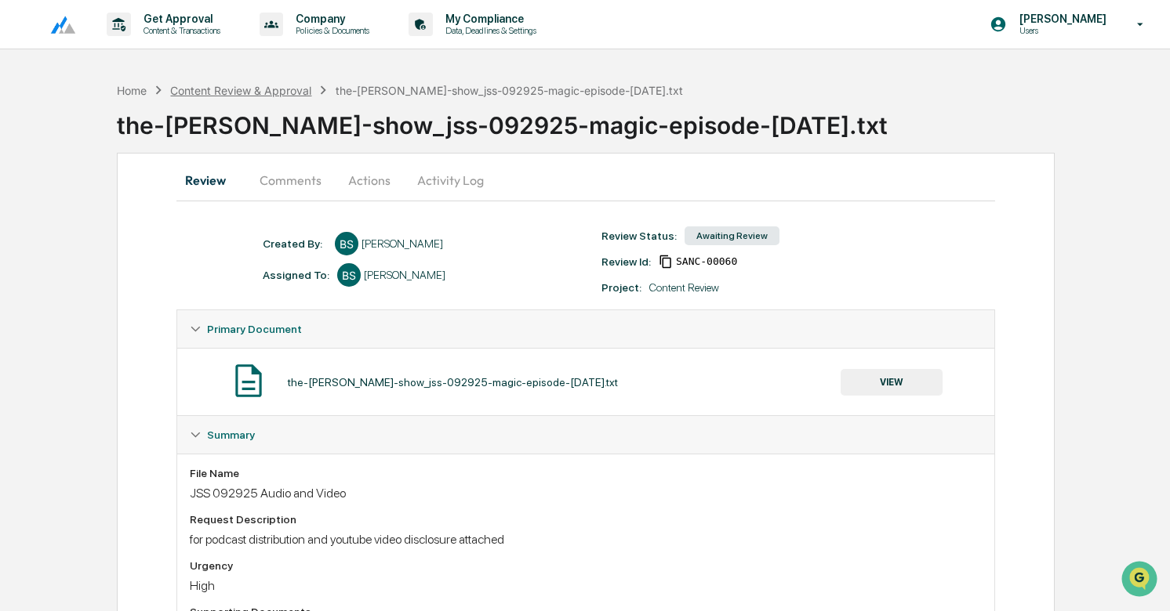
click at [289, 86] on div "Content Review & Approval" at bounding box center [240, 90] width 141 height 13
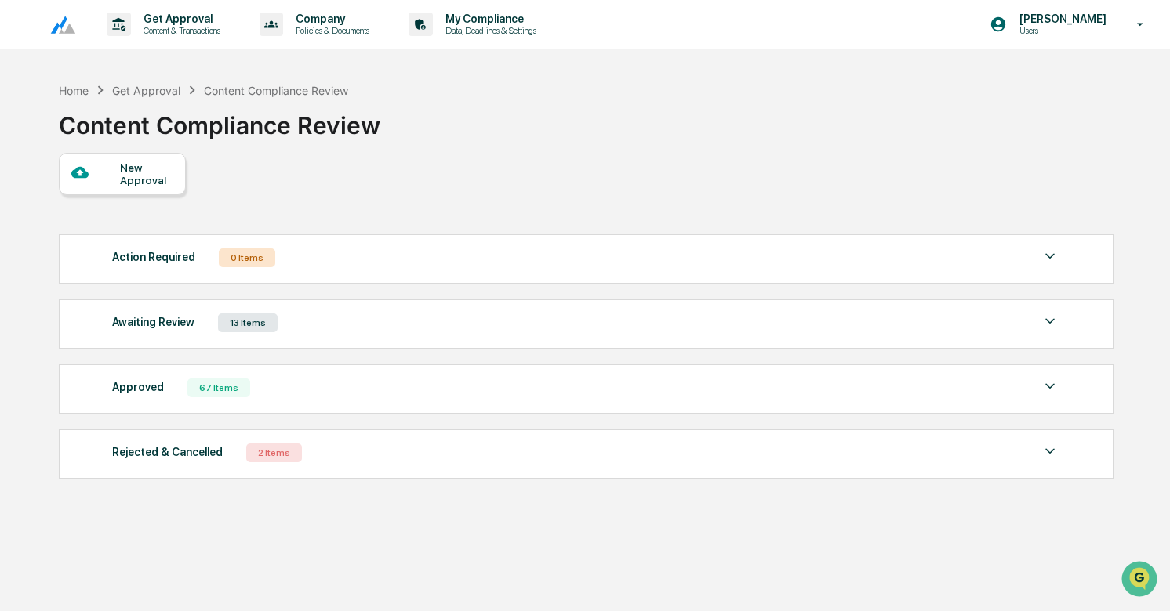
click at [383, 336] on div "Awaiting Review 13 Items File Name Review Id Created Date Requested By Complian…" at bounding box center [586, 323] width 1054 height 49
click at [354, 329] on div "Awaiting Review 13 Items" at bounding box center [586, 323] width 948 height 22
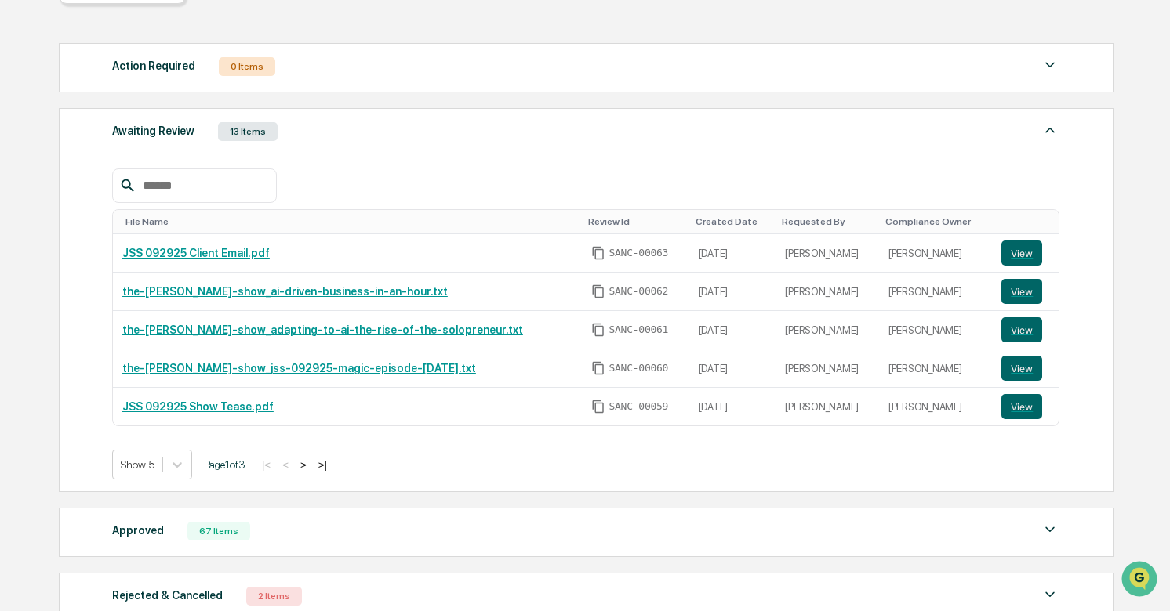
scroll to position [194, 0]
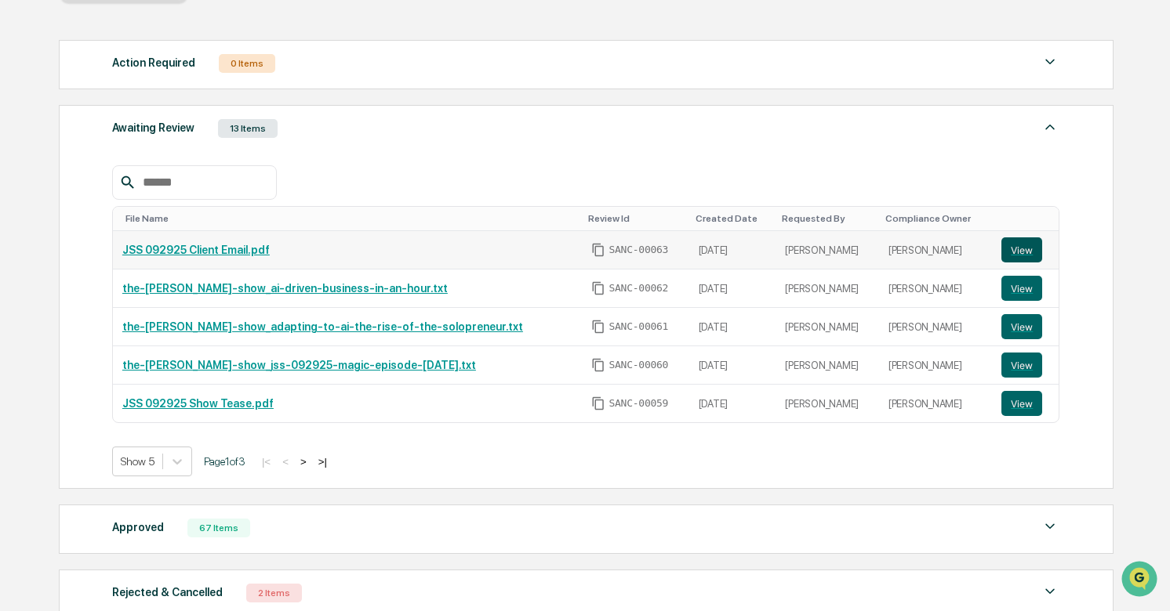
click at [1008, 247] on button "View" at bounding box center [1021, 250] width 41 height 25
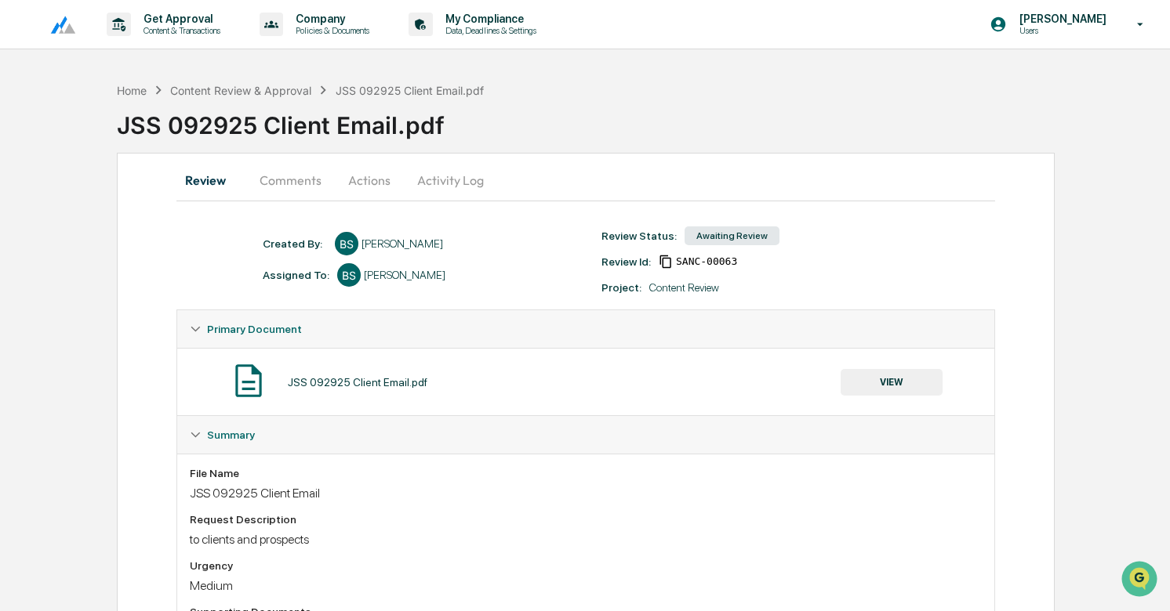
click at [267, 96] on div "Home Content Review & Approval JSS 092925 Client Email.pdf" at bounding box center [300, 90] width 367 height 17
click at [271, 88] on div "Content Review & Approval" at bounding box center [240, 90] width 141 height 13
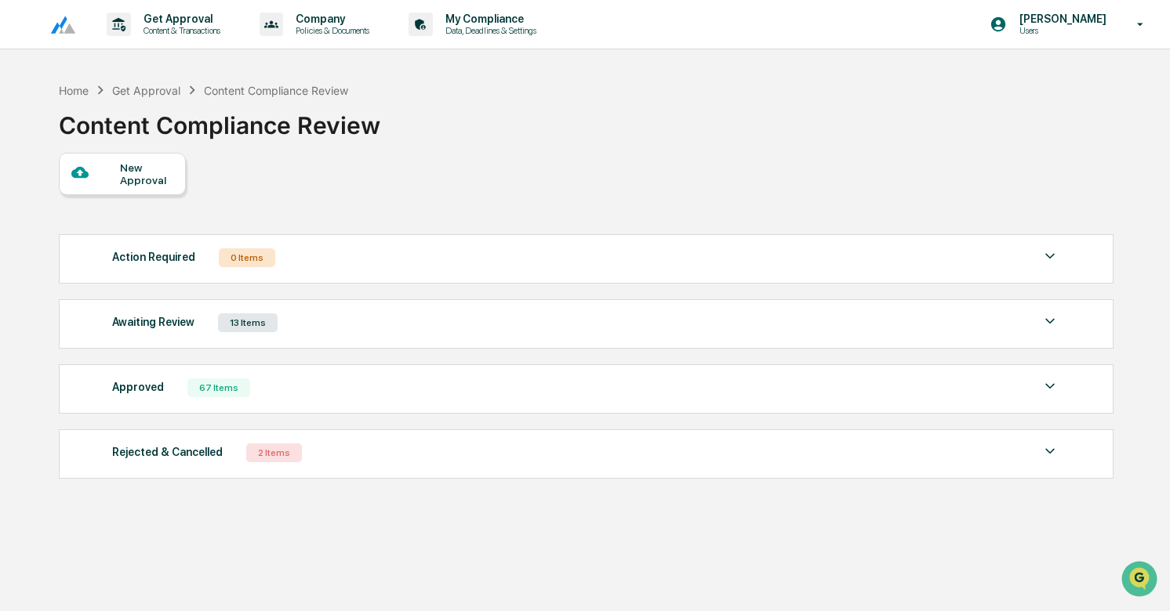
click at [432, 329] on div "Awaiting Review 13 Items" at bounding box center [586, 323] width 948 height 22
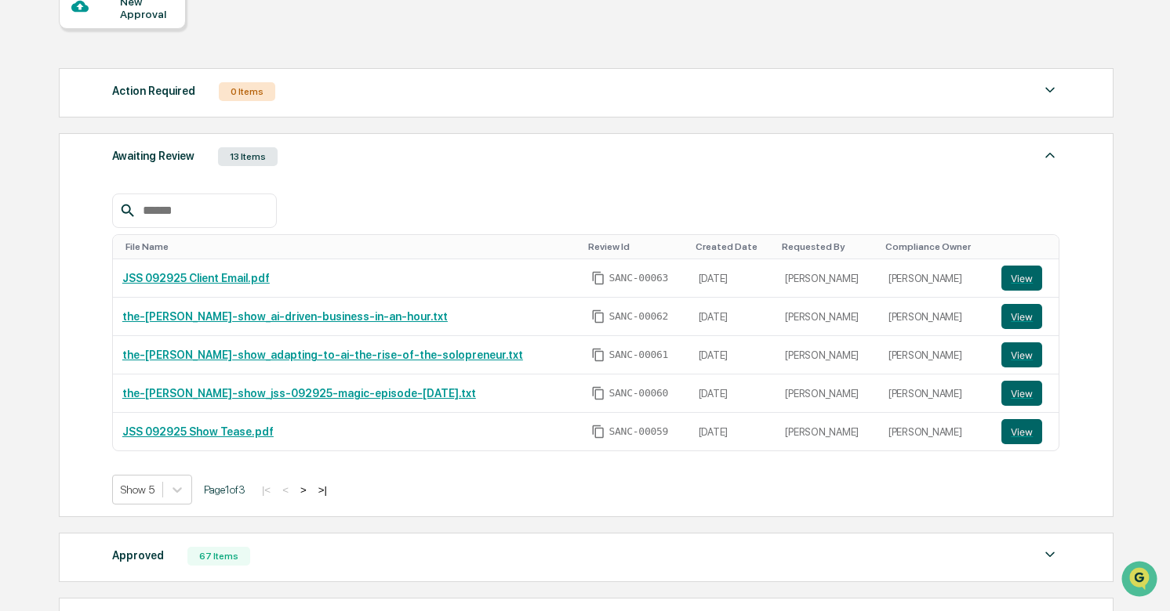
scroll to position [169, 0]
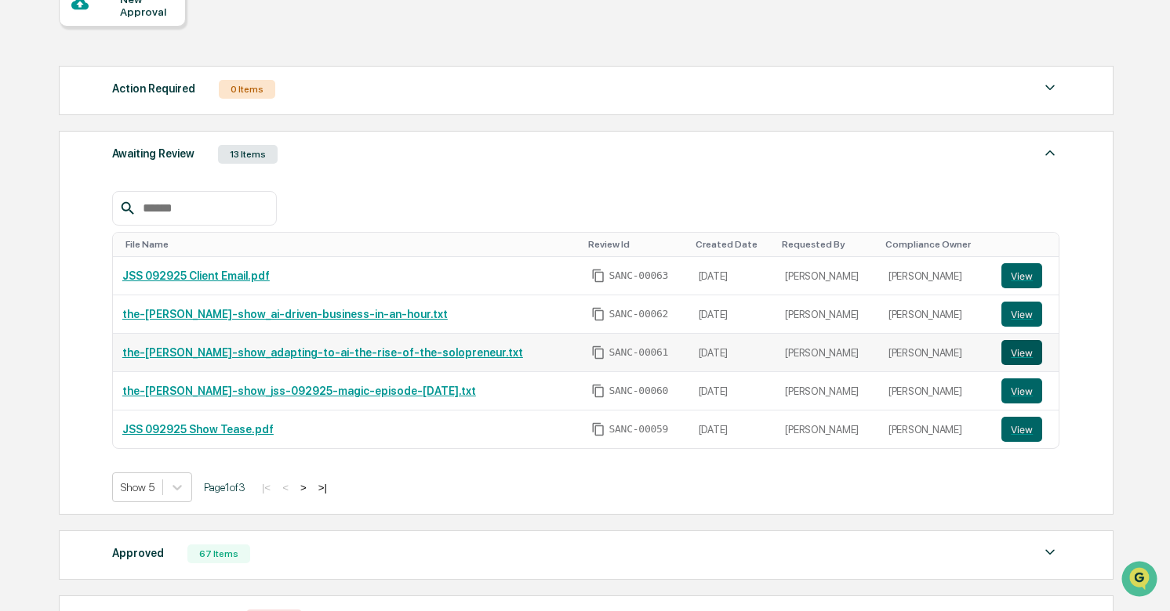
click at [1029, 350] on button "View" at bounding box center [1021, 352] width 41 height 25
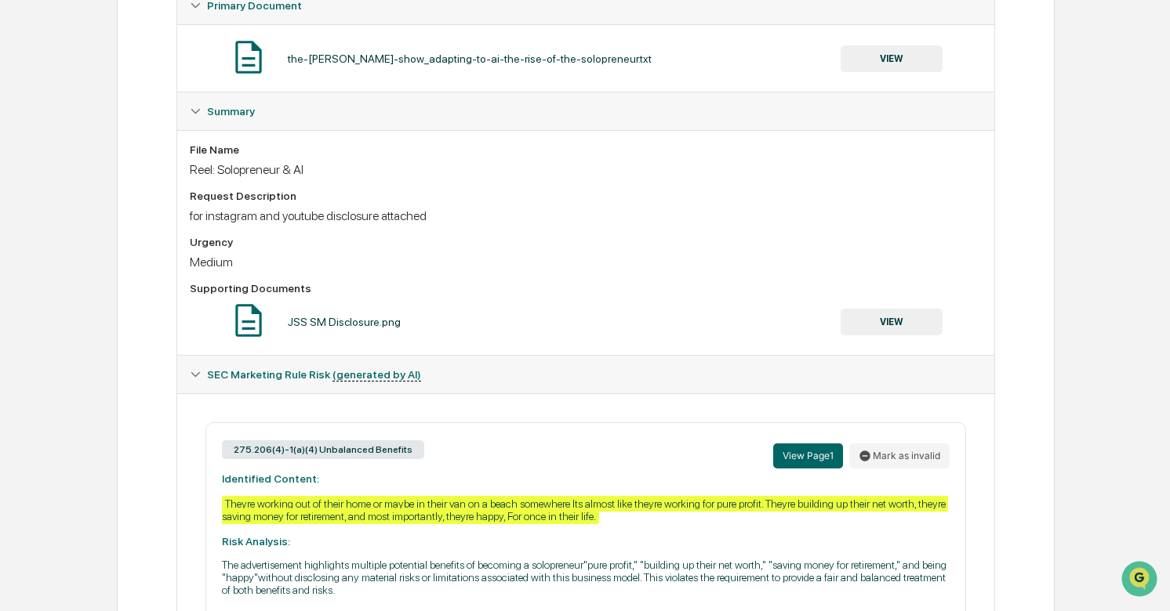
scroll to position [428, 0]
